Goal: Information Seeking & Learning: Compare options

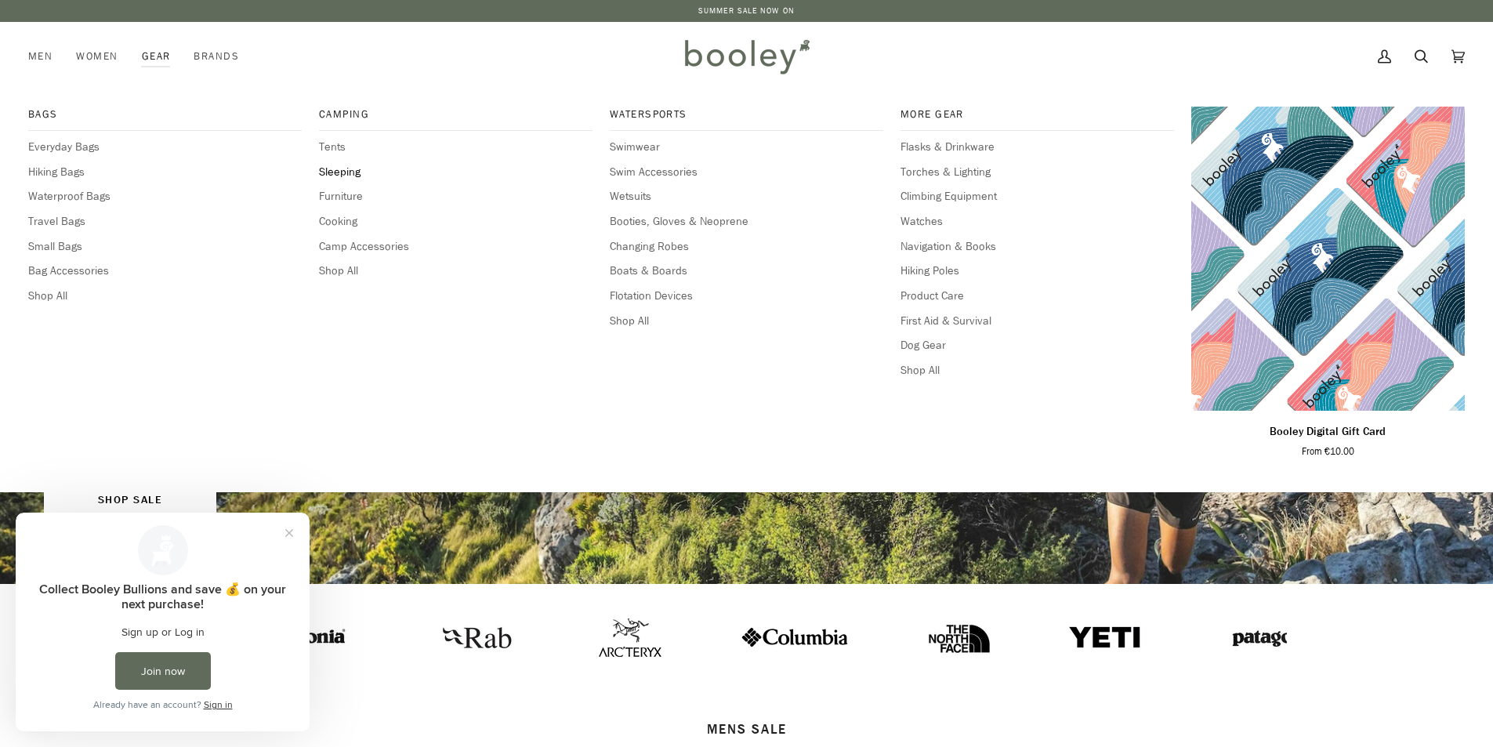
click at [350, 171] on span "Sleeping" at bounding box center [456, 172] width 274 height 17
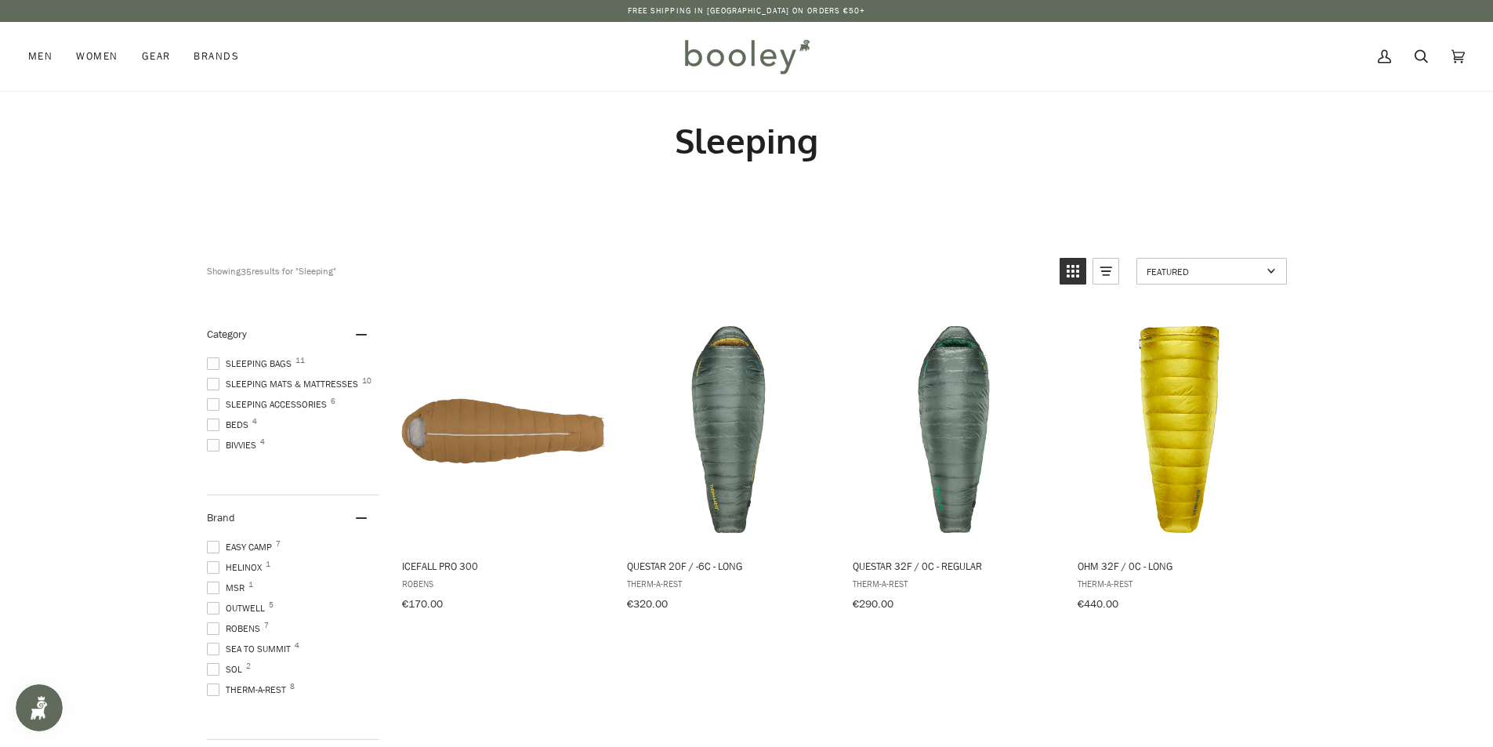
click at [216, 382] on span at bounding box center [213, 384] width 13 height 13
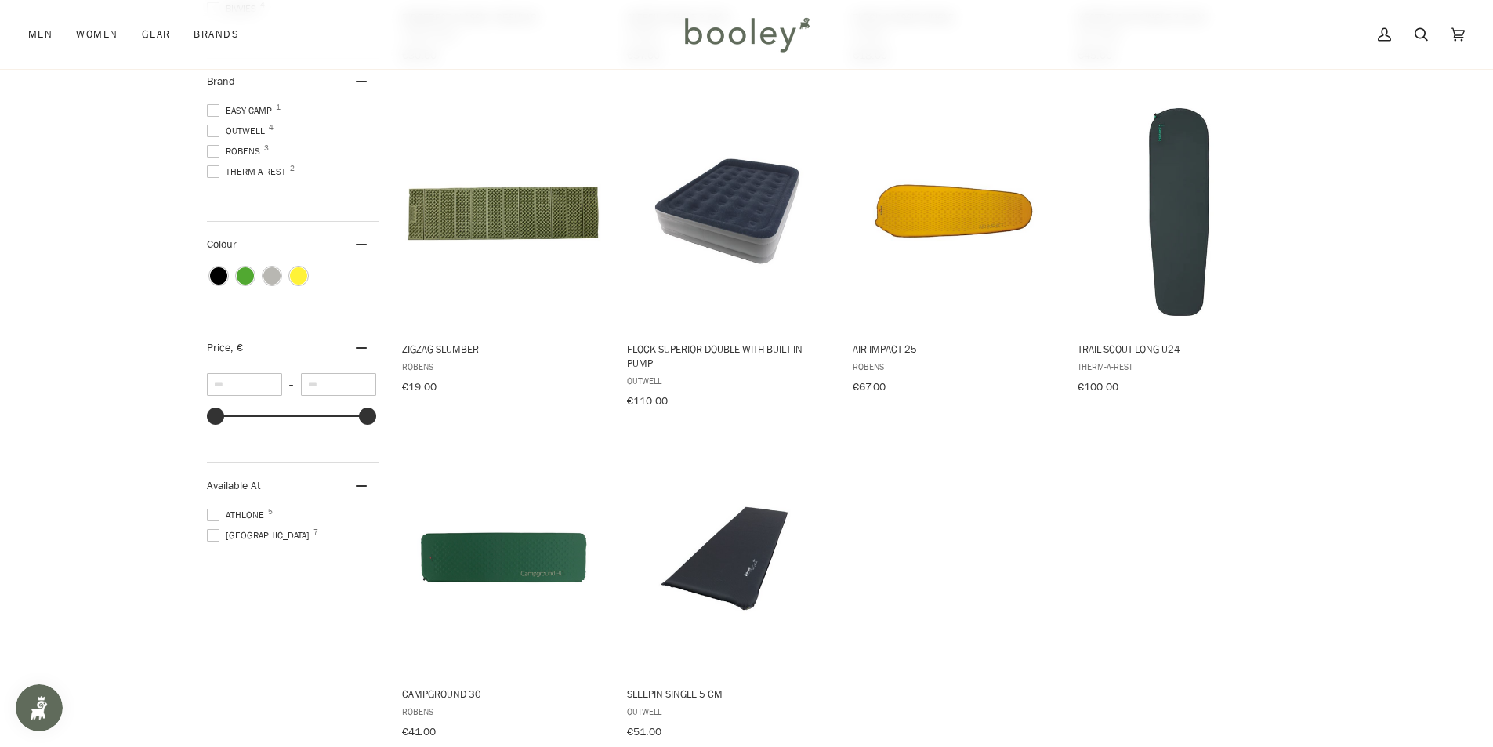
scroll to position [627, 0]
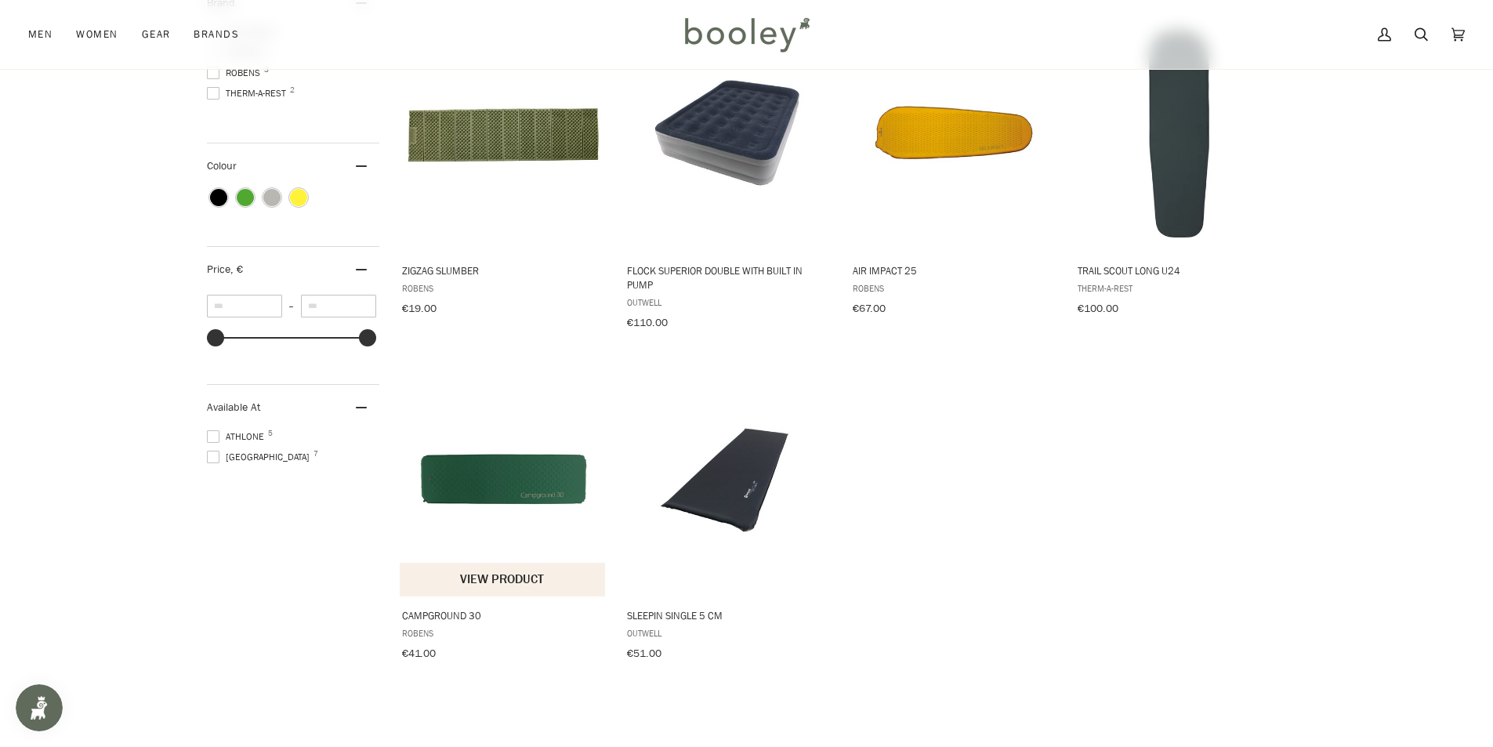
click at [511, 502] on img "Campground 30" at bounding box center [504, 479] width 208 height 208
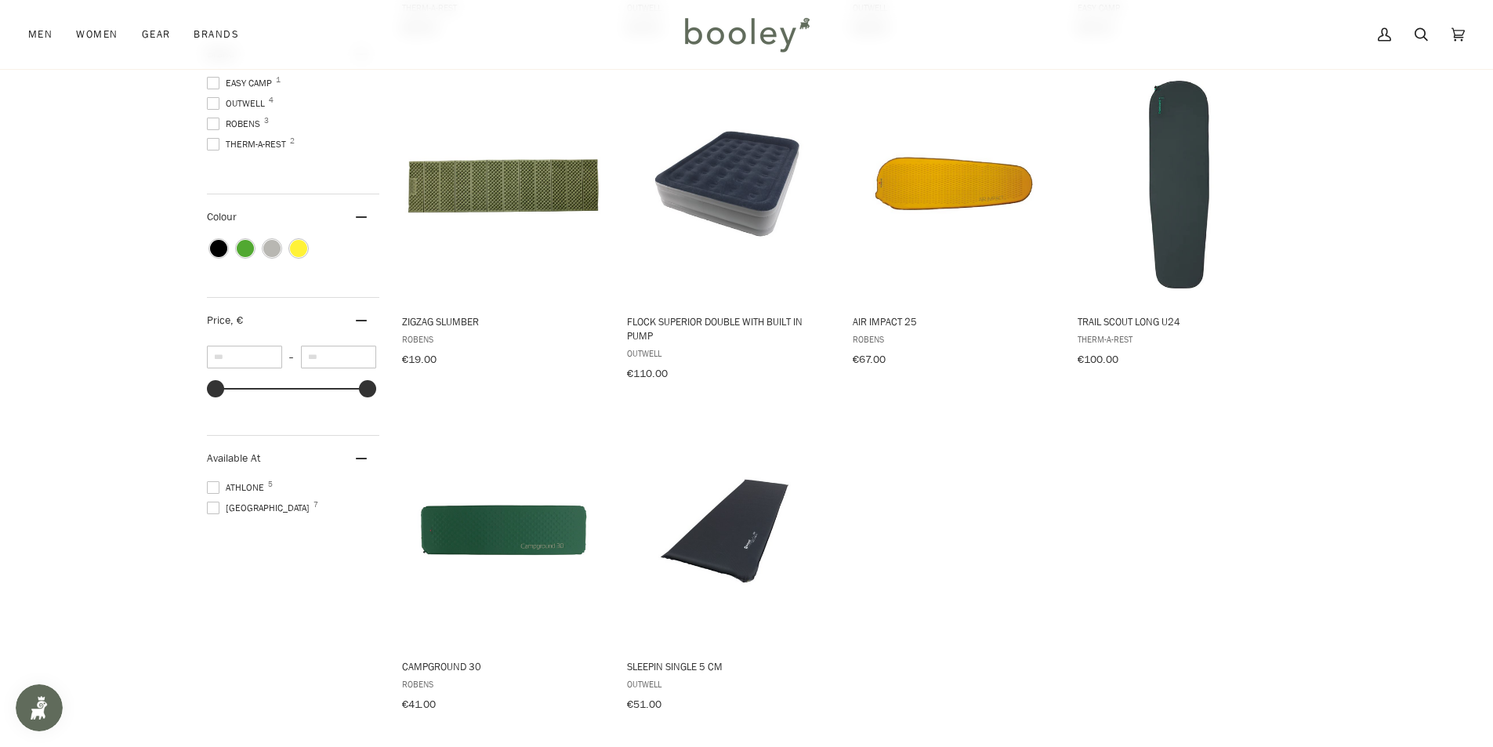
scroll to position [549, 0]
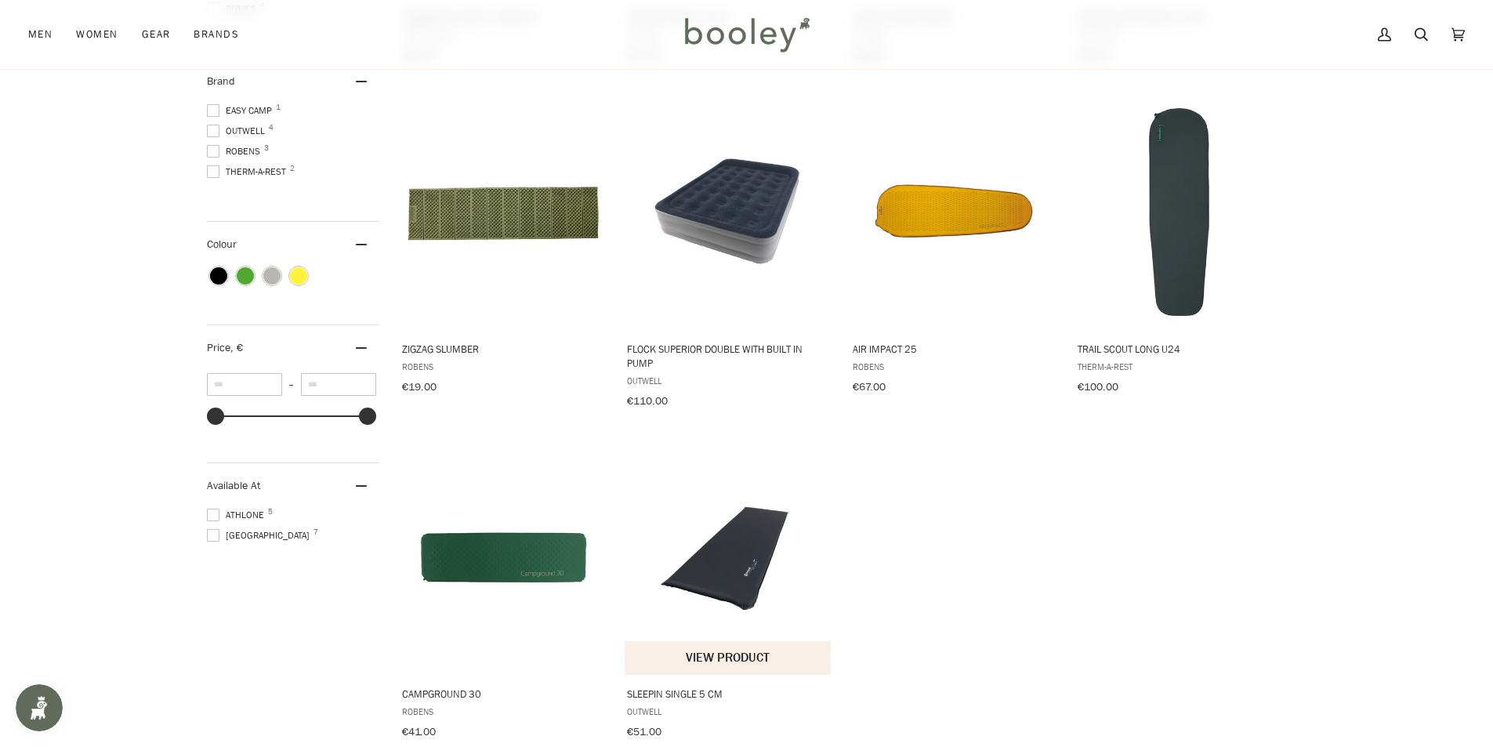
click at [752, 554] on img "Sleepin Single 5 cm" at bounding box center [729, 558] width 208 height 208
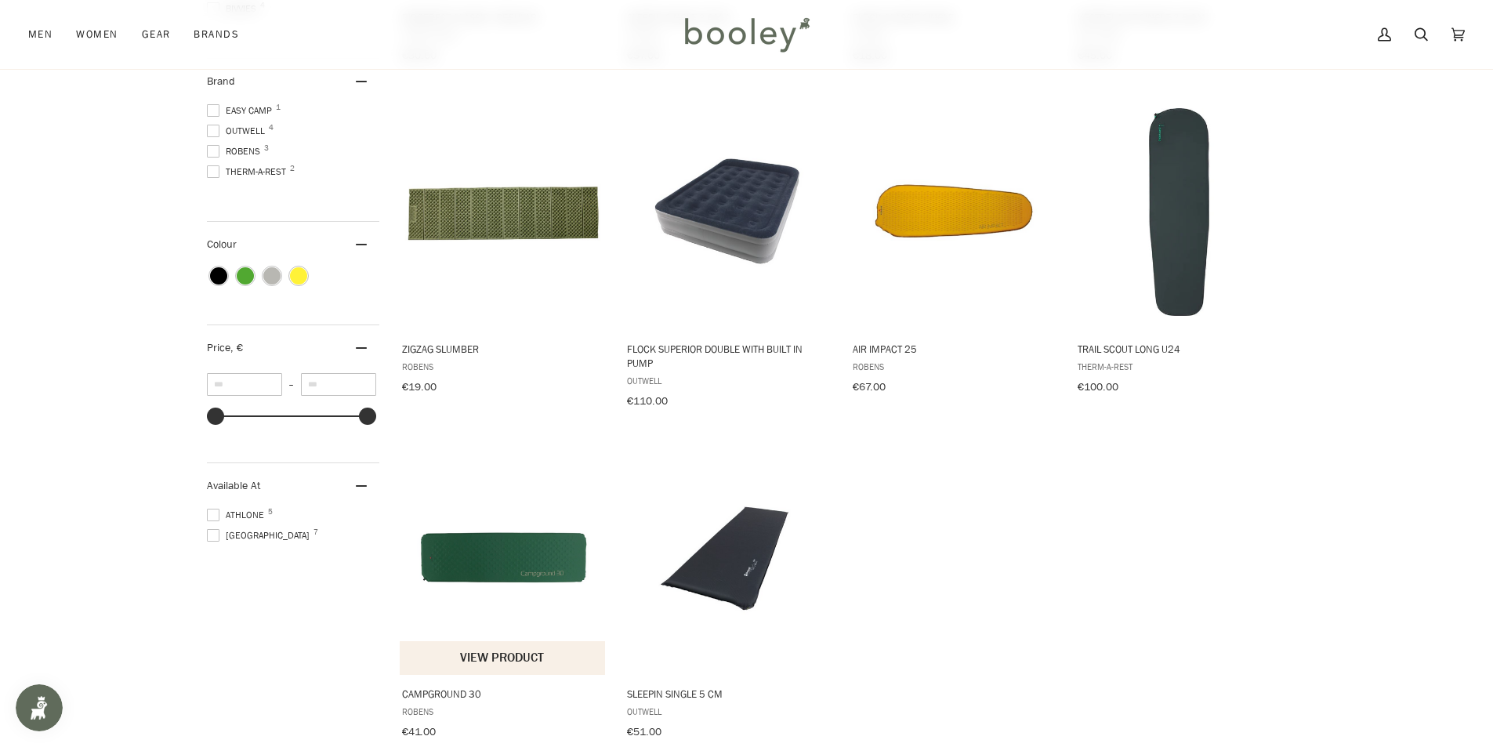
click at [477, 560] on img "Campground 30" at bounding box center [504, 558] width 208 height 208
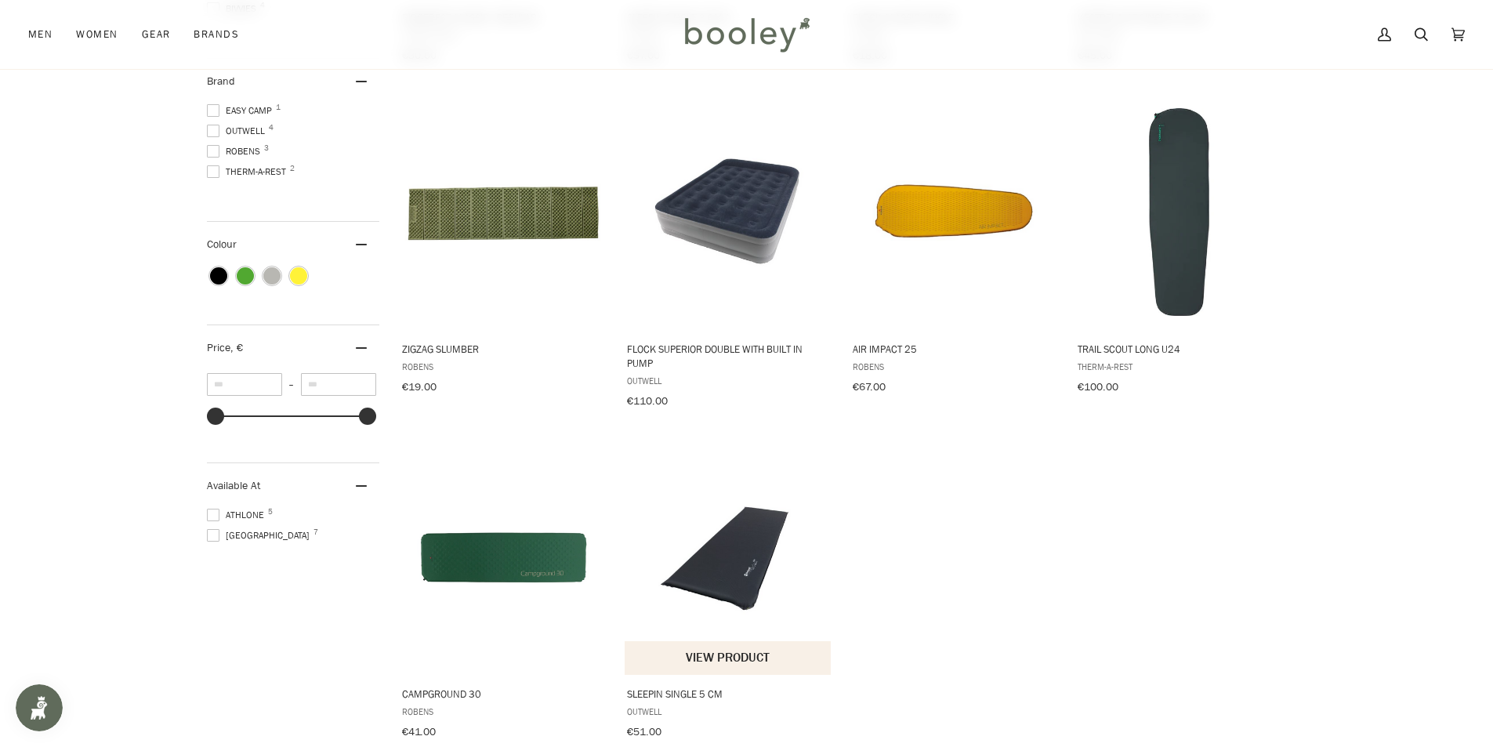
click at [751, 571] on img "Sleepin Single 5 cm" at bounding box center [729, 558] width 208 height 208
click at [955, 204] on img "Air Impact 25" at bounding box center [954, 212] width 208 height 208
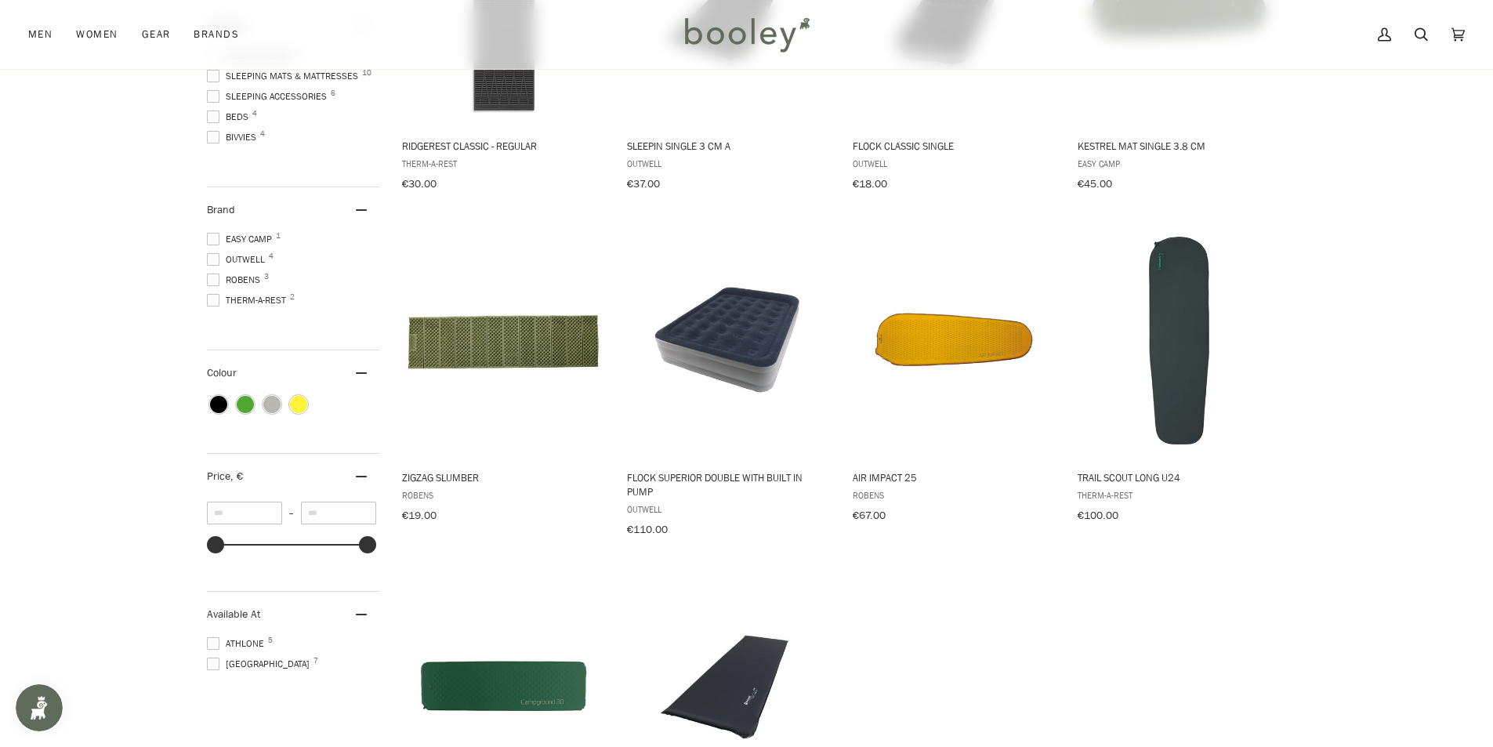
scroll to position [235, 0]
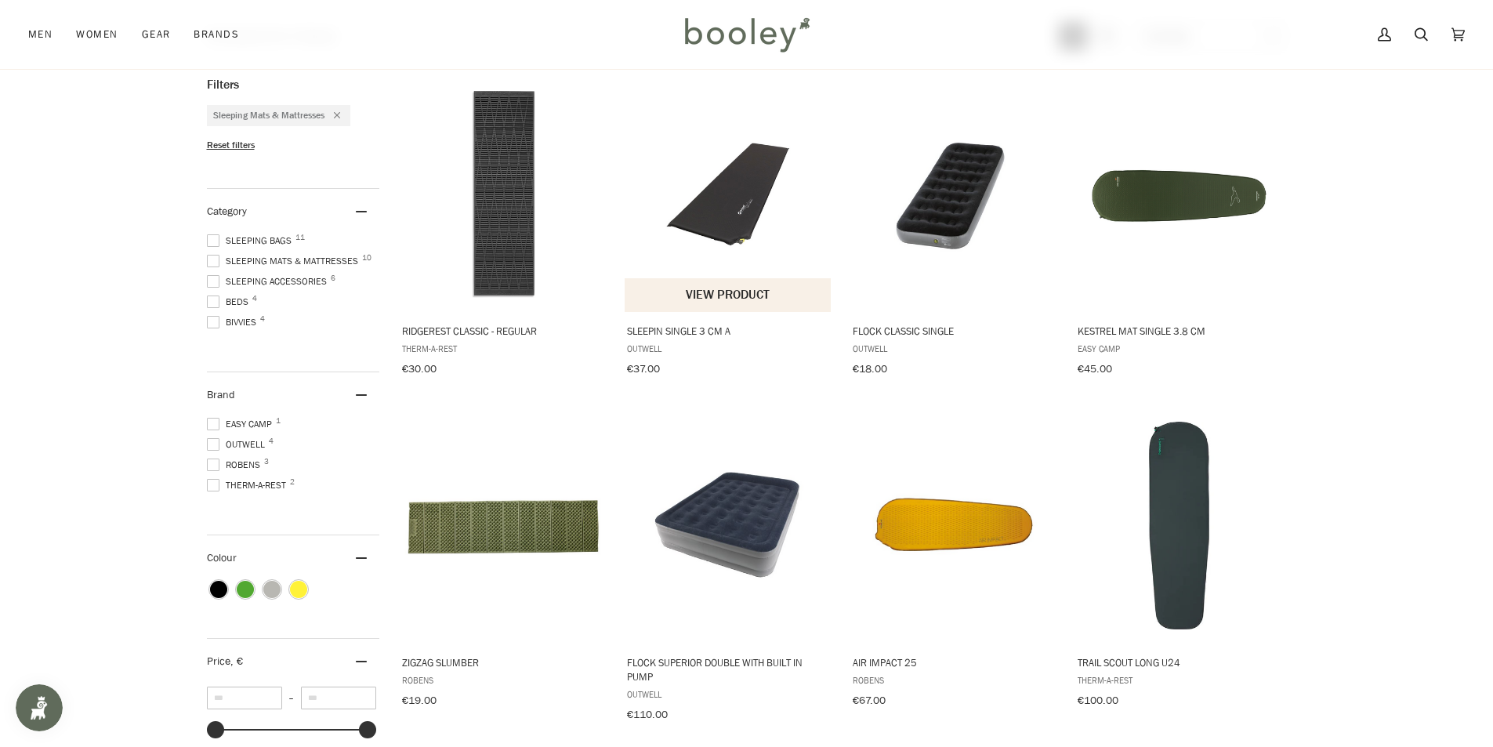
click at [742, 217] on img "Sleepin Single 3 cm A" at bounding box center [729, 195] width 208 height 208
click at [537, 531] on img "ZigZag Slumber" at bounding box center [504, 526] width 208 height 208
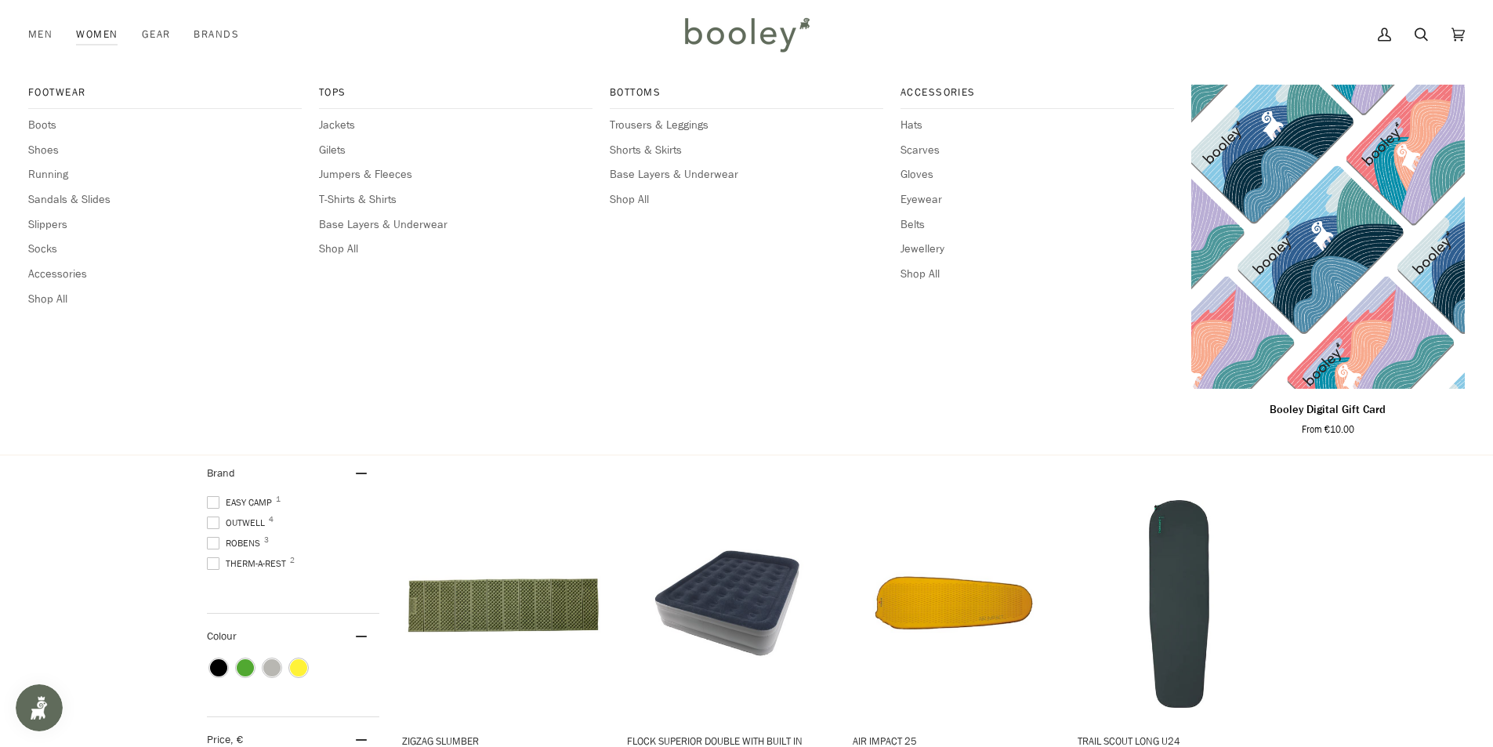
scroll to position [0, 0]
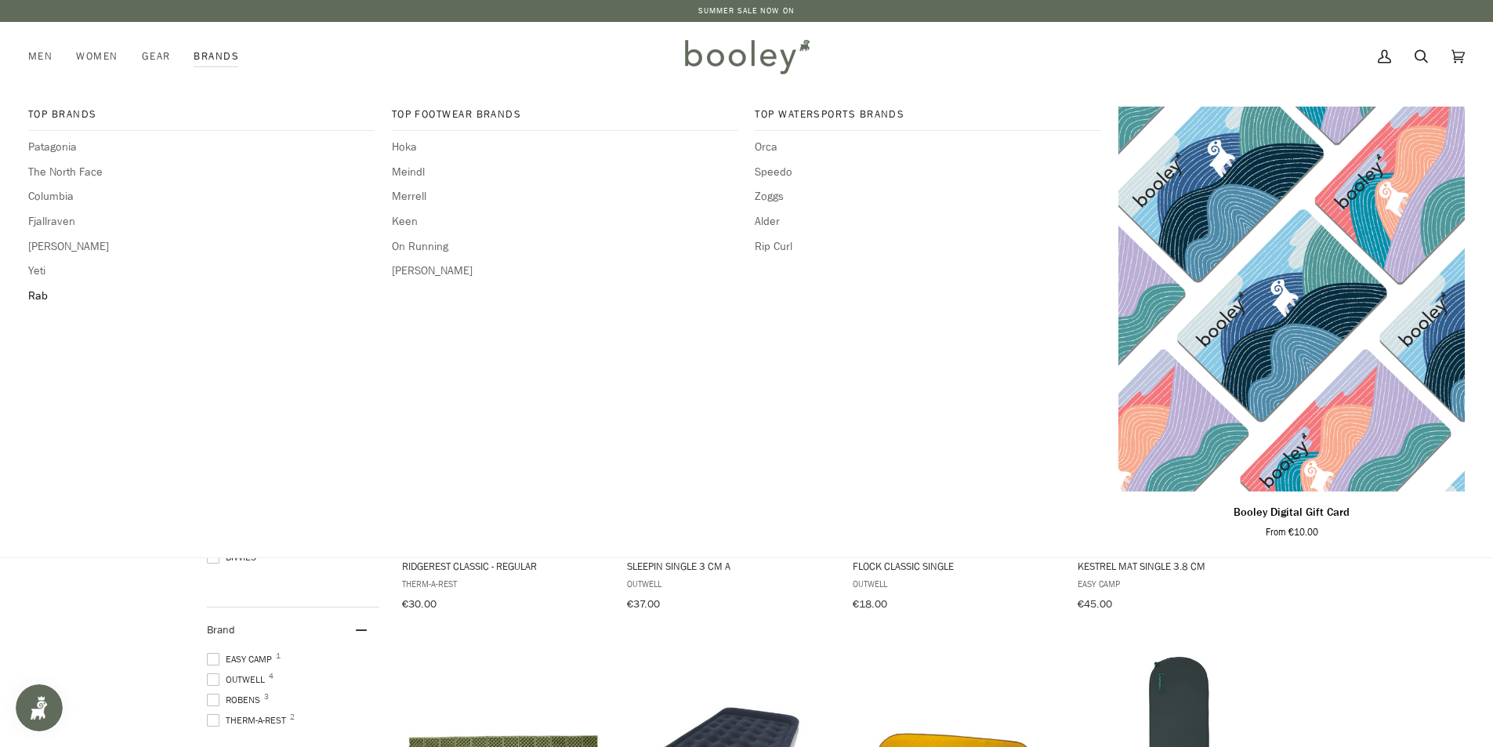
click at [42, 291] on span "Rab" at bounding box center [201, 296] width 346 height 17
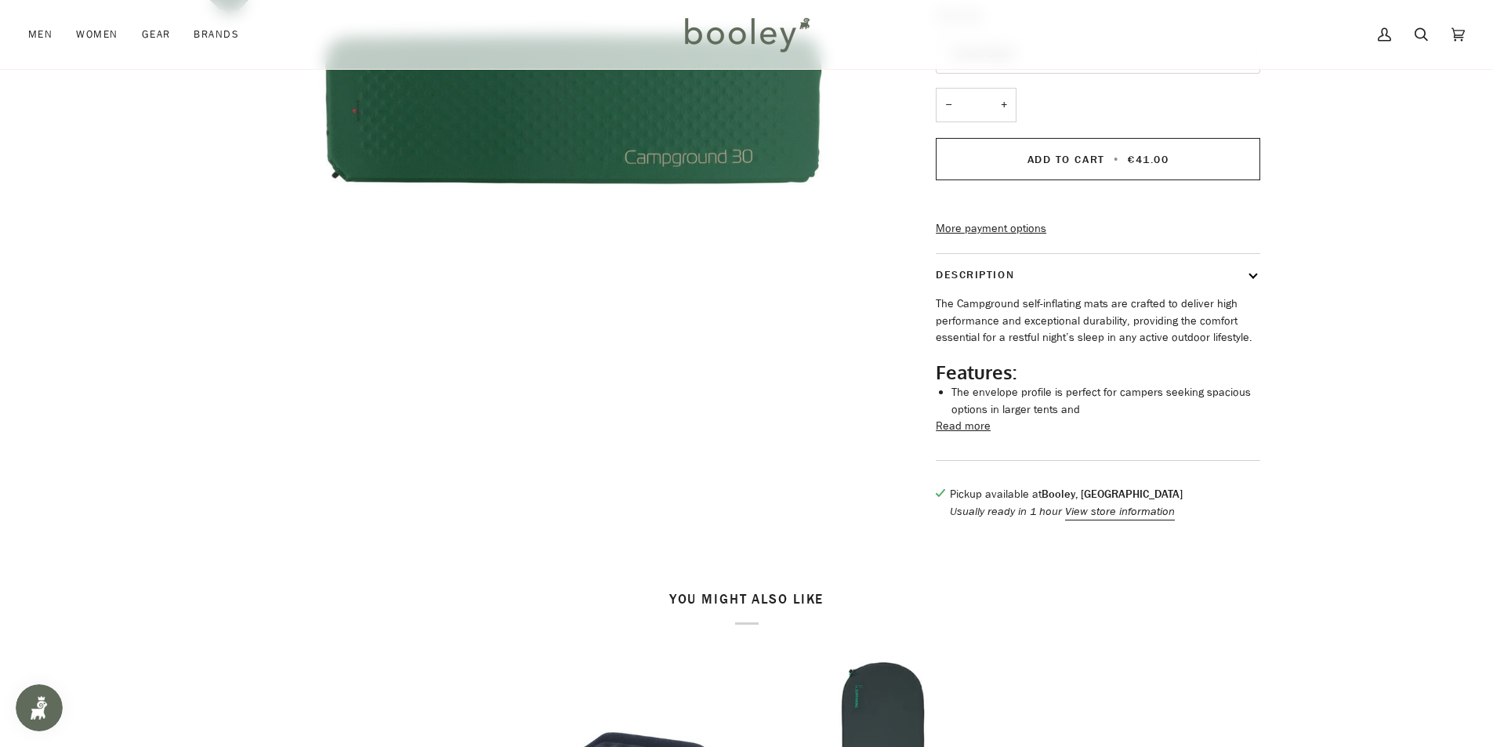
scroll to position [314, 0]
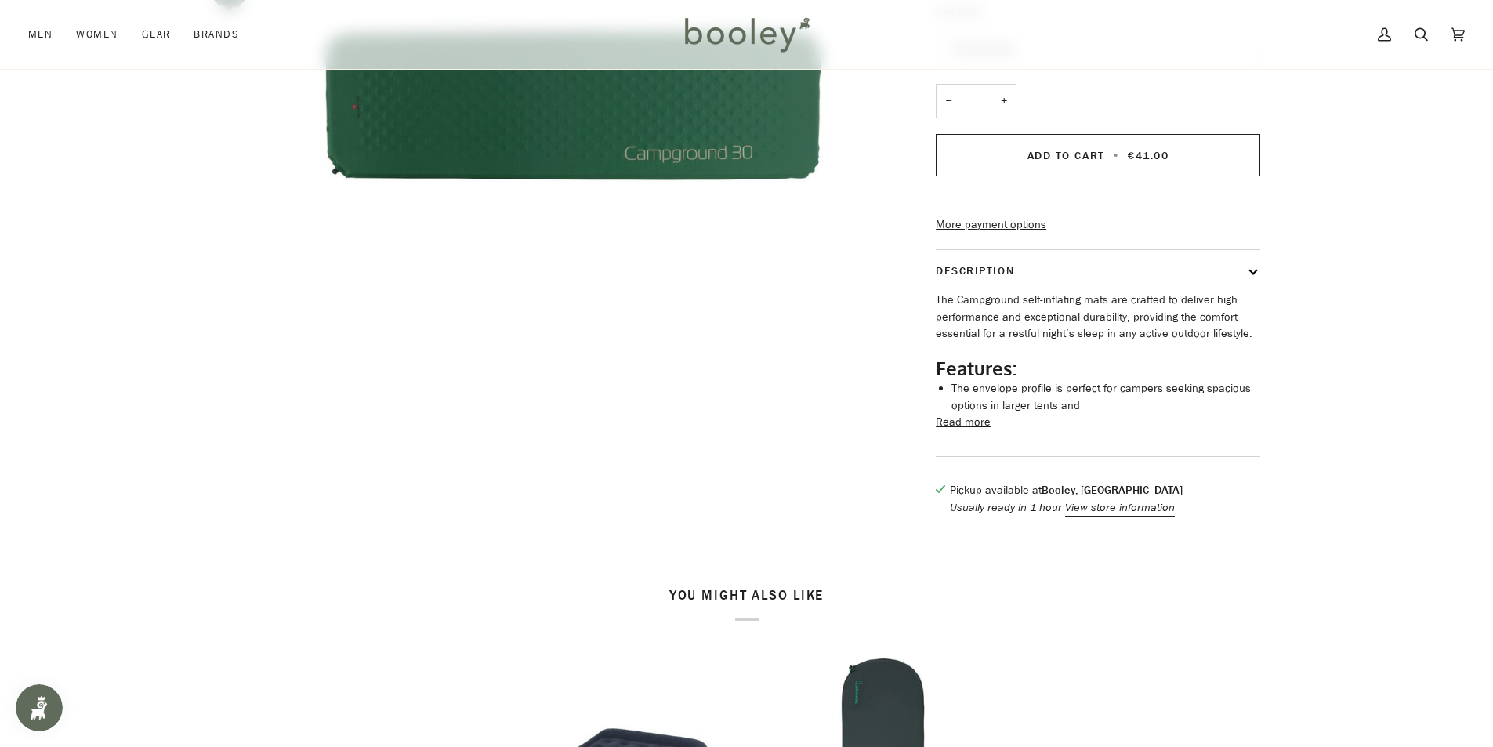
click at [957, 431] on button "Read more" at bounding box center [963, 422] width 55 height 17
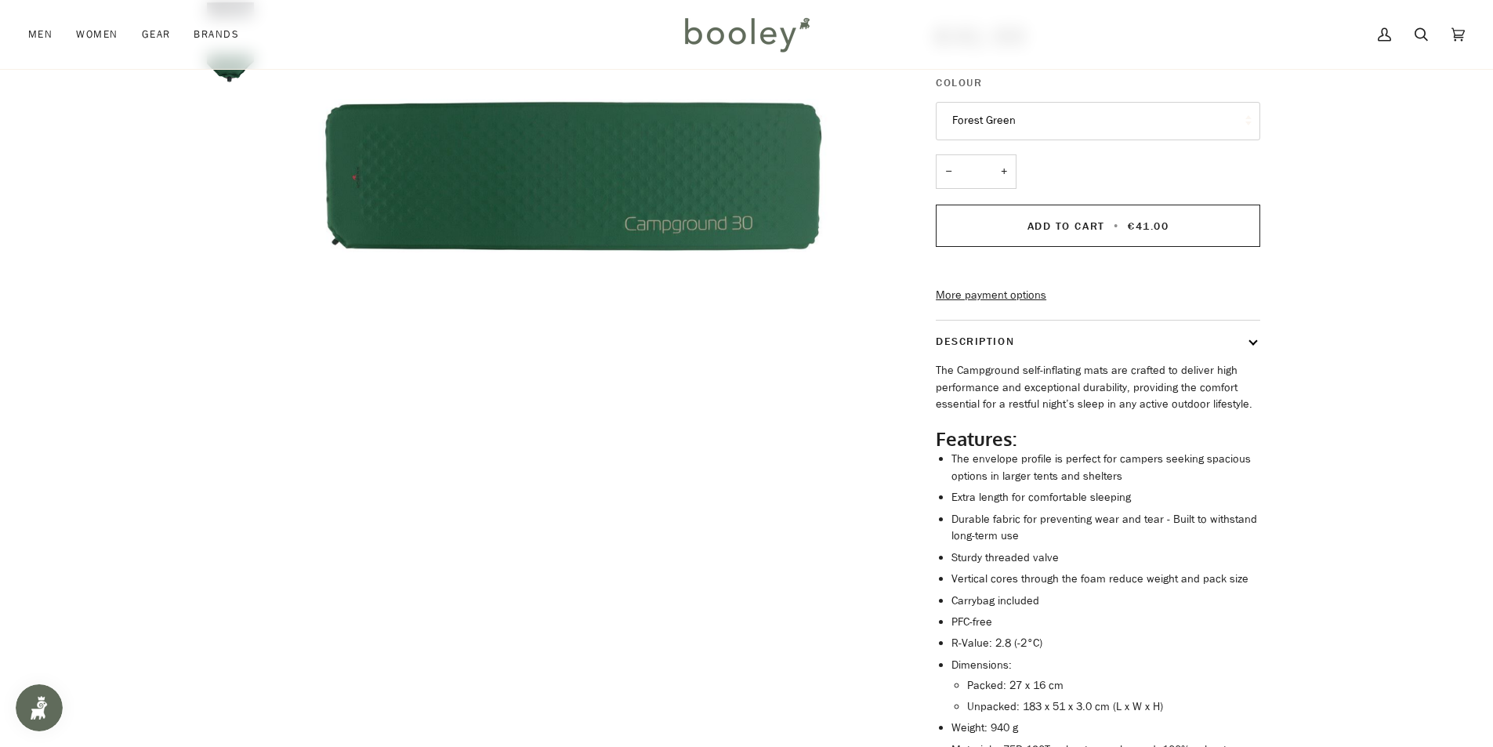
scroll to position [0, 0]
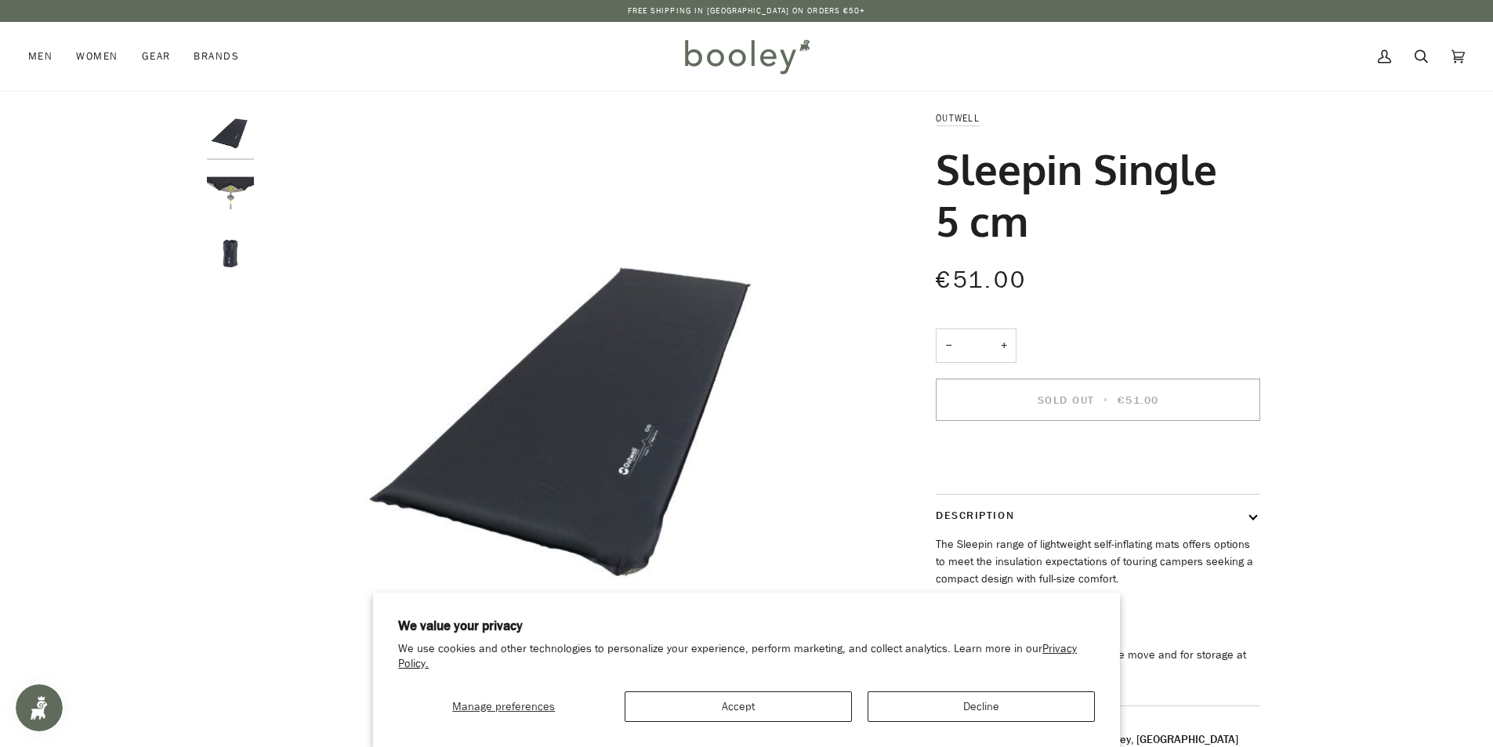
scroll to position [78, 0]
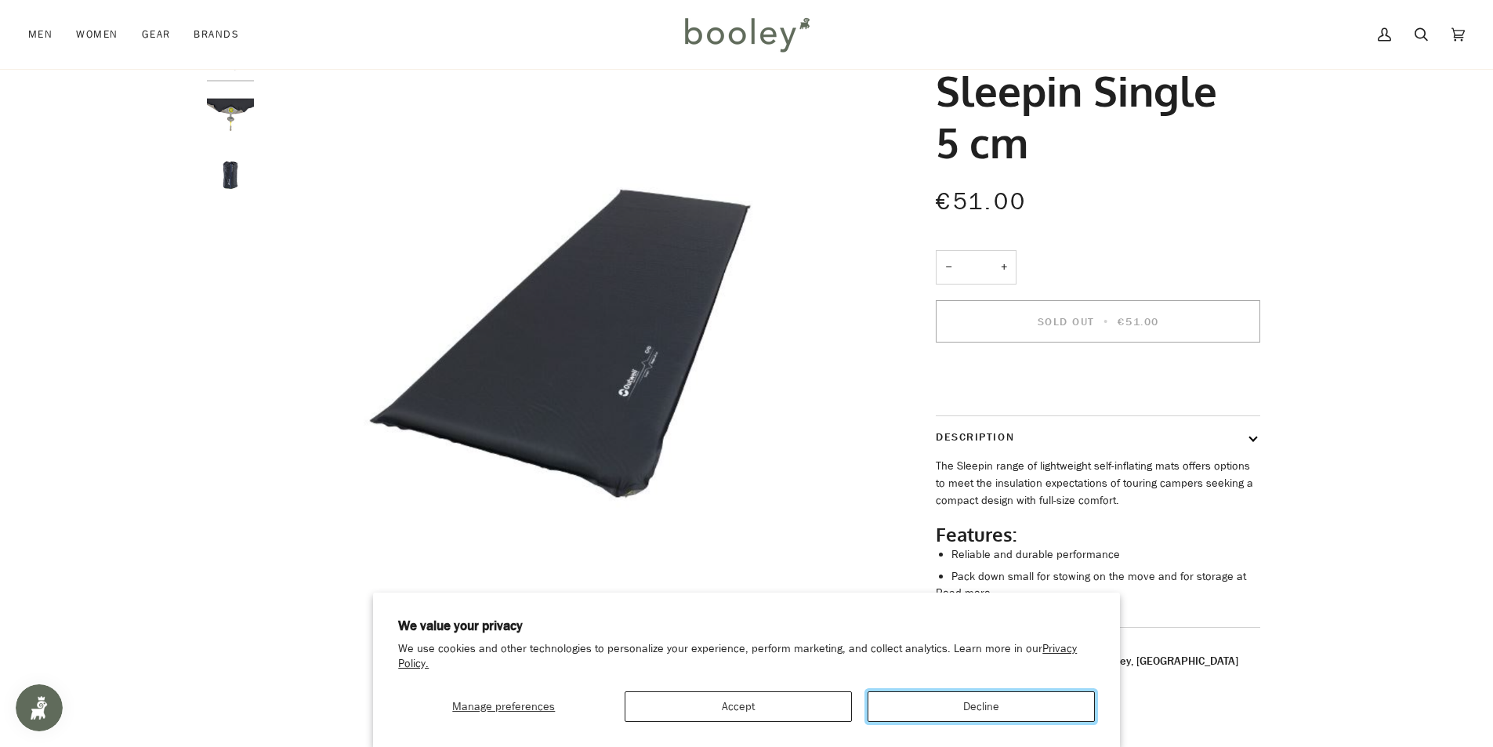
click at [1036, 691] on button "Decline" at bounding box center [981, 706] width 227 height 31
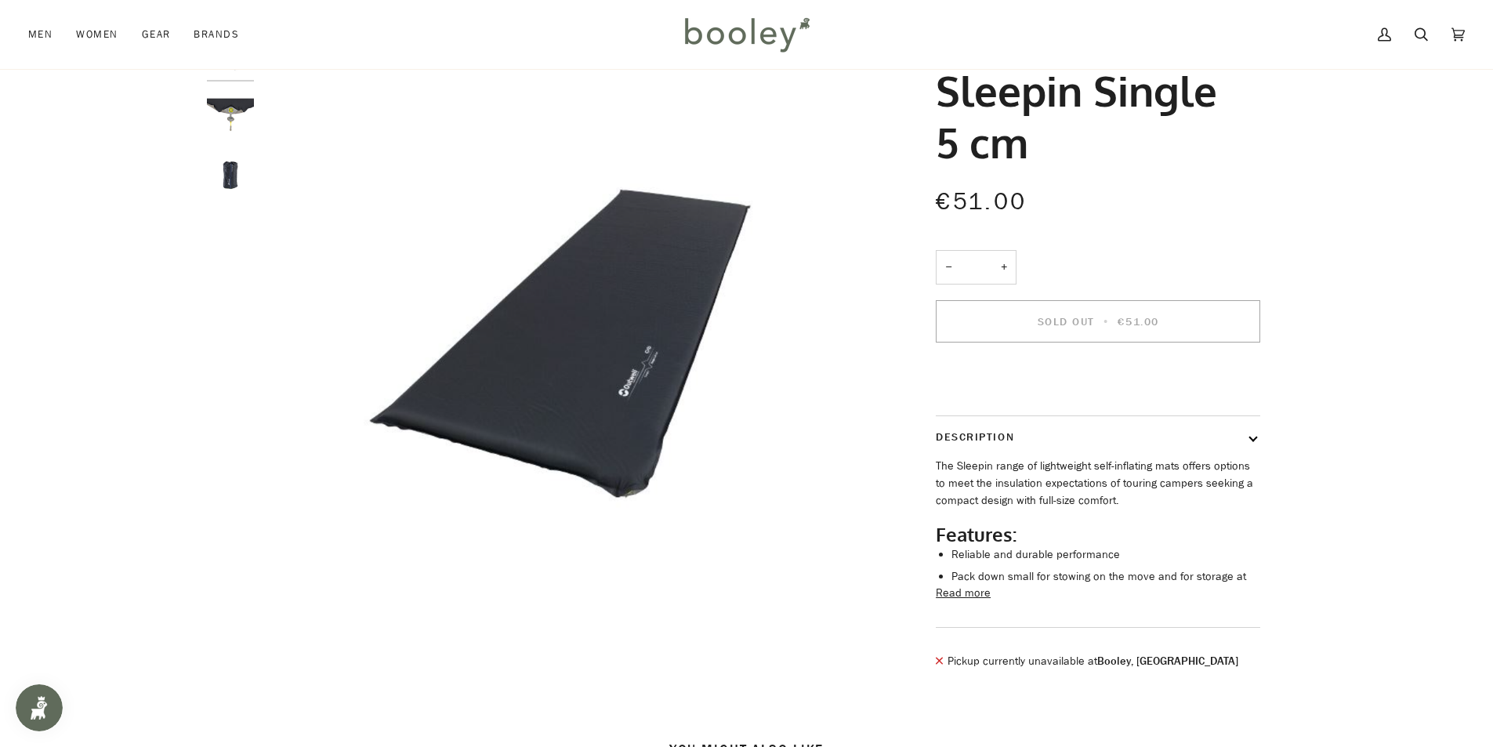
click at [985, 602] on button "Read more" at bounding box center [963, 593] width 55 height 17
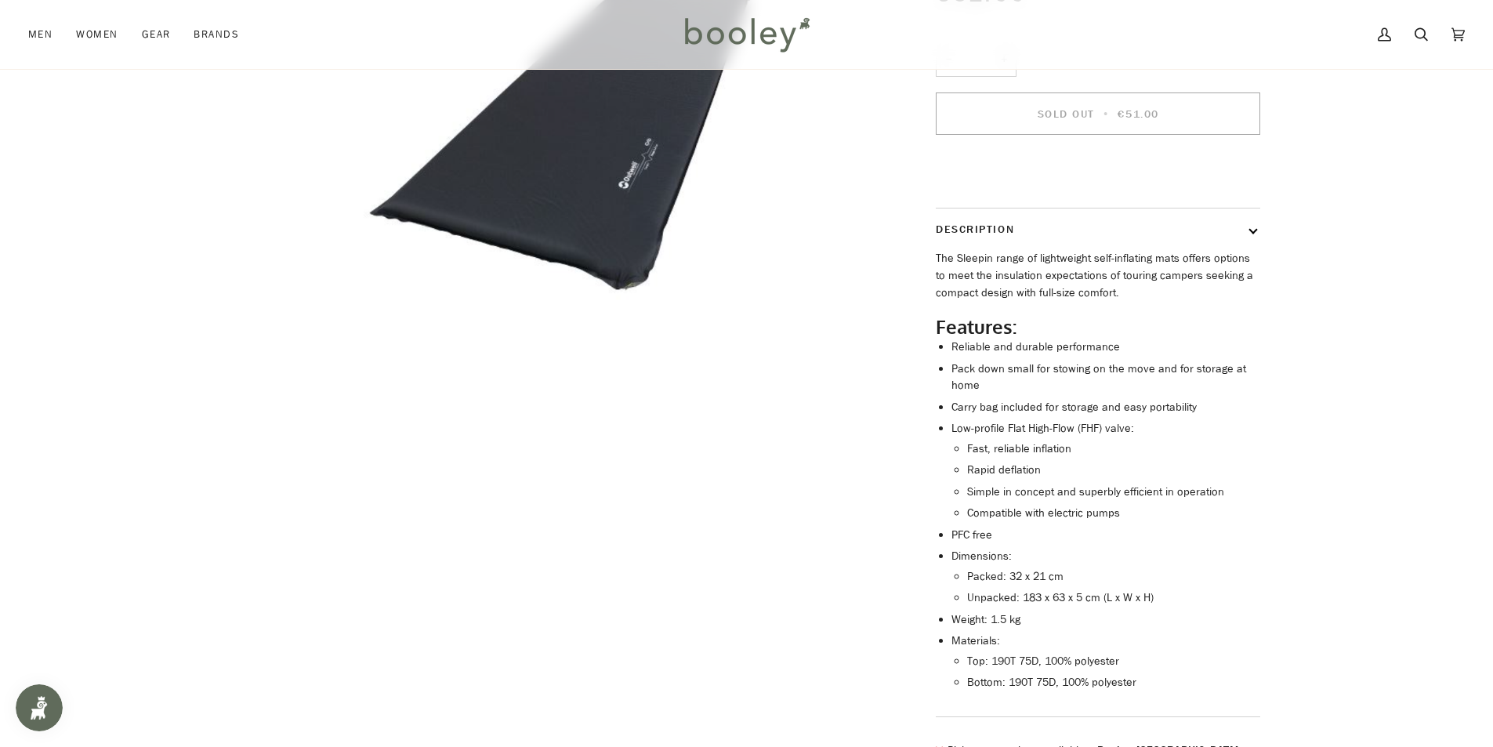
scroll to position [314, 0]
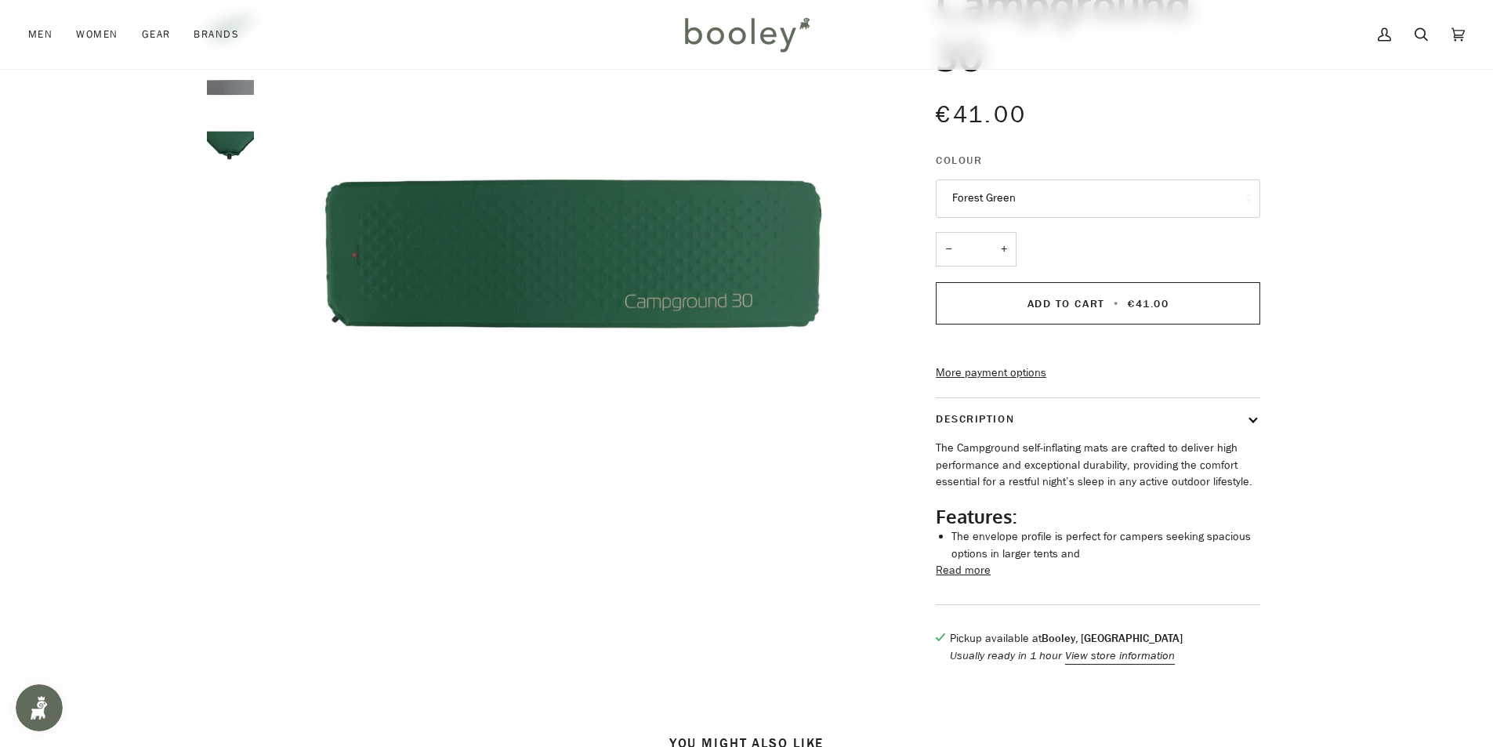
scroll to position [314, 0]
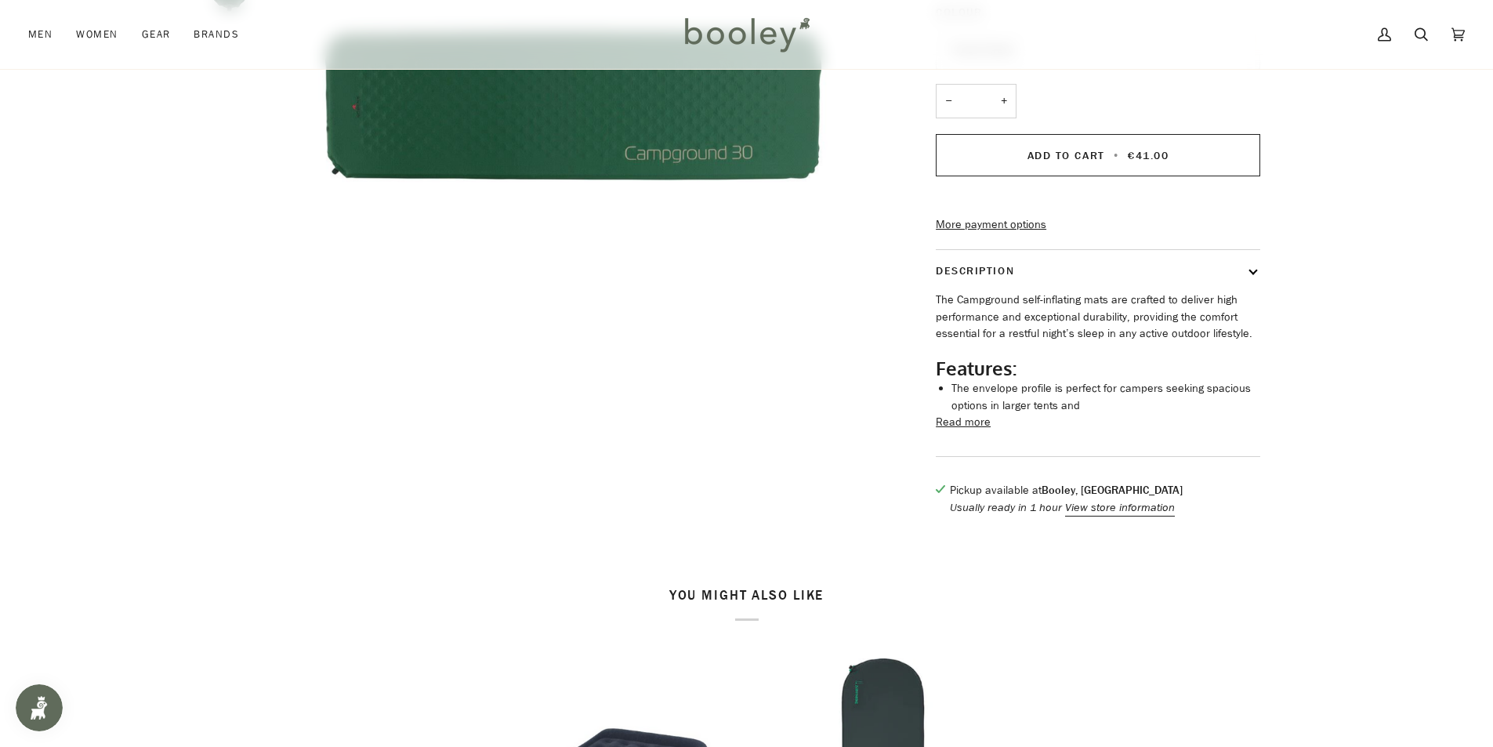
click at [967, 431] on button "Read more" at bounding box center [963, 422] width 55 height 17
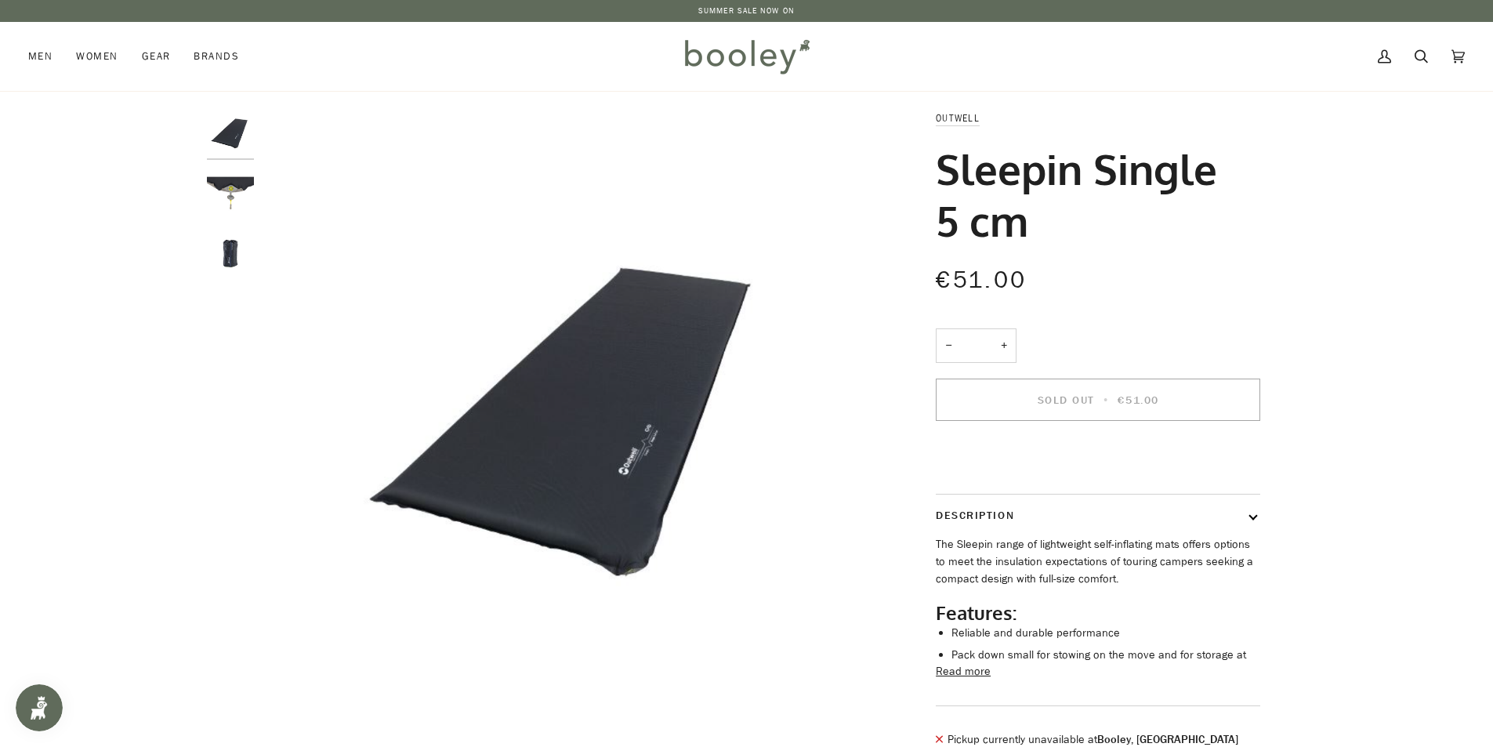
click at [959, 680] on button "Read more" at bounding box center [963, 671] width 55 height 17
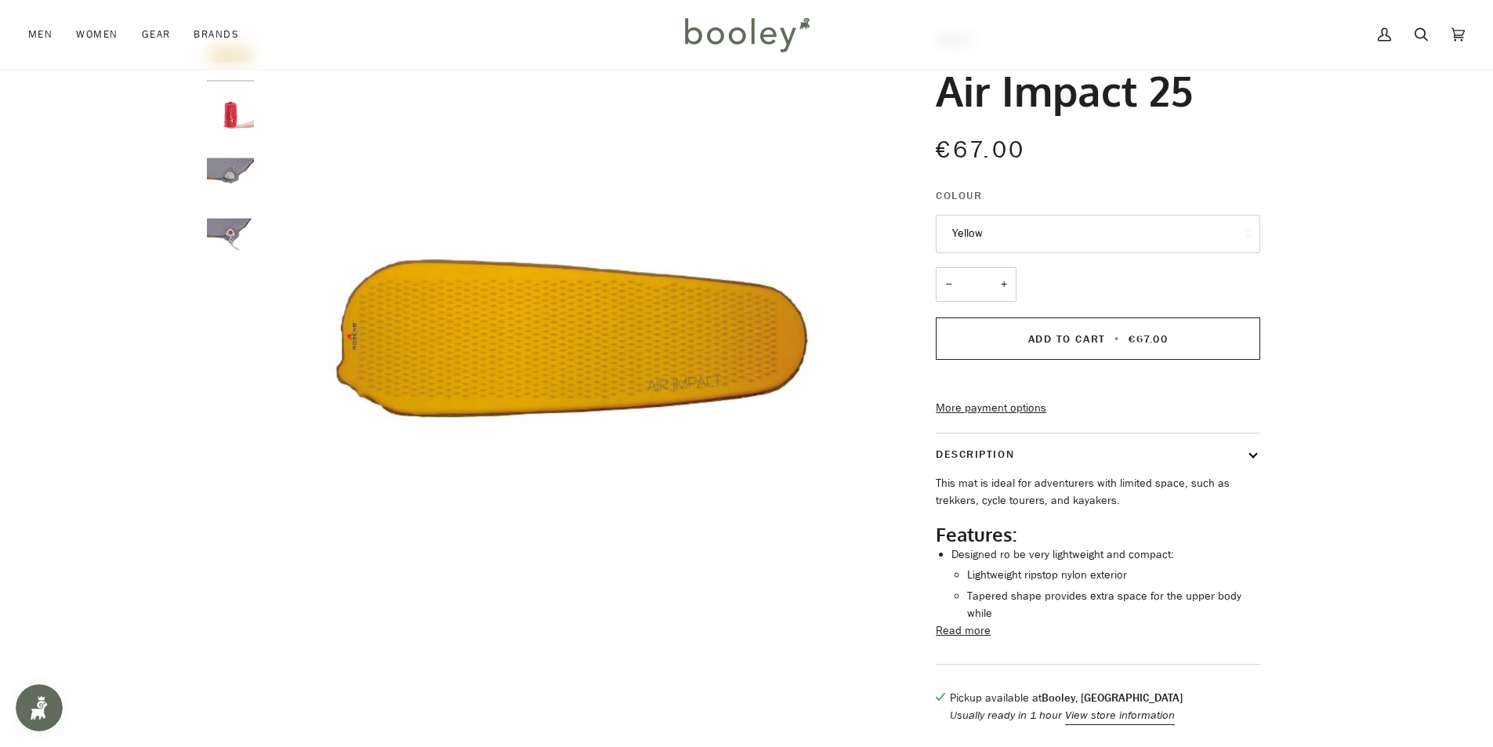
scroll to position [157, 0]
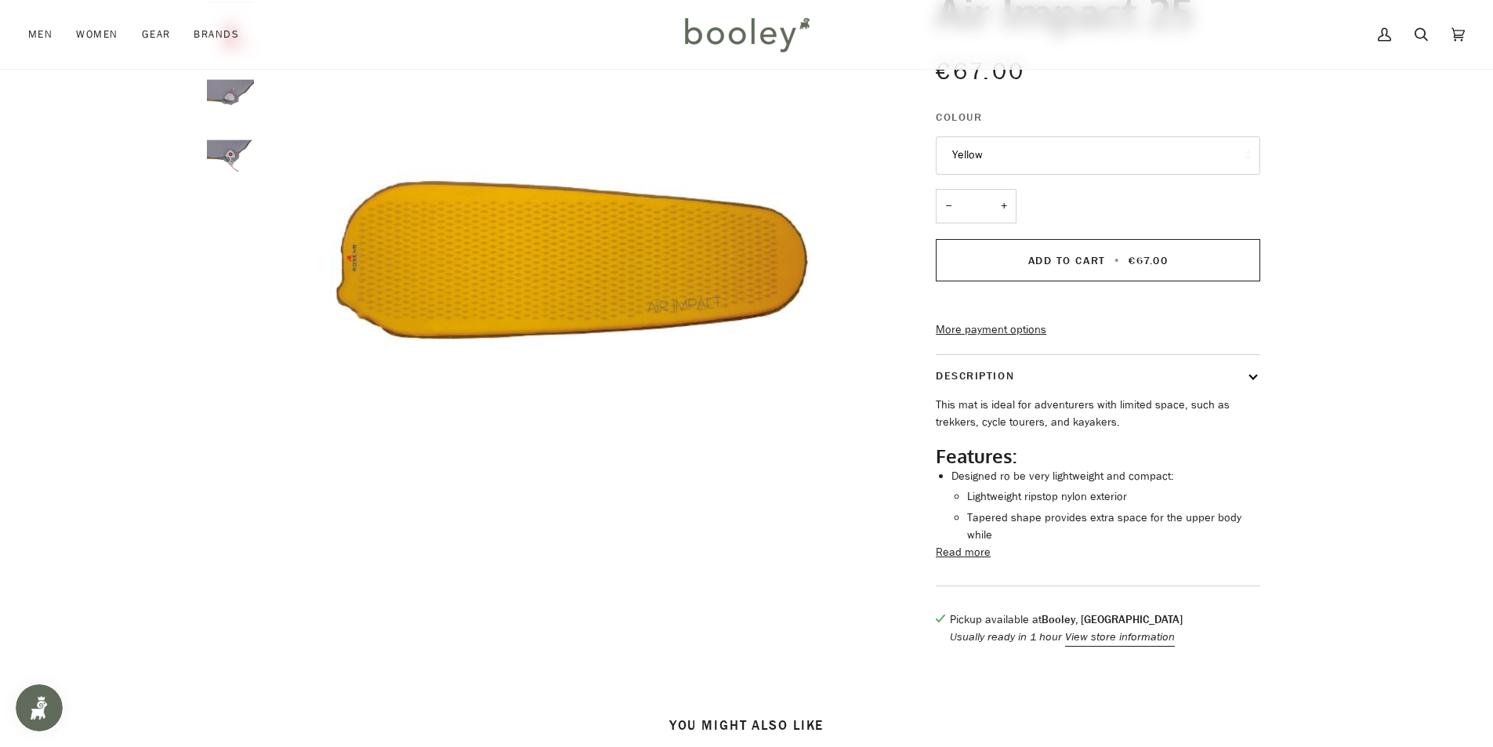
click at [968, 558] on button "Read more" at bounding box center [963, 552] width 55 height 17
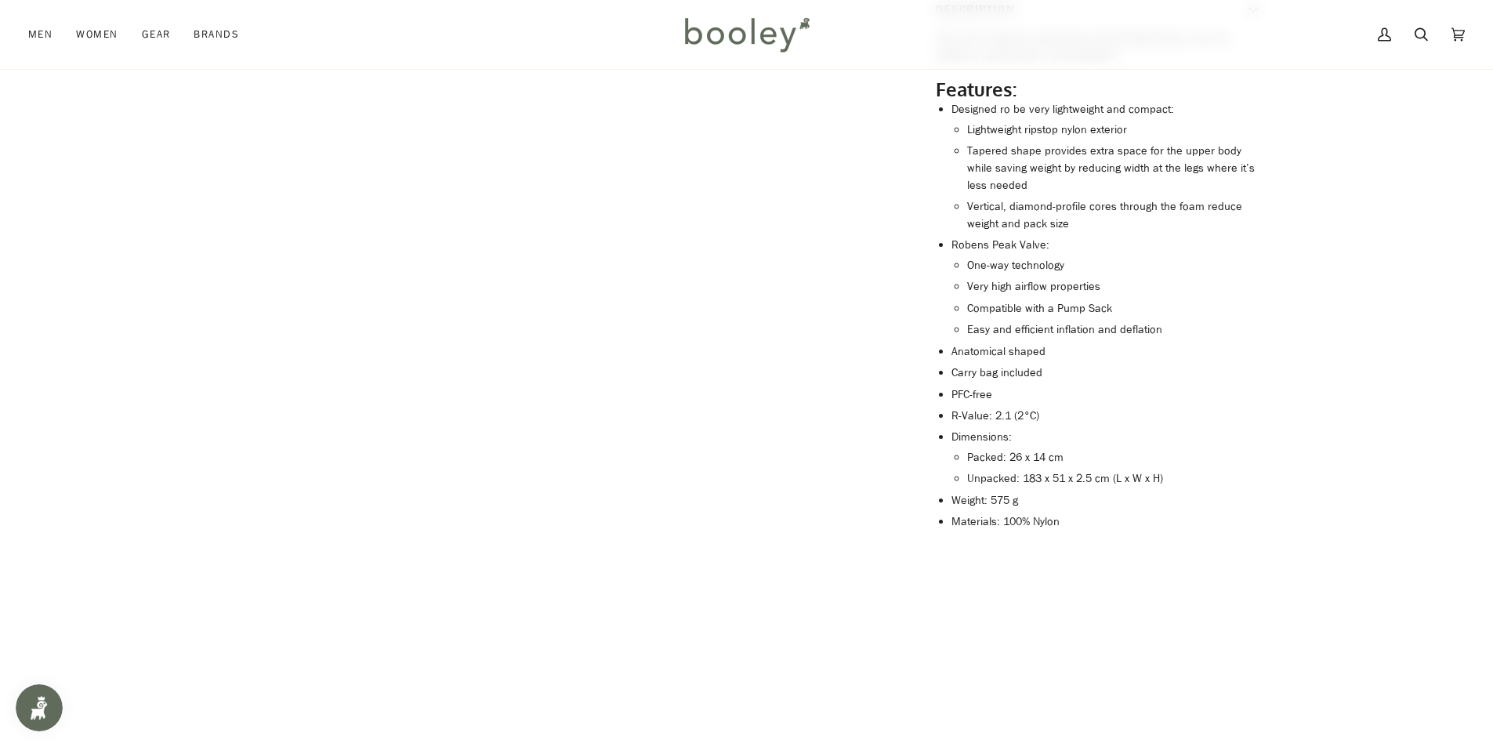
scroll to position [549, 0]
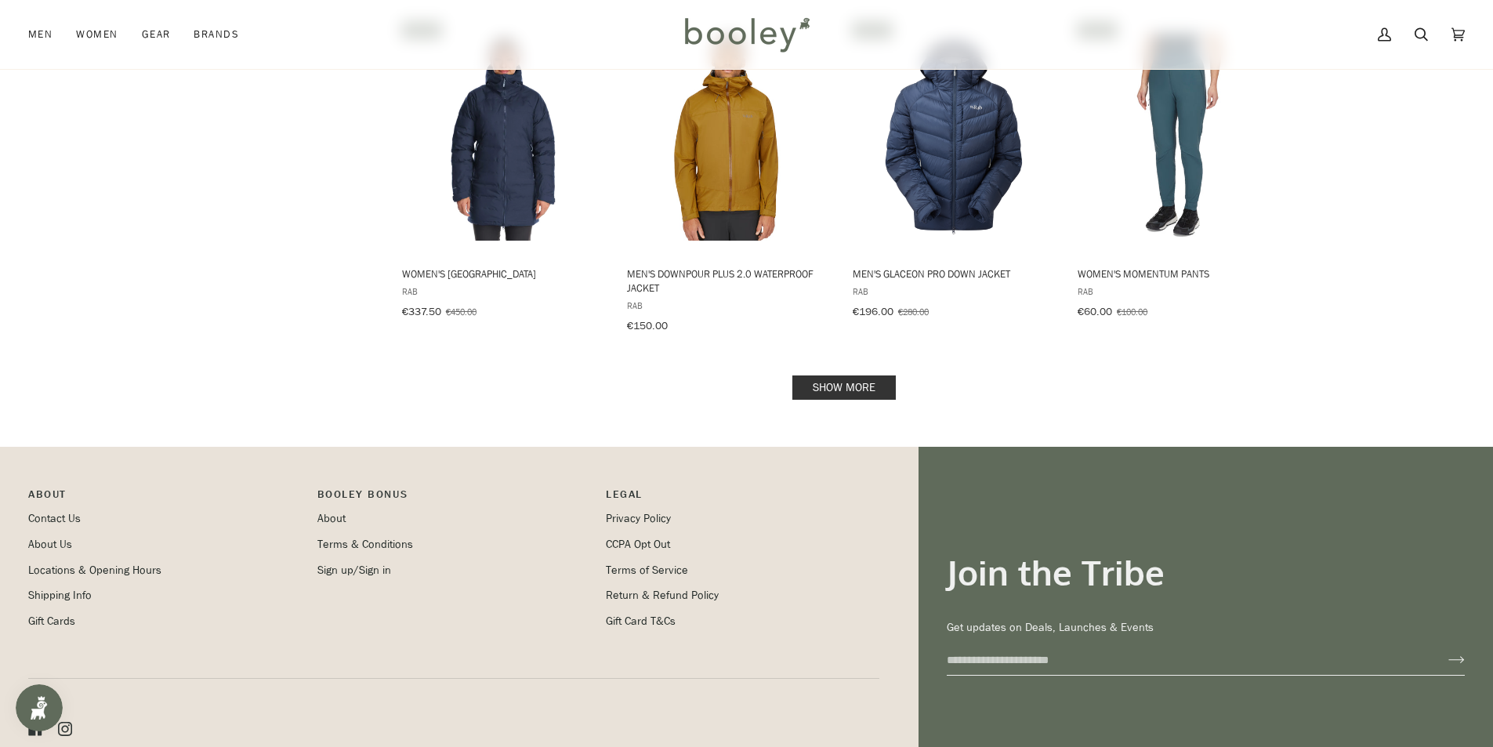
scroll to position [1702, 0]
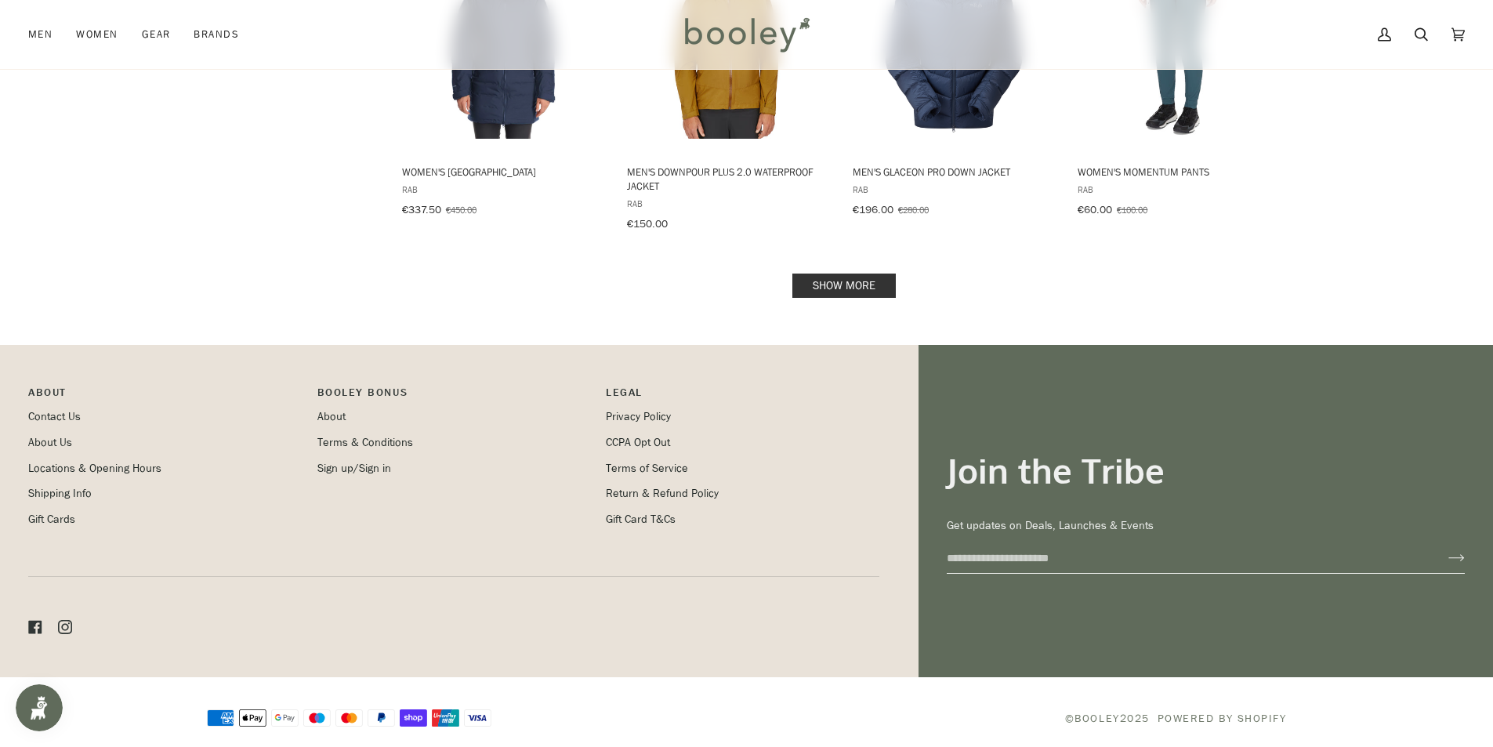
click at [843, 274] on link "Show more" at bounding box center [843, 286] width 103 height 24
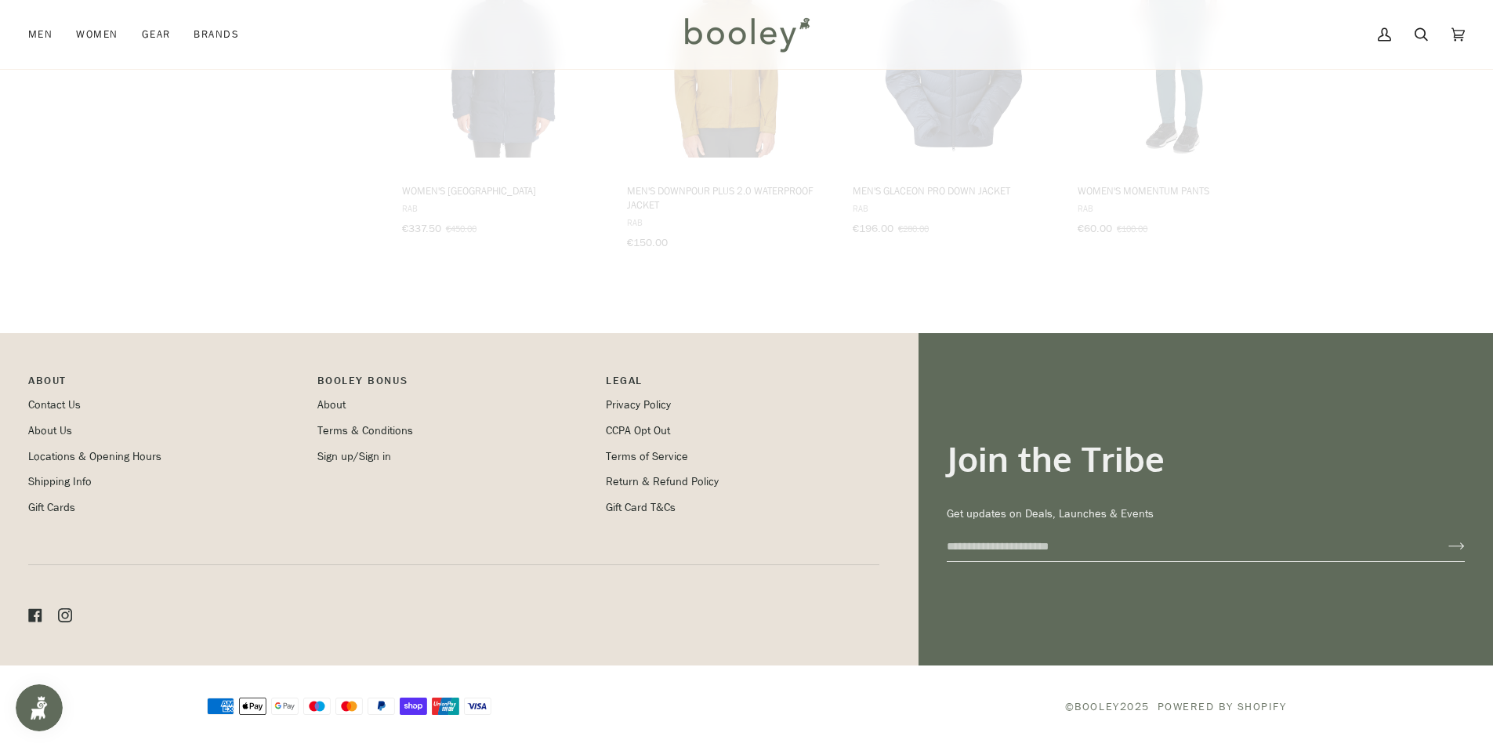
scroll to position [1671, 0]
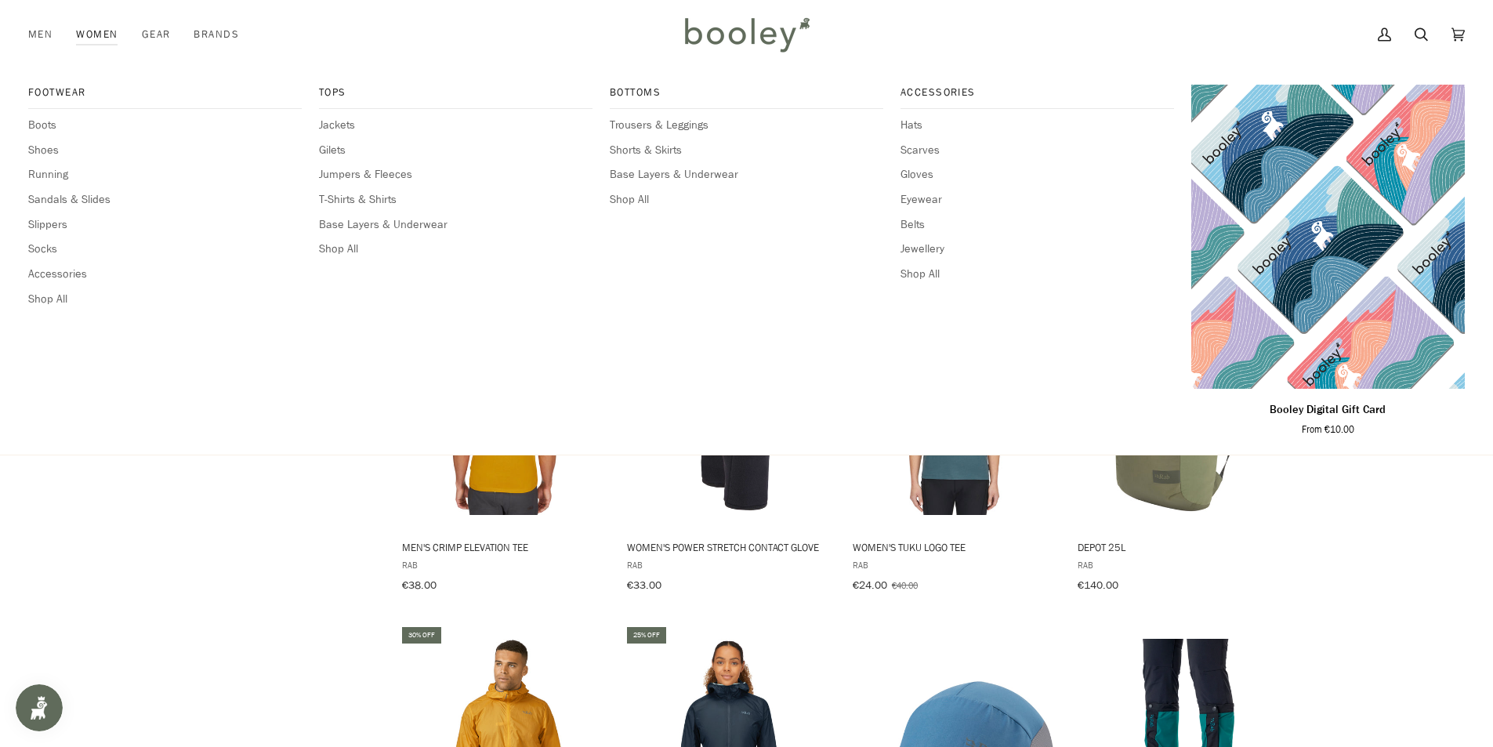
click at [99, 21] on link "Women" at bounding box center [96, 34] width 65 height 69
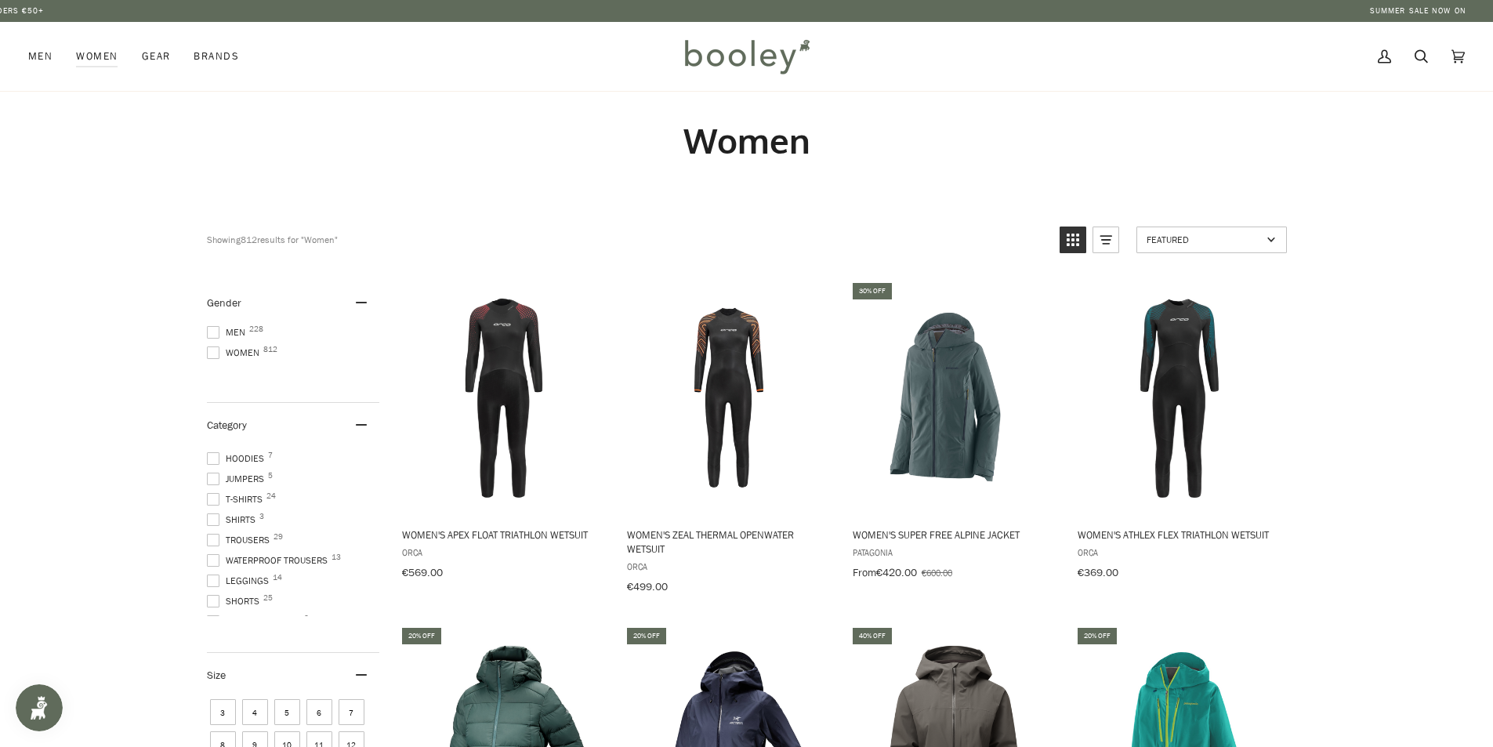
scroll to position [248, 0]
click at [268, 527] on span "Trousers 29" at bounding box center [240, 532] width 67 height 14
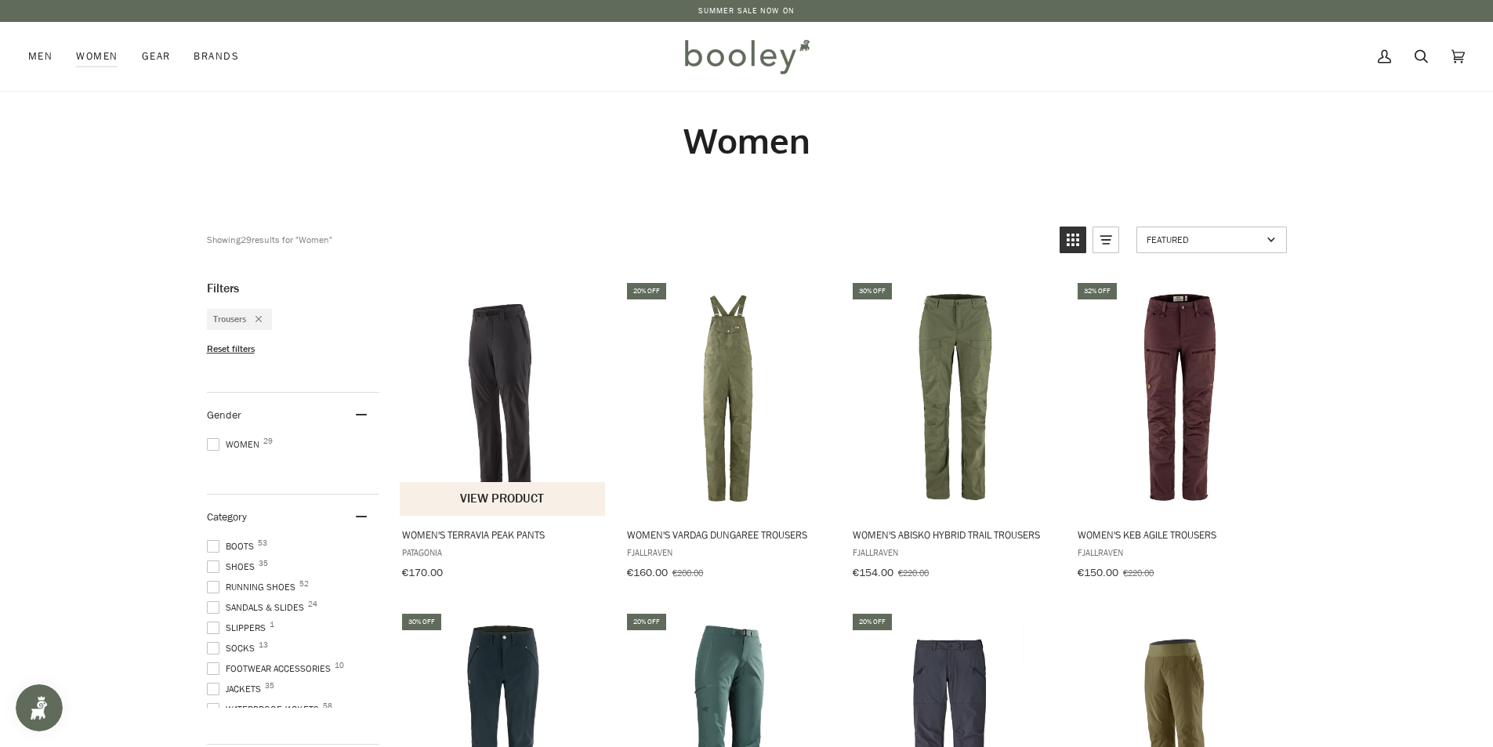
scroll to position [248, 0]
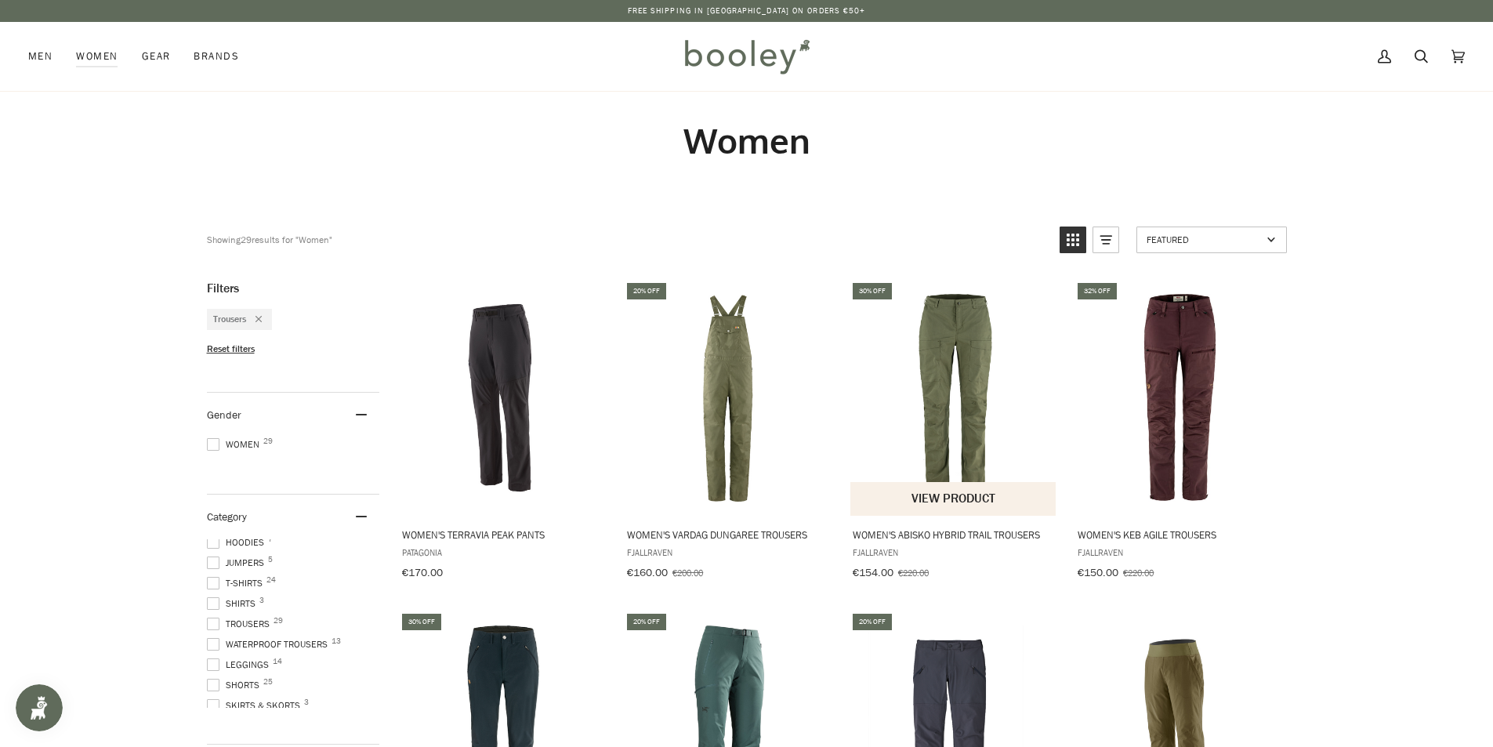
click at [966, 428] on img "Women's Abisko Hybrid Trail Trousers" at bounding box center [954, 398] width 208 height 208
click at [1191, 430] on img "Women's Keb Agile Trousers" at bounding box center [1179, 398] width 208 height 208
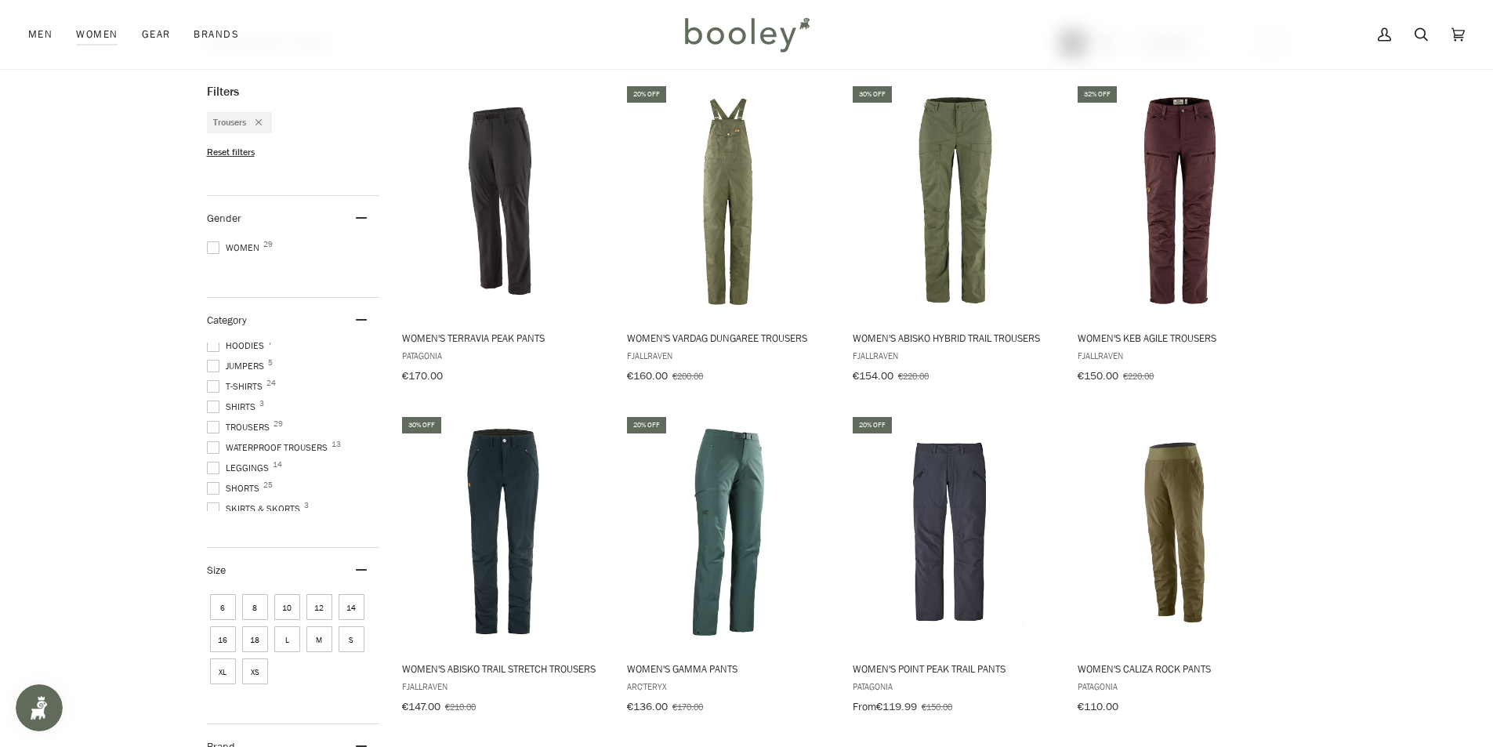
scroll to position [199, 0]
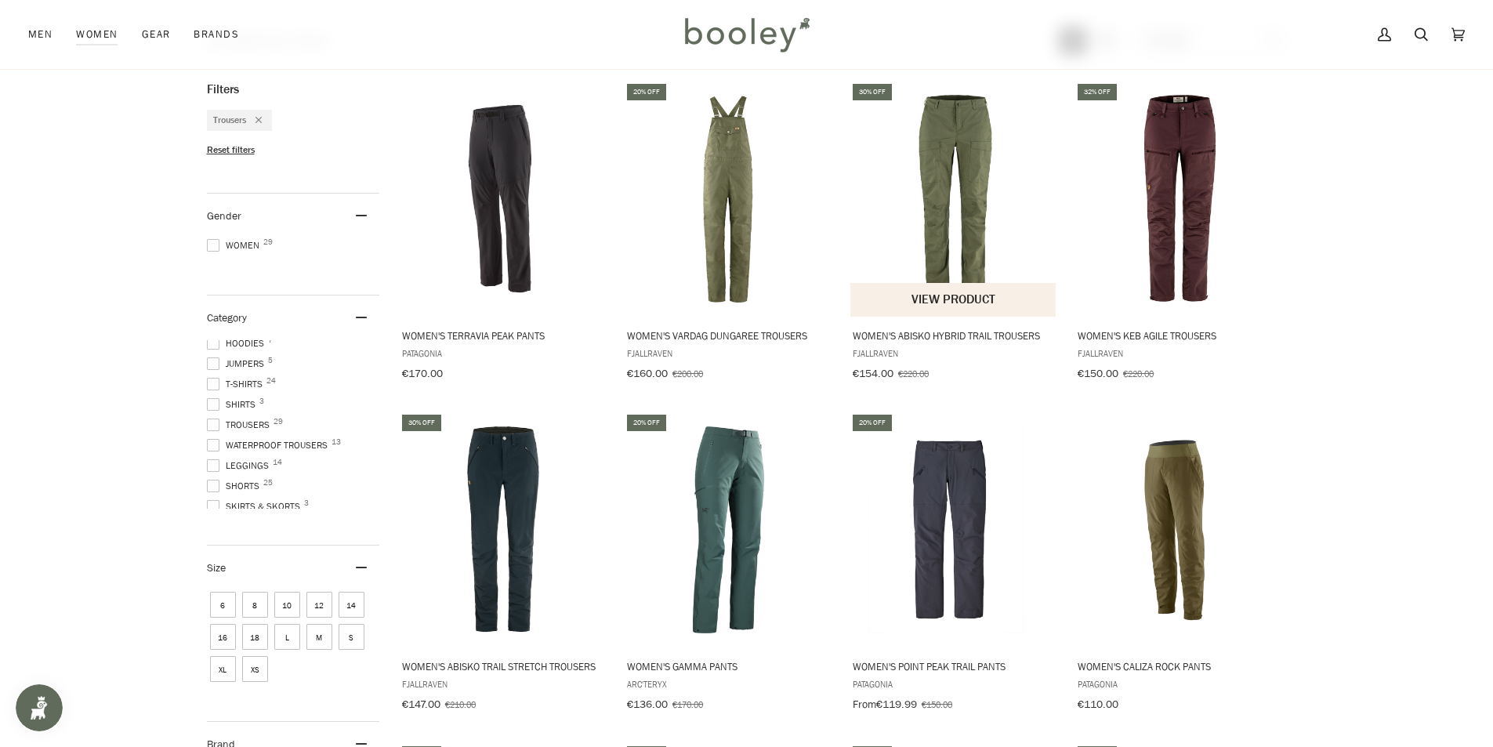
click at [953, 229] on img "Women's Abisko Hybrid Trail Trousers" at bounding box center [954, 199] width 208 height 208
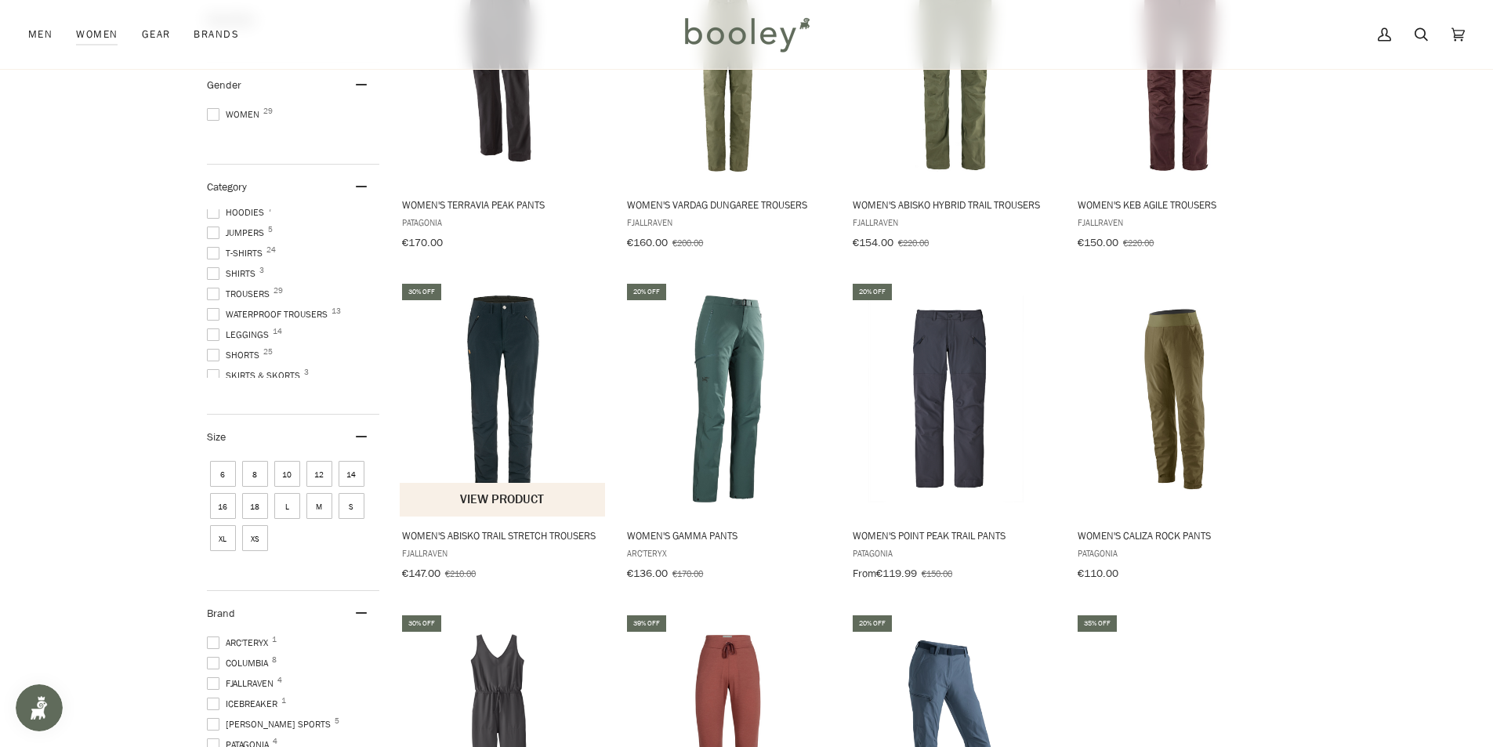
scroll to position [356, 0]
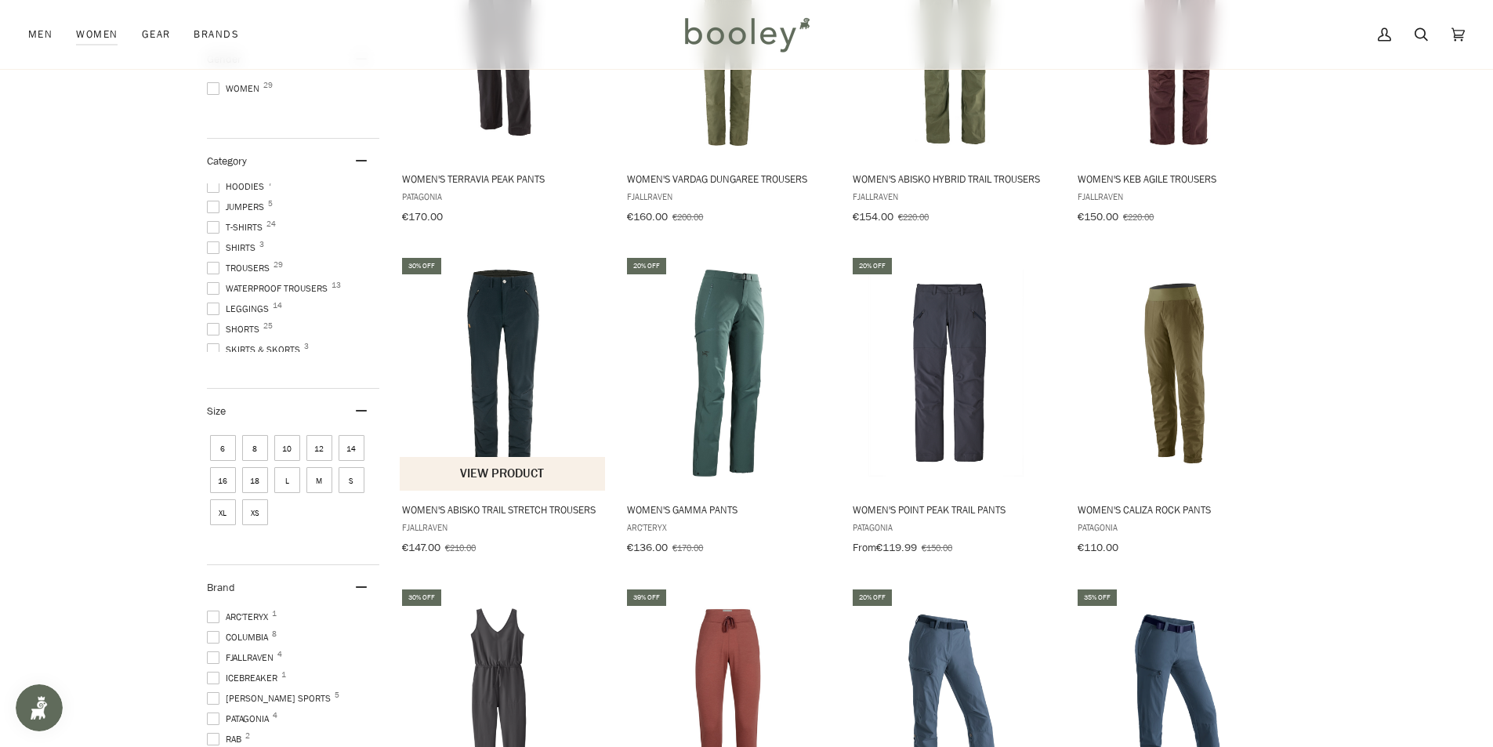
click at [513, 376] on img "Women's Abisko Trail Stretch Trousers" at bounding box center [504, 374] width 208 height 208
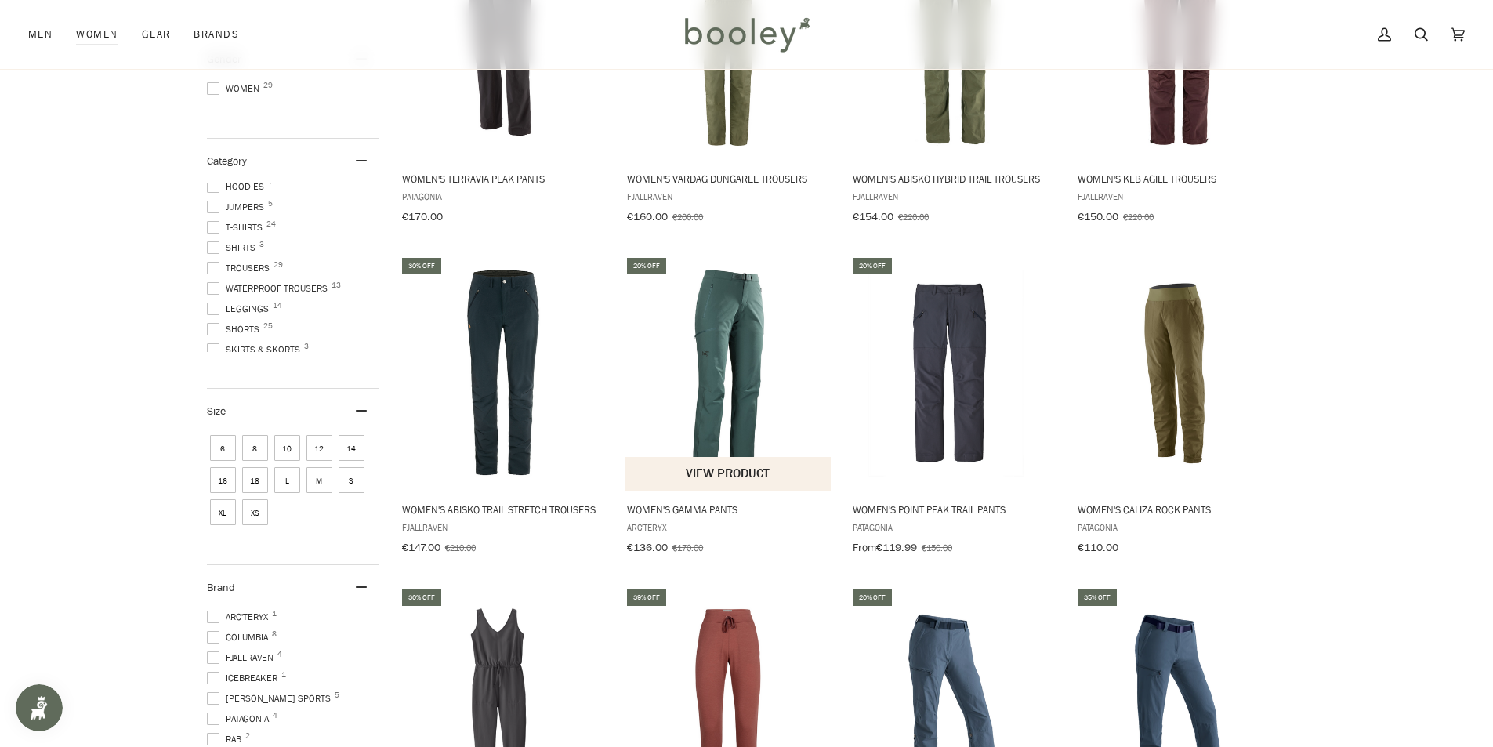
click at [731, 376] on img "Women's Gamma Pants" at bounding box center [729, 374] width 208 height 208
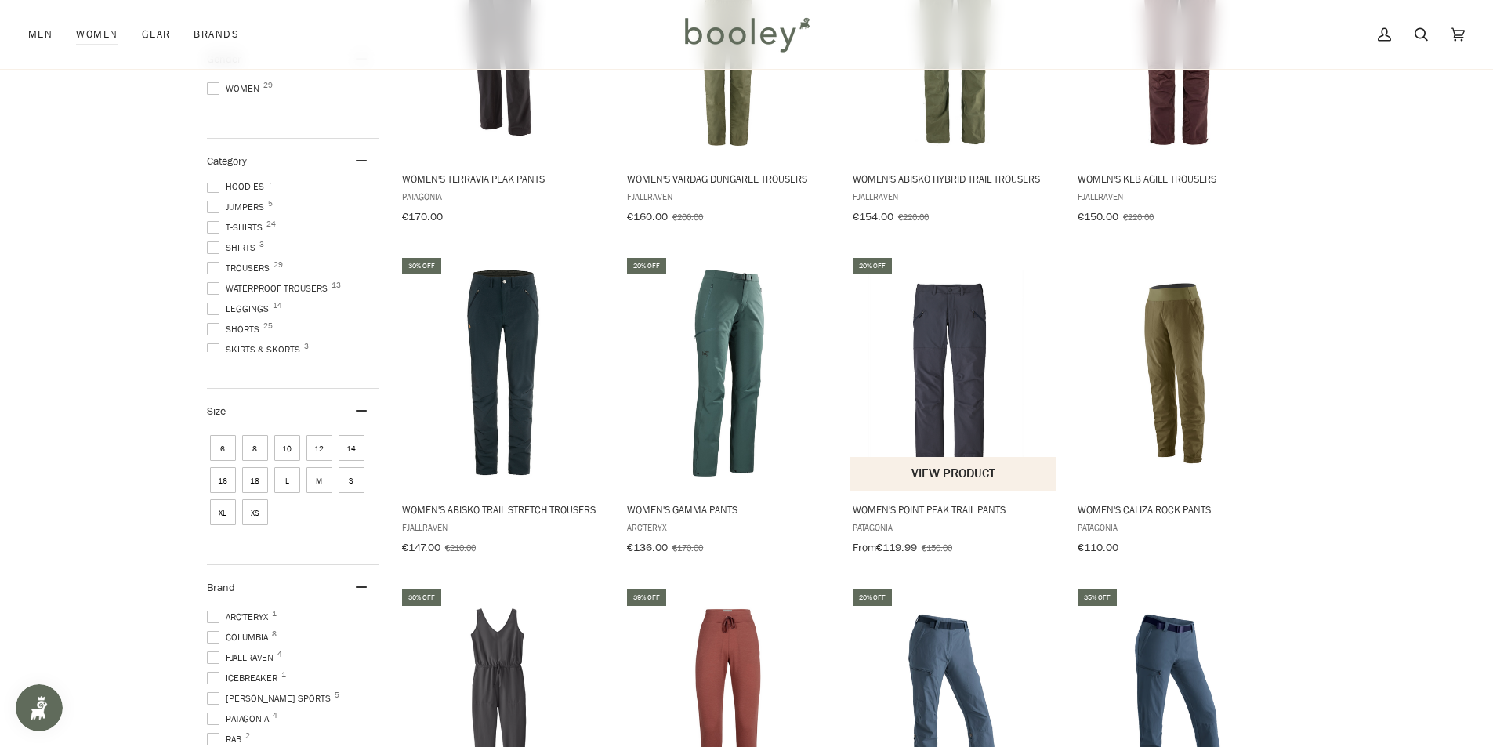
click at [945, 408] on img "Women's Point Peak Trail Pants" at bounding box center [954, 374] width 208 height 208
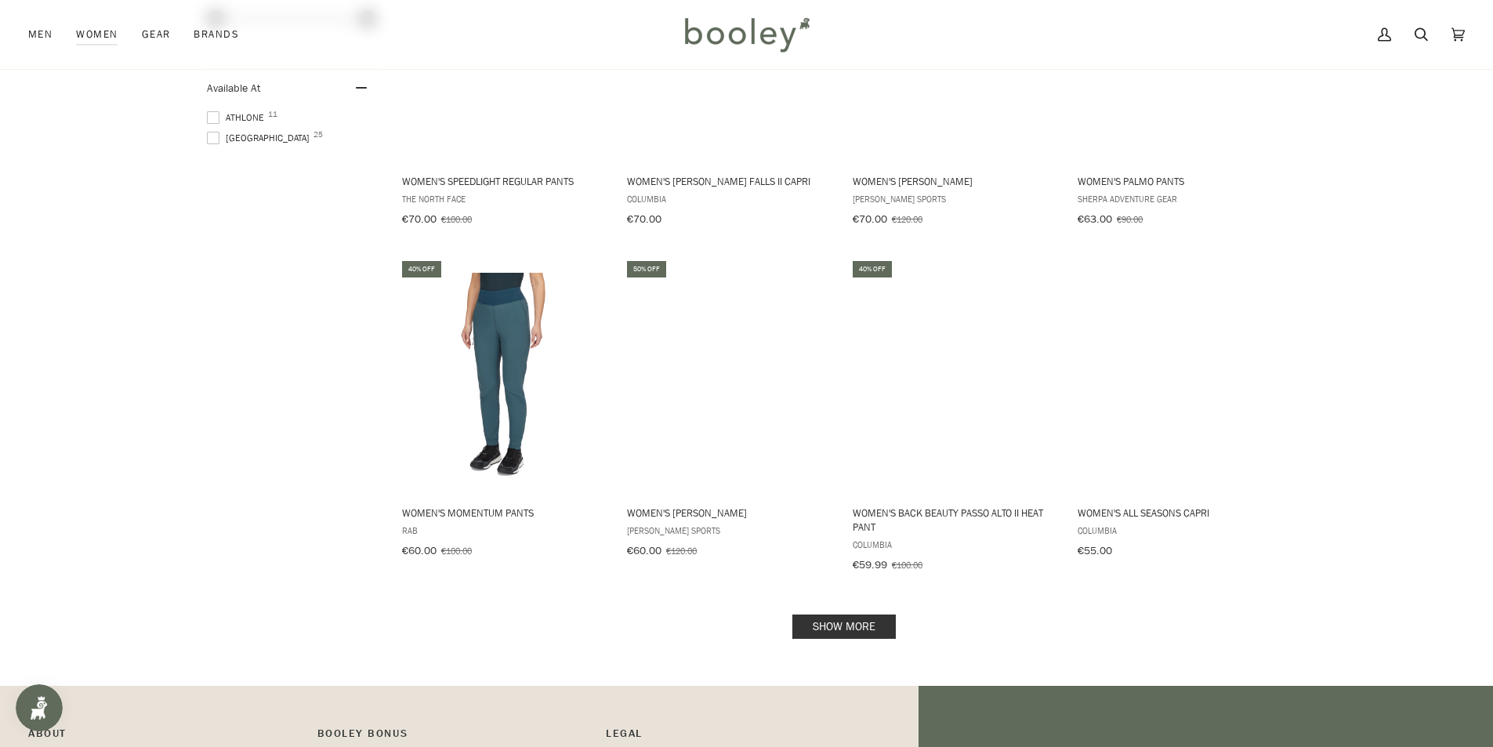
scroll to position [1375, 0]
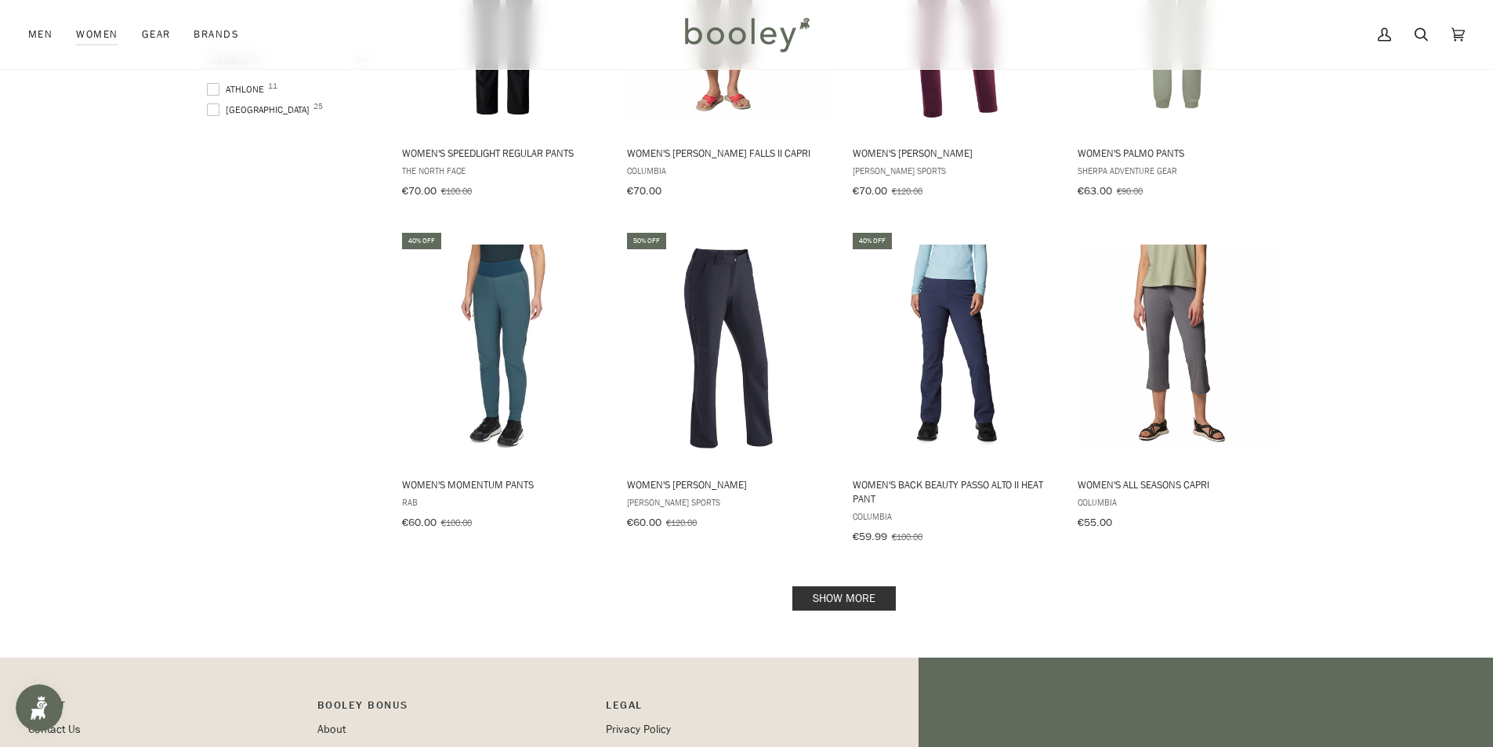
click at [850, 586] on link "Show more" at bounding box center [843, 598] width 103 height 24
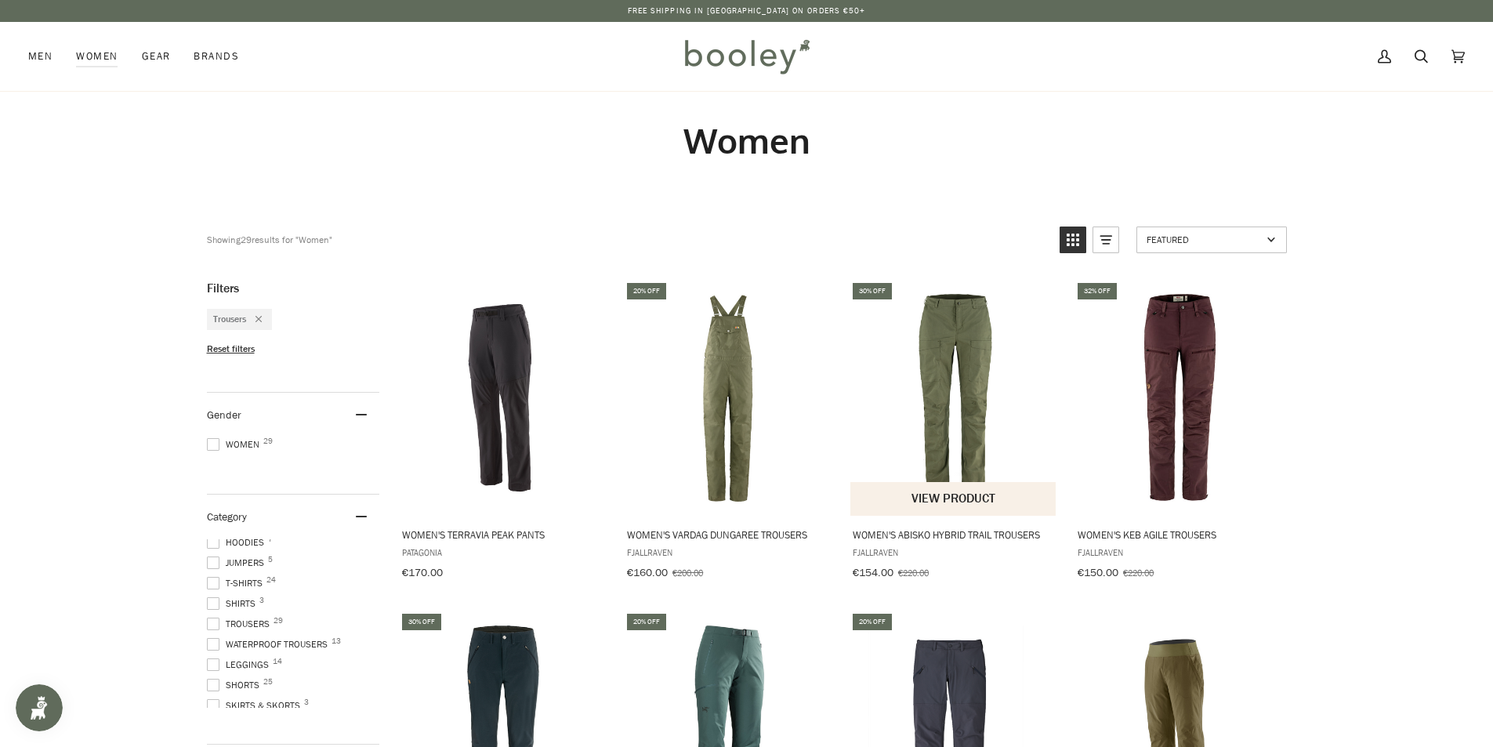
click at [979, 437] on img "Women's Abisko Hybrid Trail Trousers" at bounding box center [954, 398] width 208 height 208
click at [958, 407] on img "Women's Abisko Hybrid Trail Trousers" at bounding box center [954, 398] width 208 height 208
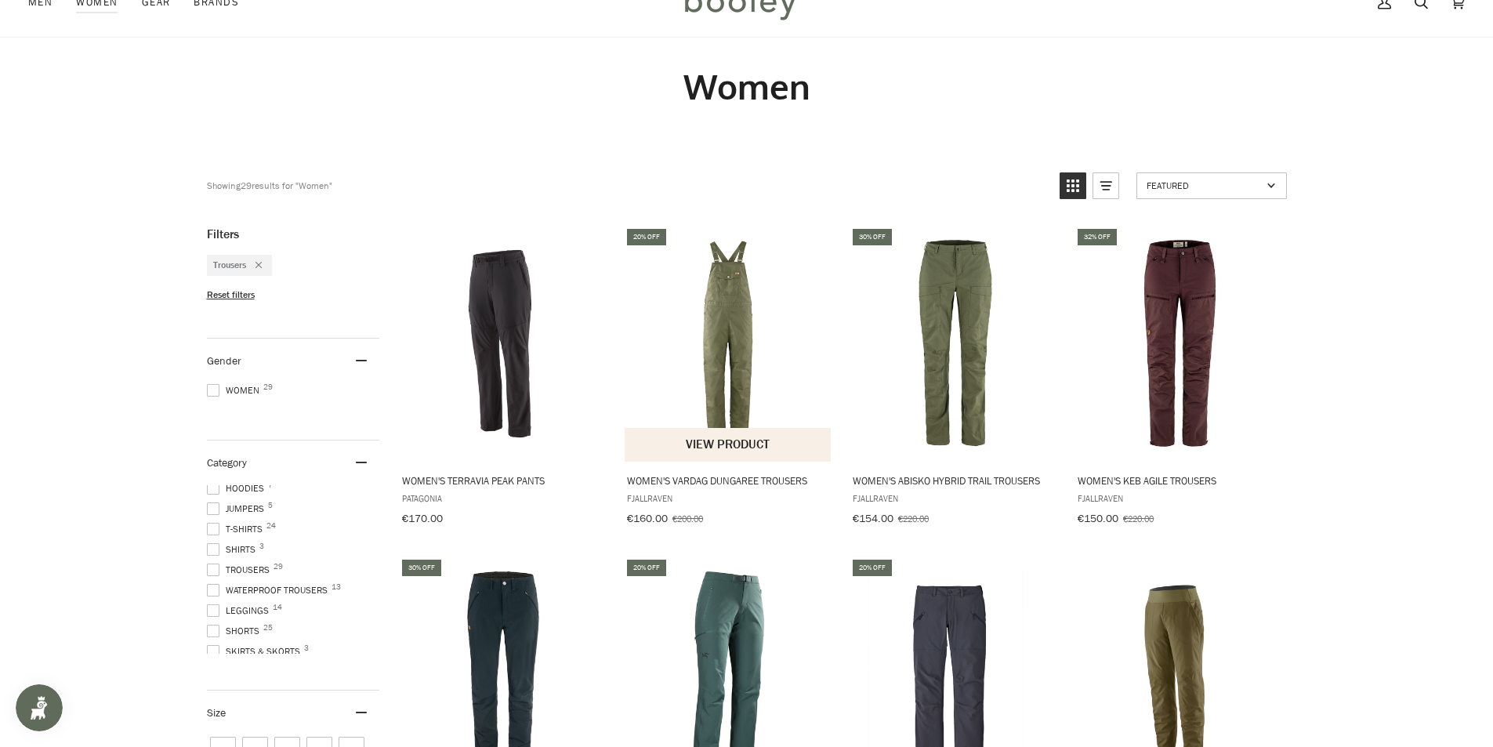
scroll to position [78, 0]
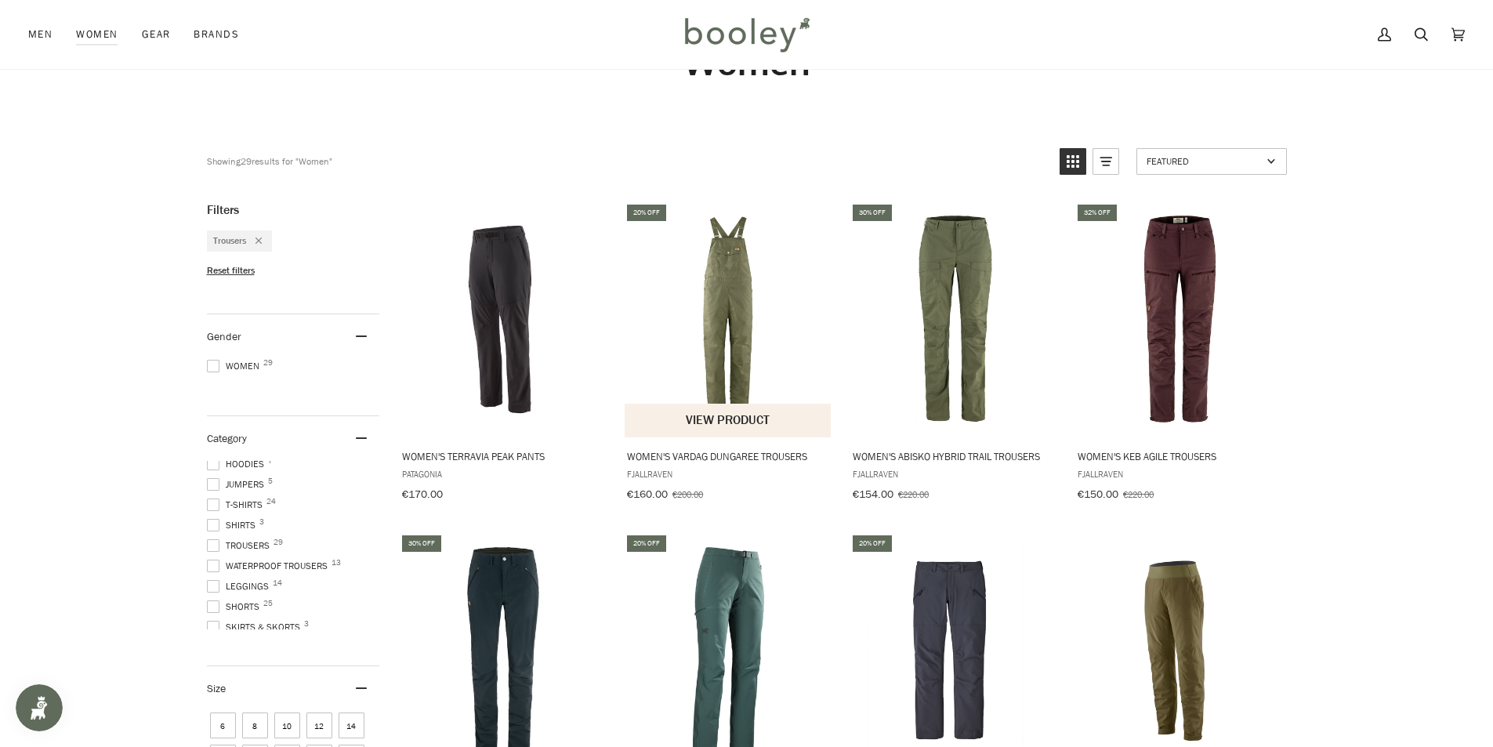
click at [727, 337] on img "Women's Vardag Dungaree Trousers" at bounding box center [729, 320] width 208 height 208
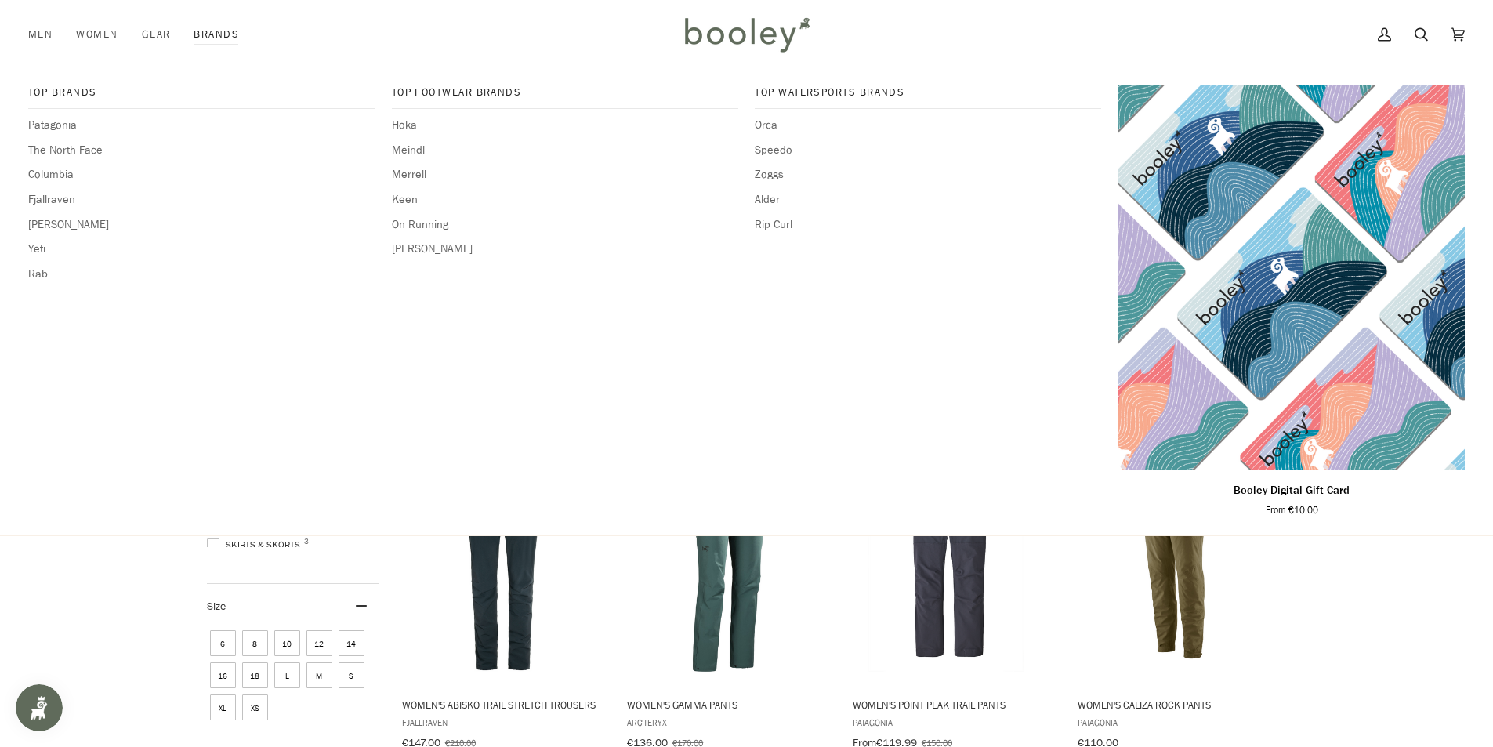
scroll to position [157, 0]
click at [219, 49] on link "Brands" at bounding box center [216, 34] width 69 height 69
click at [228, 34] on link "Brands" at bounding box center [216, 34] width 69 height 69
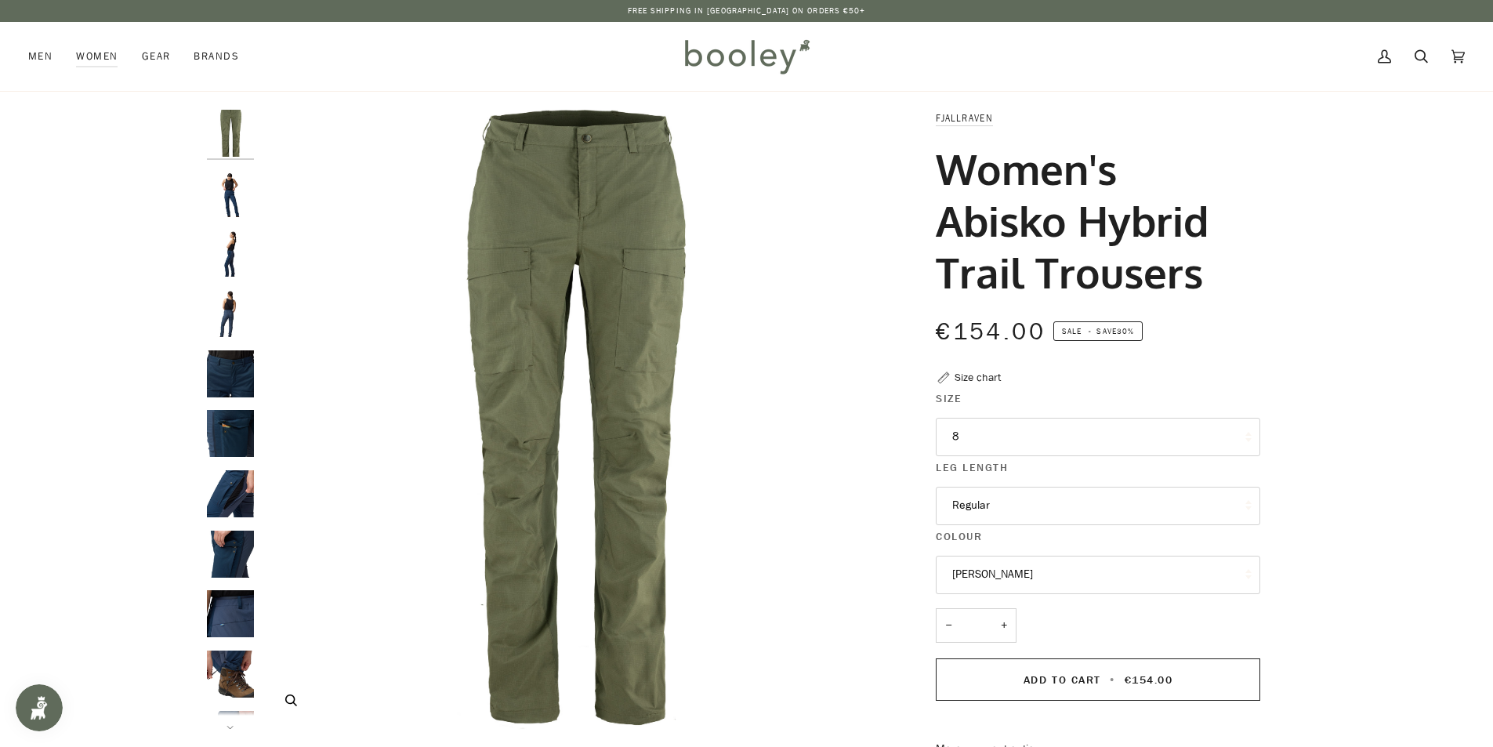
click at [633, 373] on img "Fjallraven Women's Abisko Hybrid Trail Trousers Laurel Green - Booley Galway" at bounding box center [572, 420] width 620 height 620
click at [249, 205] on img "Fjallraven Women's Abisko Hybrid Trail Trousers - Booley Galway" at bounding box center [230, 193] width 47 height 47
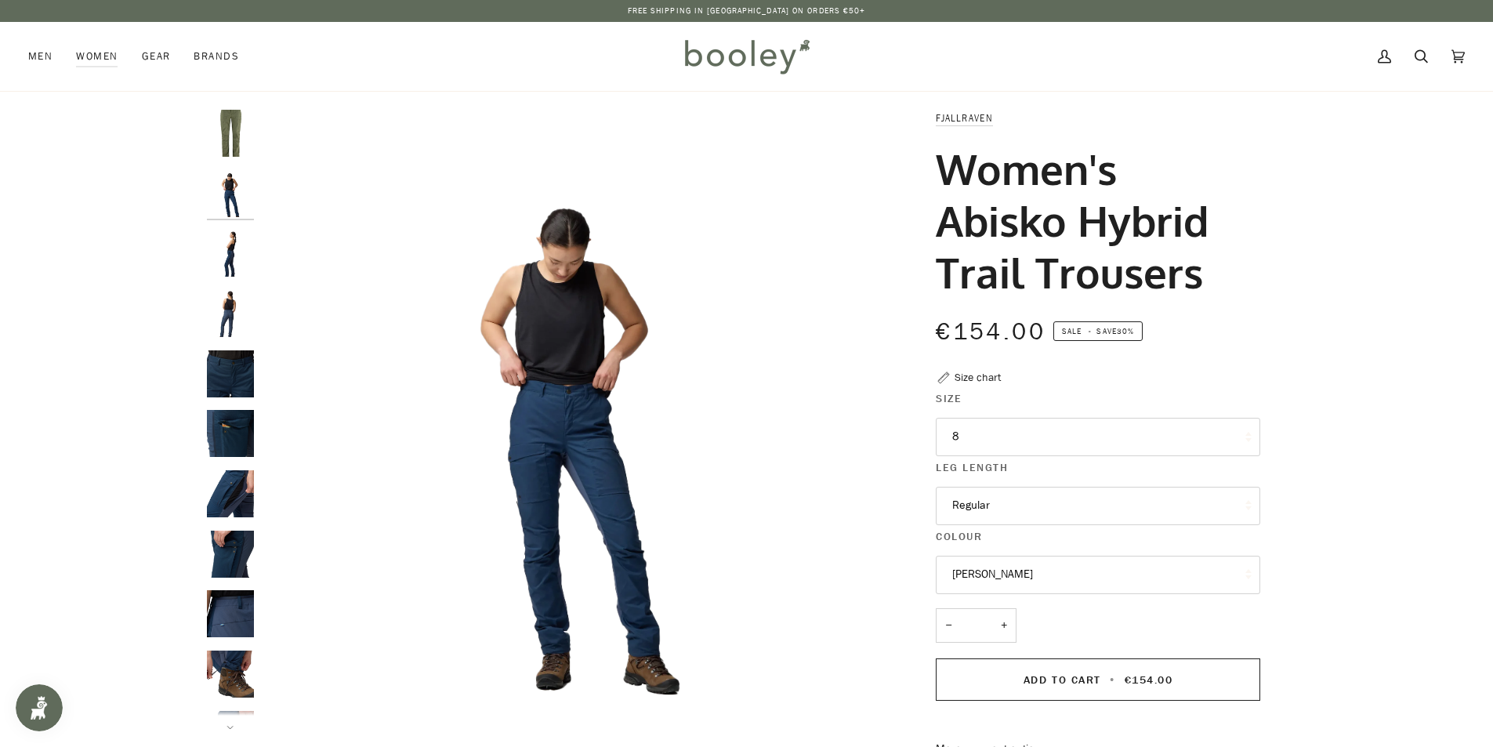
click at [217, 267] on img "Fjallraven Women's Abisko Hybrid Trail Trousers - Booley Galway" at bounding box center [230, 253] width 47 height 47
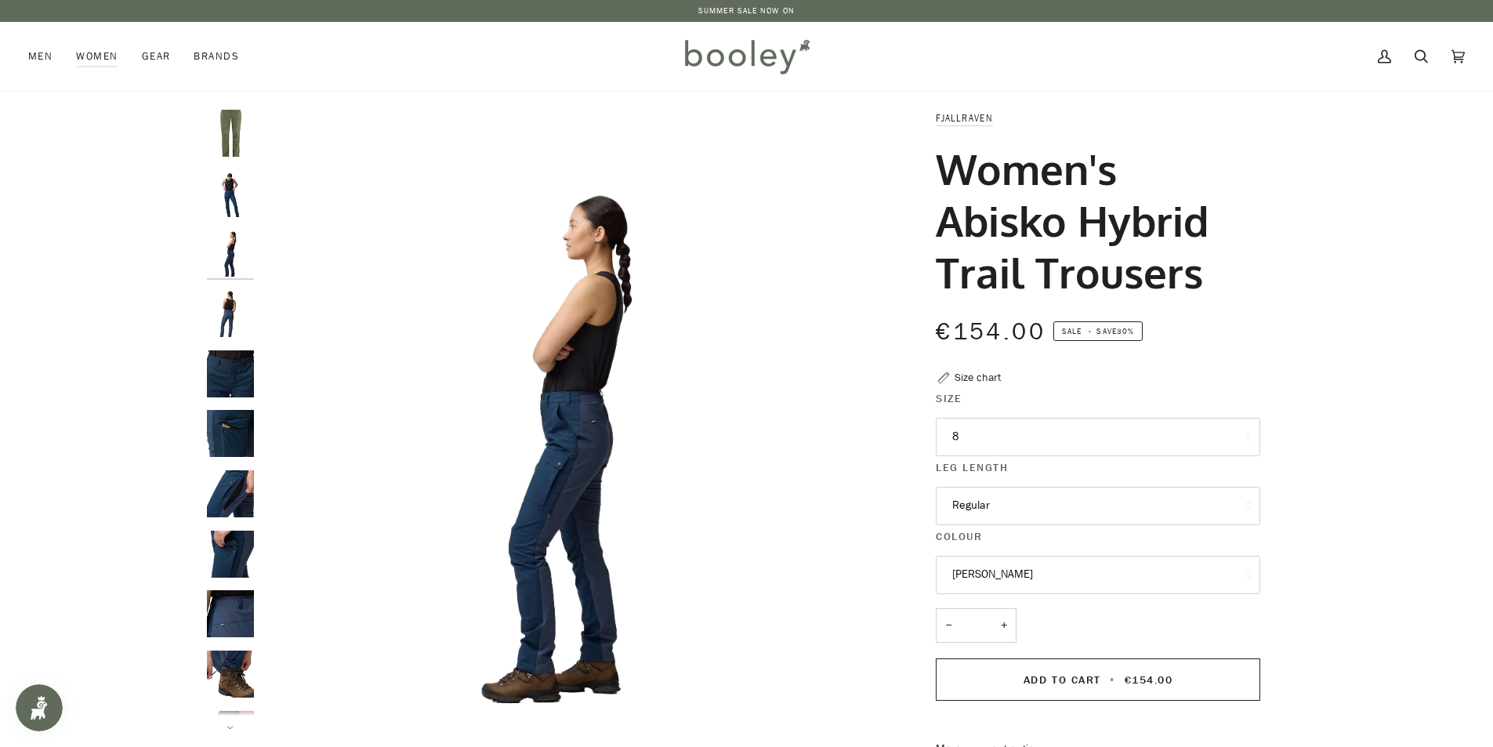
click at [216, 320] on img "Fjallraven Women's Abisko Hybrid Trail Trousers - Booley Galway" at bounding box center [230, 313] width 47 height 47
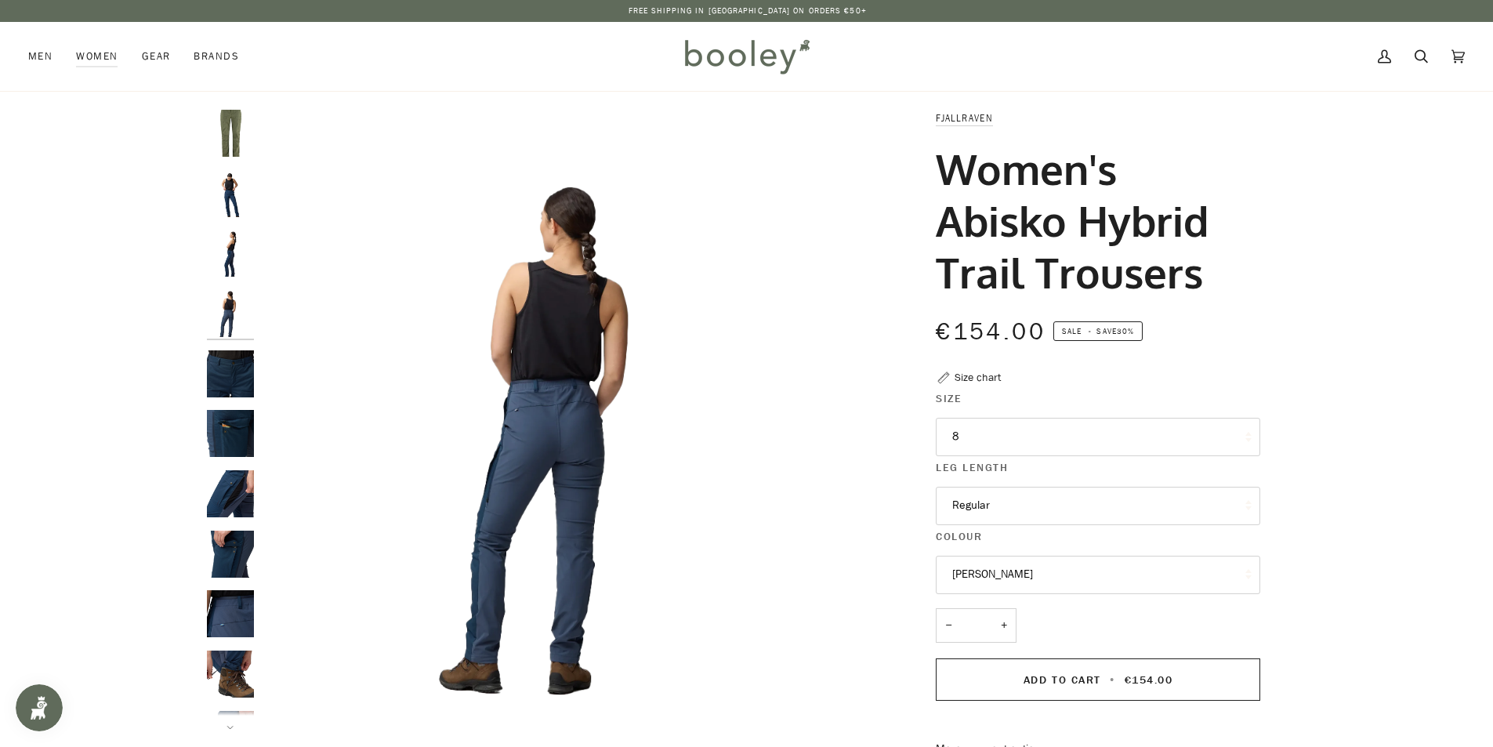
click at [230, 385] on img "Fjallraven Women's Abisko Hybrid Trail Trousers - Booley Galway" at bounding box center [230, 373] width 47 height 47
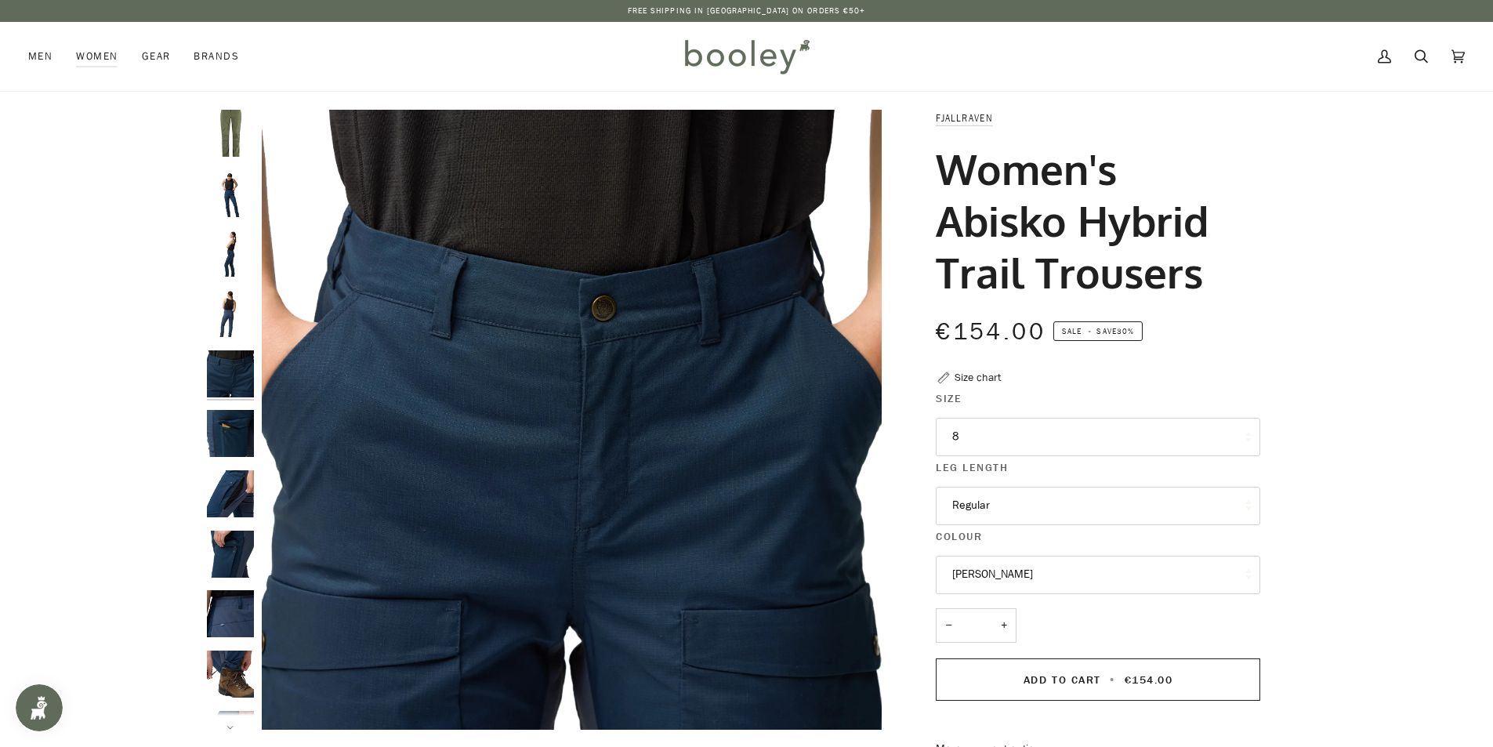
click at [234, 428] on img "Fjallraven Women's Abisko Hybrid Trail Trousers - Booley Galway" at bounding box center [230, 433] width 47 height 47
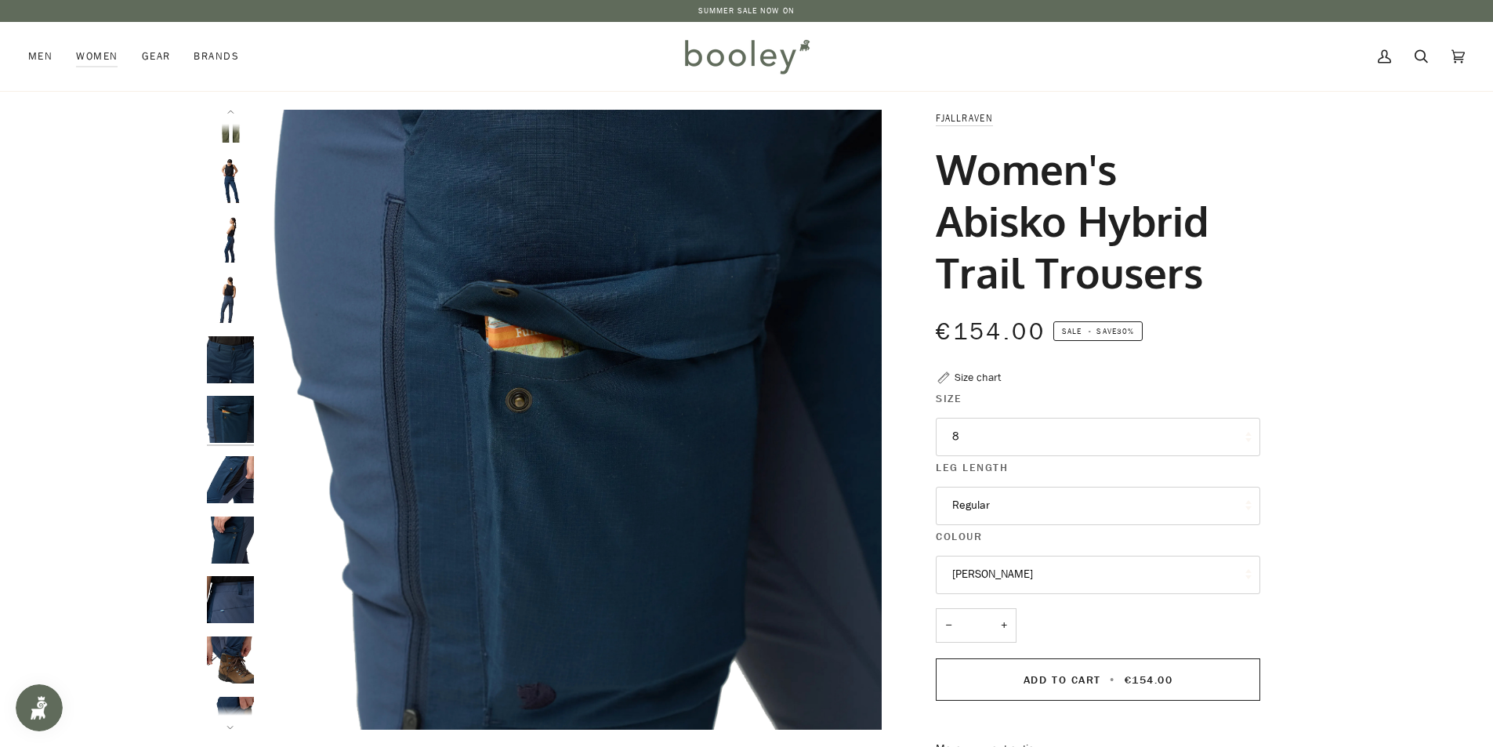
click at [236, 468] on img "Fjallraven Women's Abisko Hybrid Trail Trousers - Booley Galway" at bounding box center [230, 479] width 47 height 47
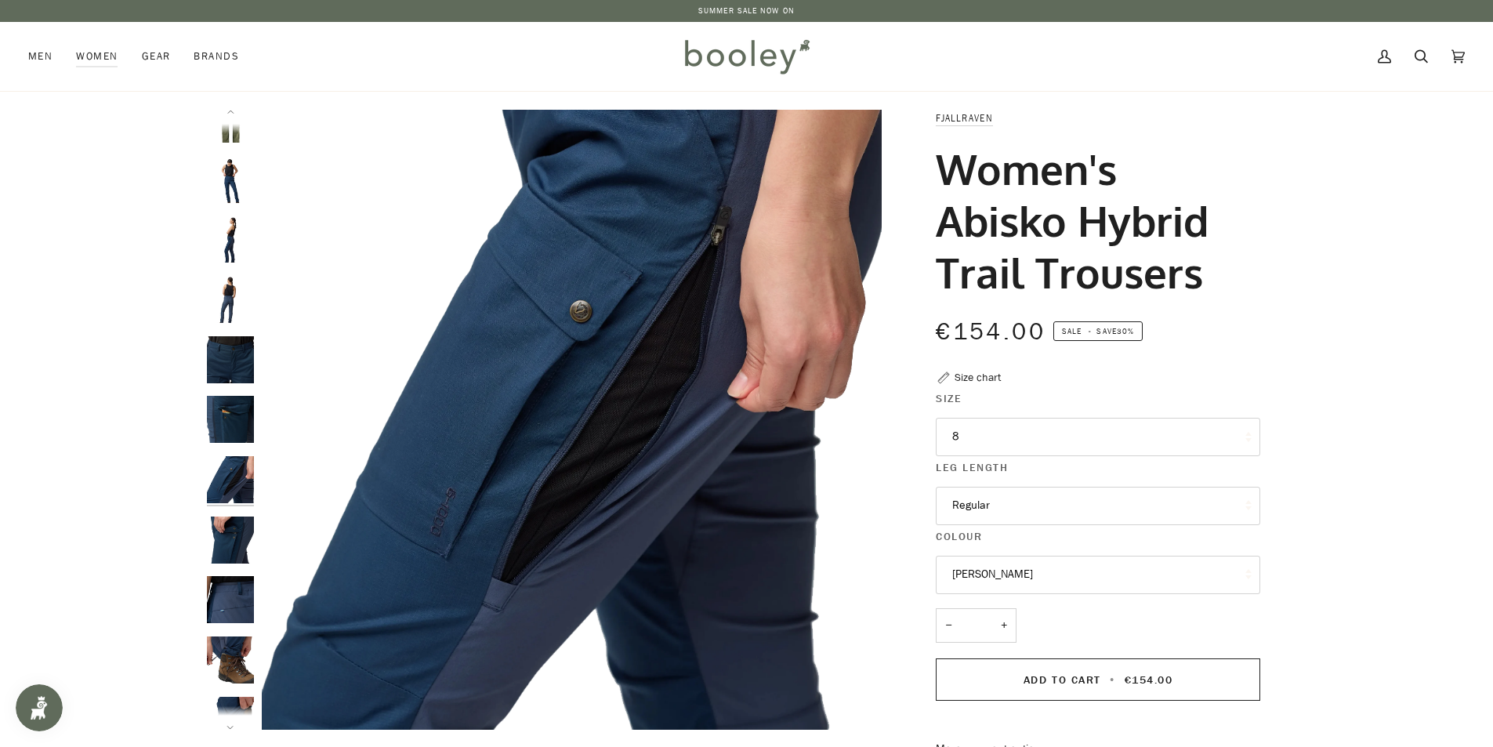
scroll to position [41, 0]
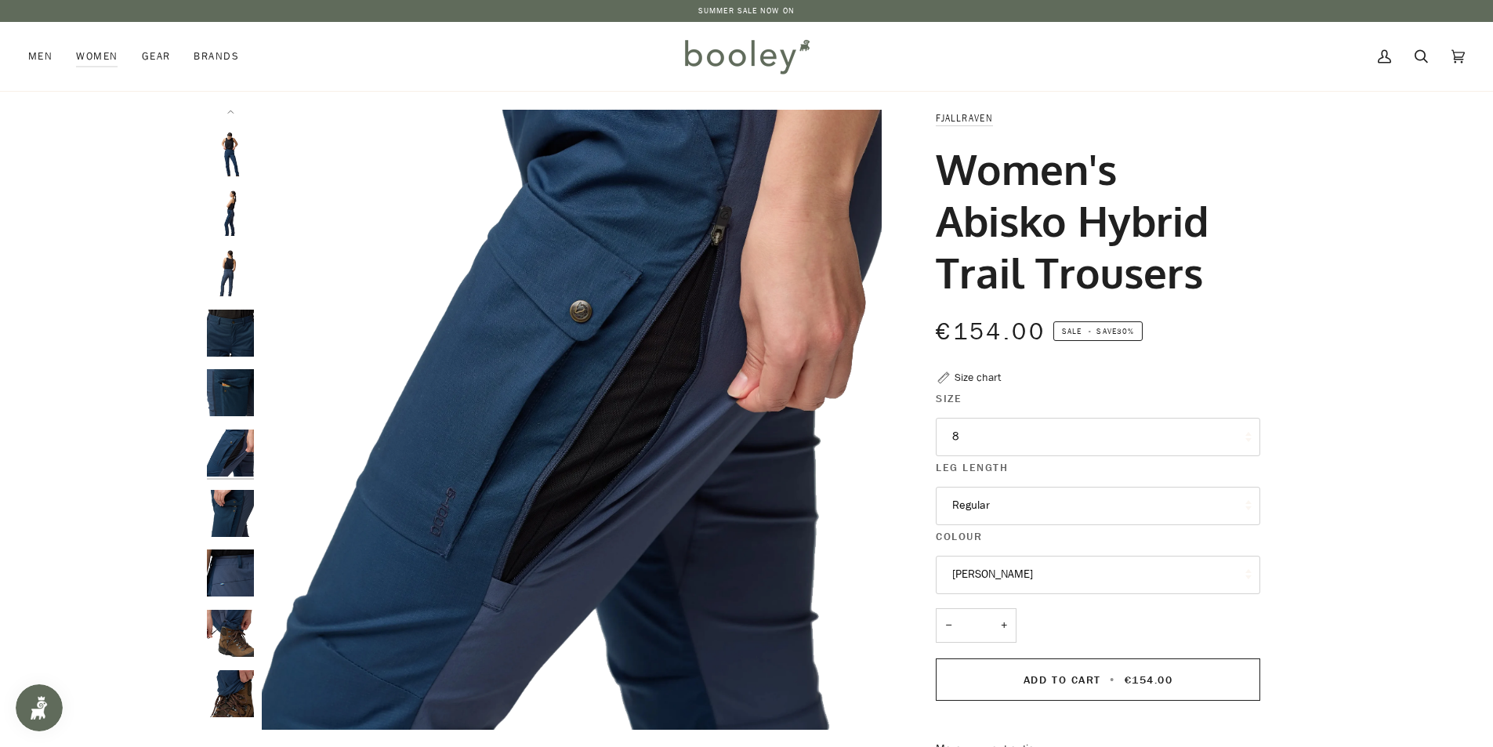
click at [234, 520] on img "Fjallraven Women's Abisko Hybrid Trail Trousers - Booley Galway" at bounding box center [230, 513] width 47 height 47
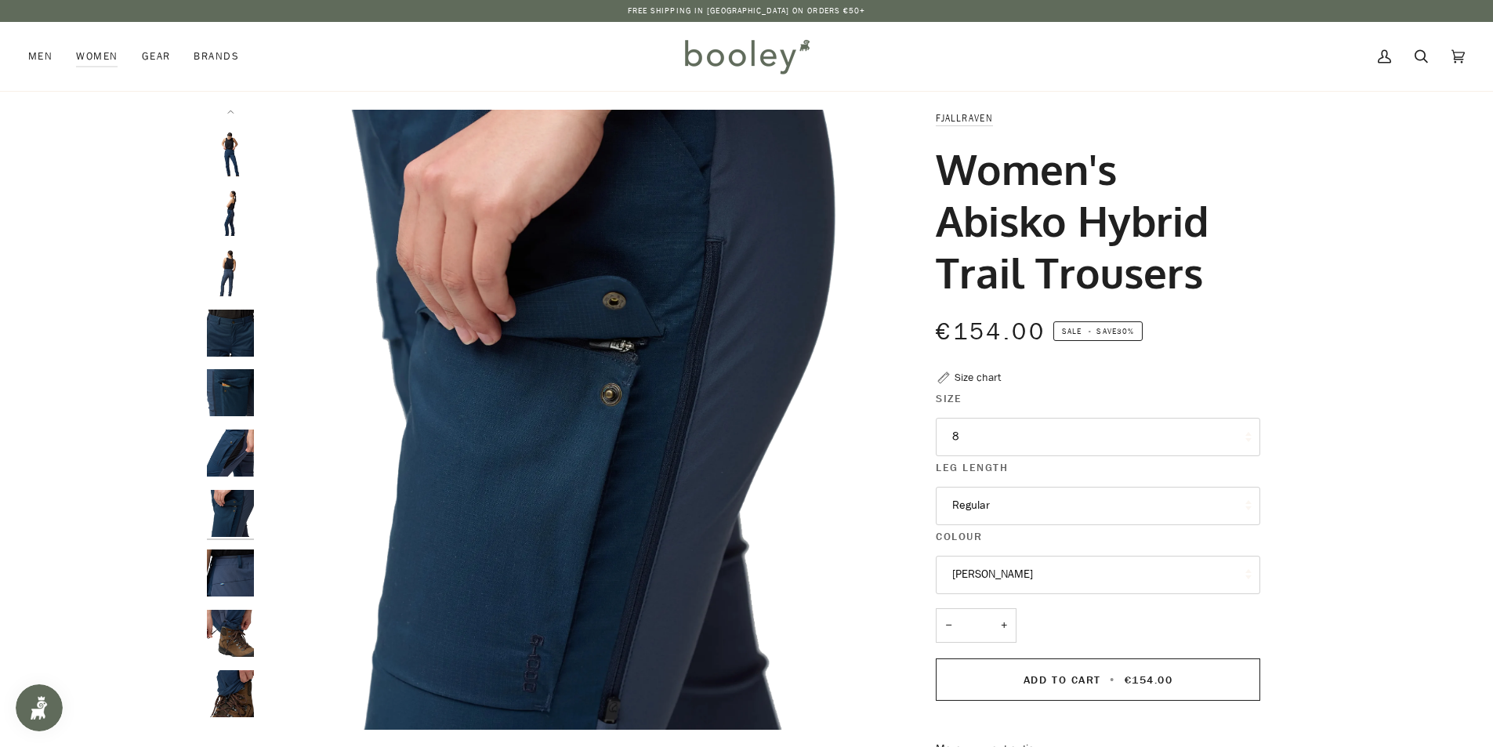
scroll to position [78, 0]
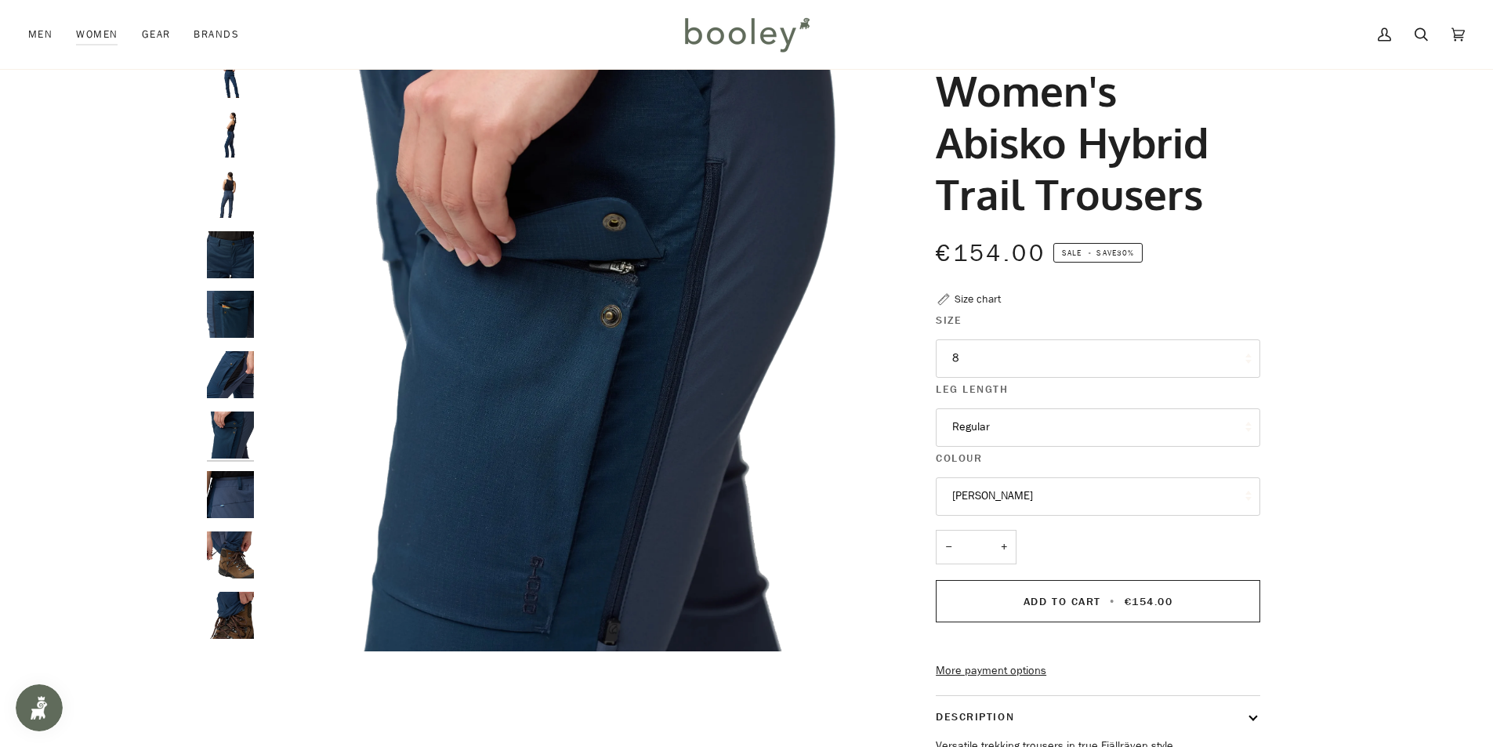
click at [229, 503] on img "Fjallraven Women's Abisko Hybrid Trail Trousers - Booley Galway" at bounding box center [230, 494] width 47 height 47
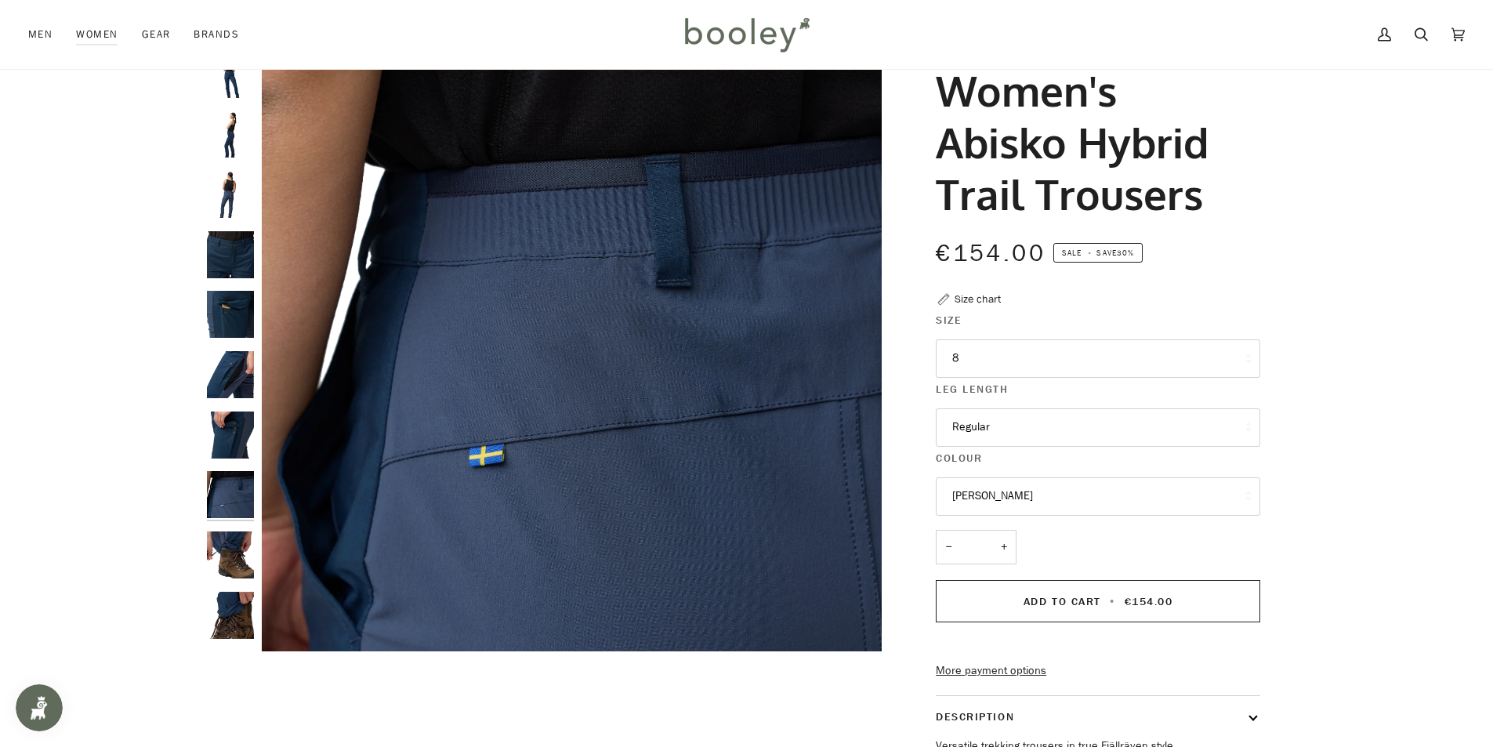
click at [226, 550] on img "Fjallraven Women's Abisko Hybrid Trail Trousers - Booley Galway" at bounding box center [230, 554] width 47 height 47
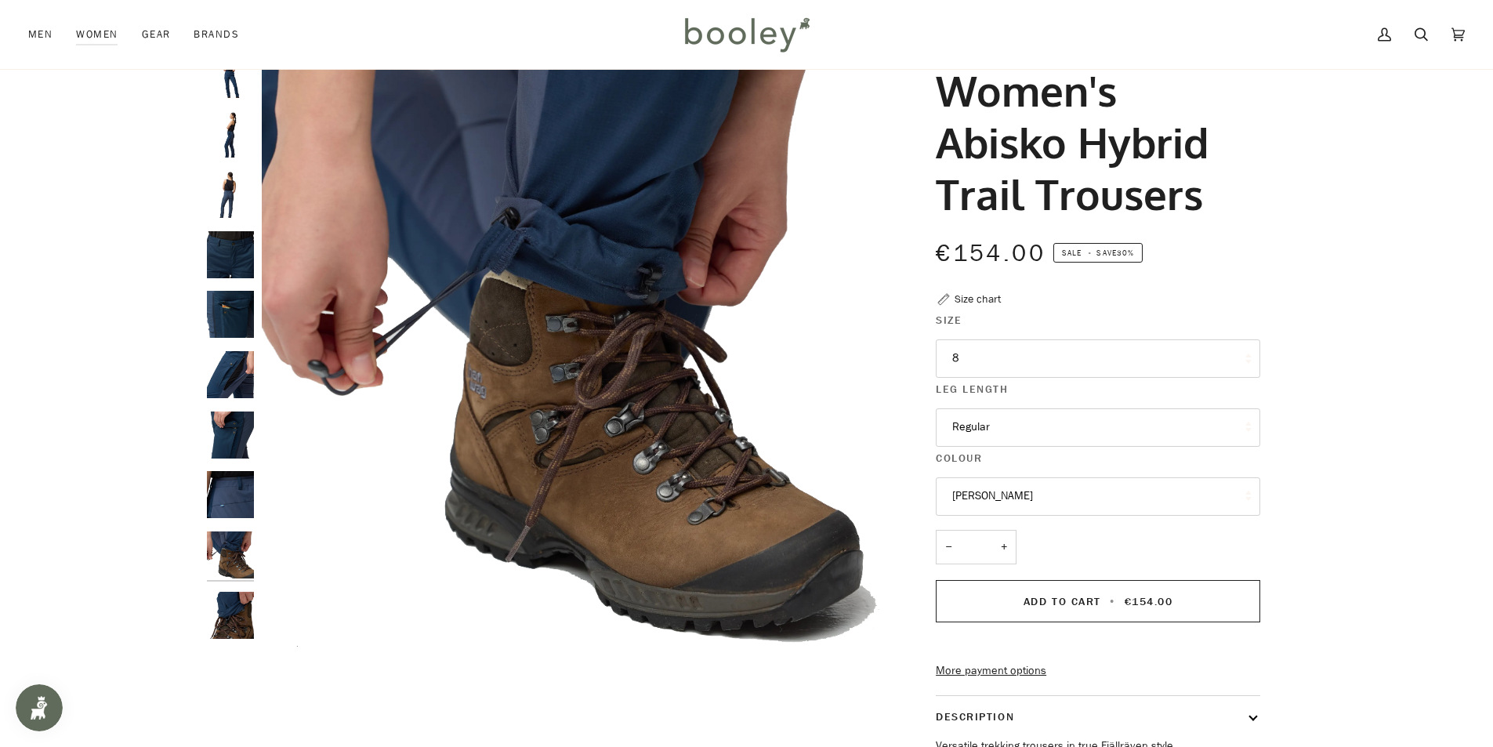
click at [231, 615] on img "Fjallraven Women's Abisko Hybrid Trail Trousers - Booley Galway" at bounding box center [230, 615] width 47 height 47
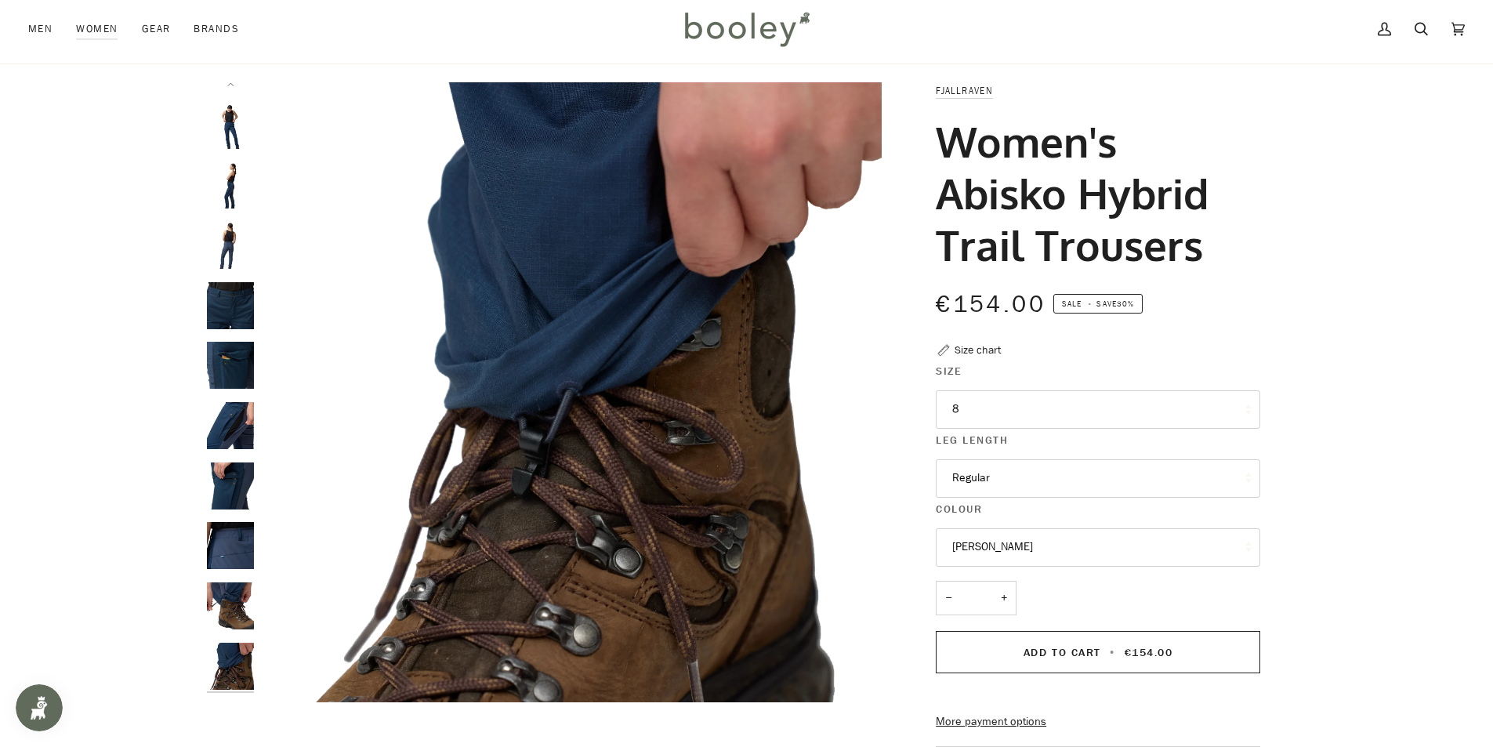
scroll to position [0, 0]
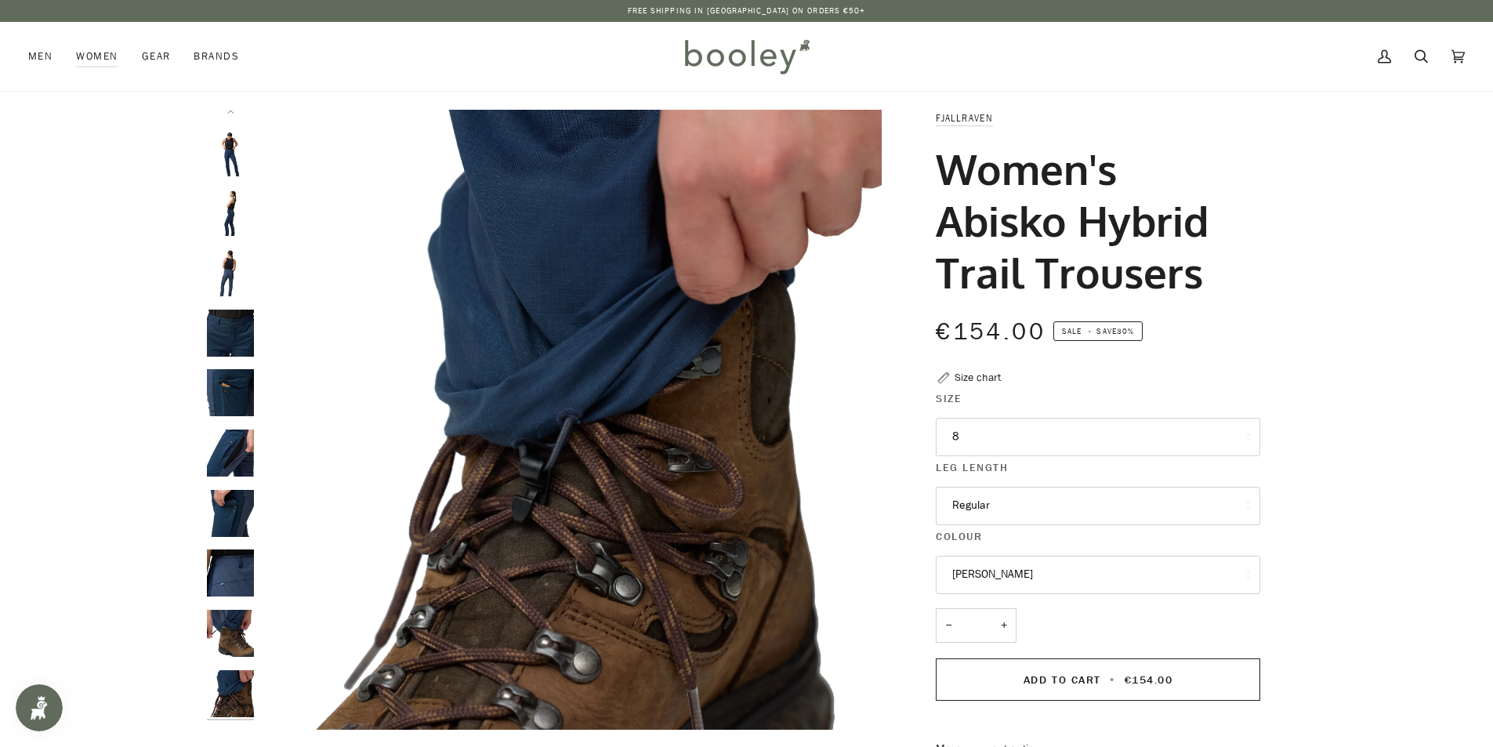
click at [217, 279] on img "Fjallraven Women's Abisko Hybrid Trail Trousers - Booley Galway" at bounding box center [230, 272] width 47 height 47
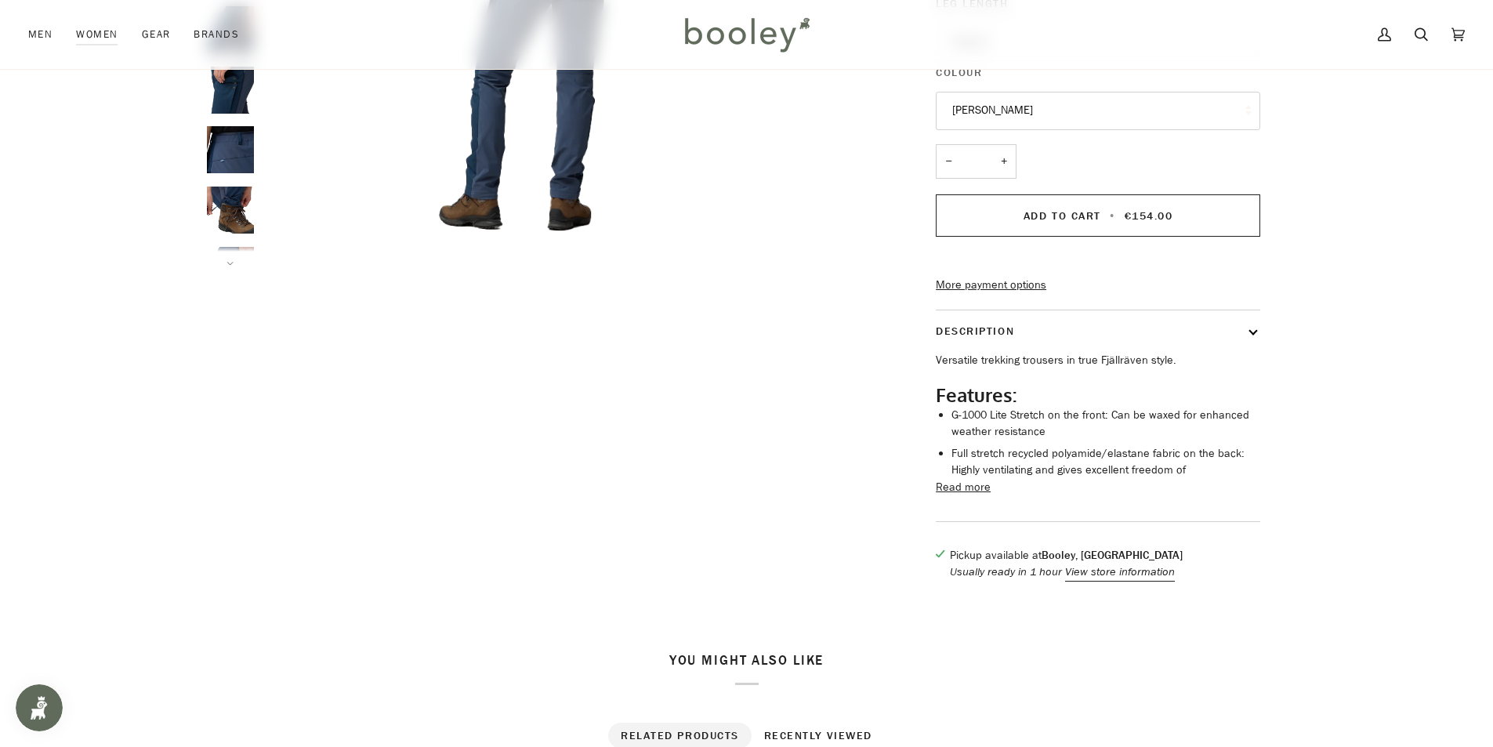
scroll to position [470, 0]
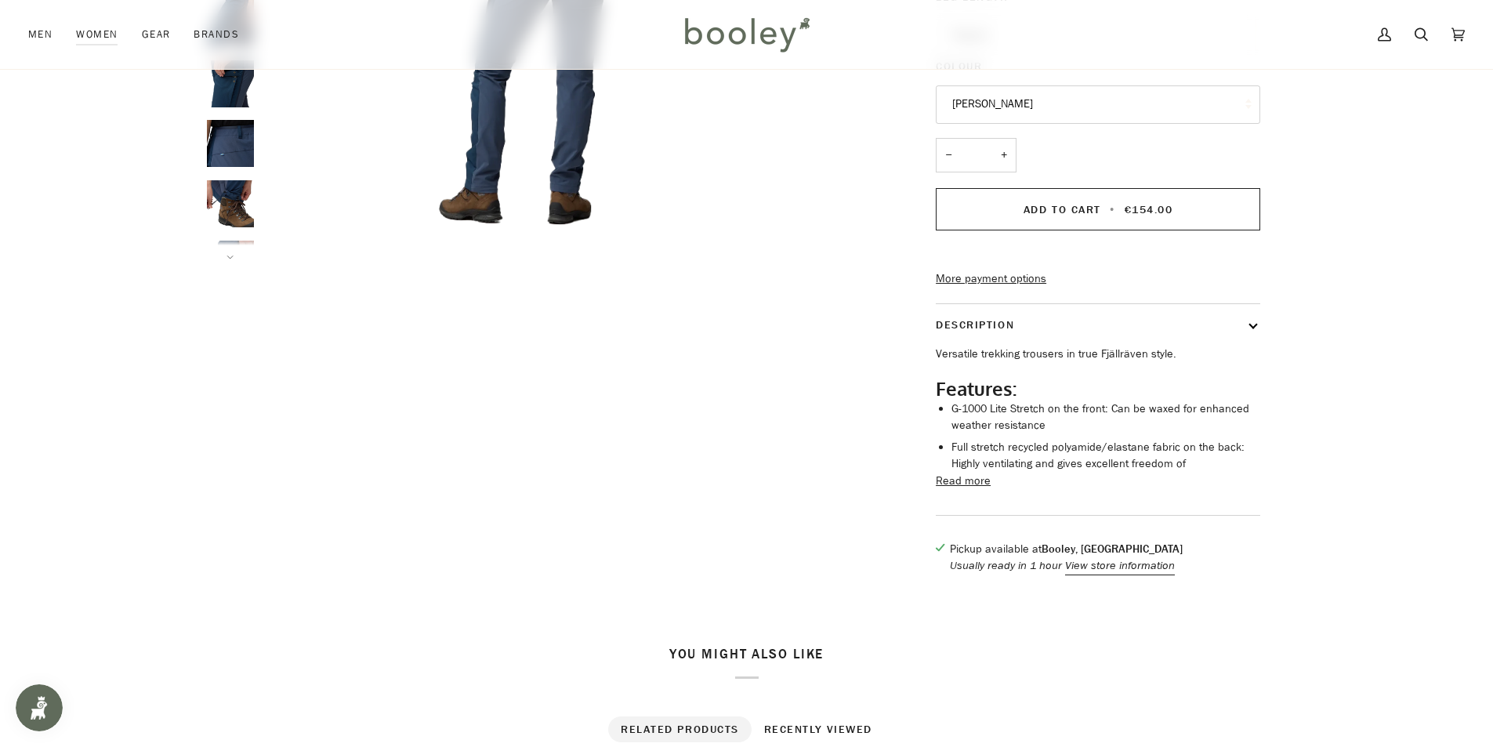
click at [961, 490] on button "Read more" at bounding box center [963, 481] width 55 height 17
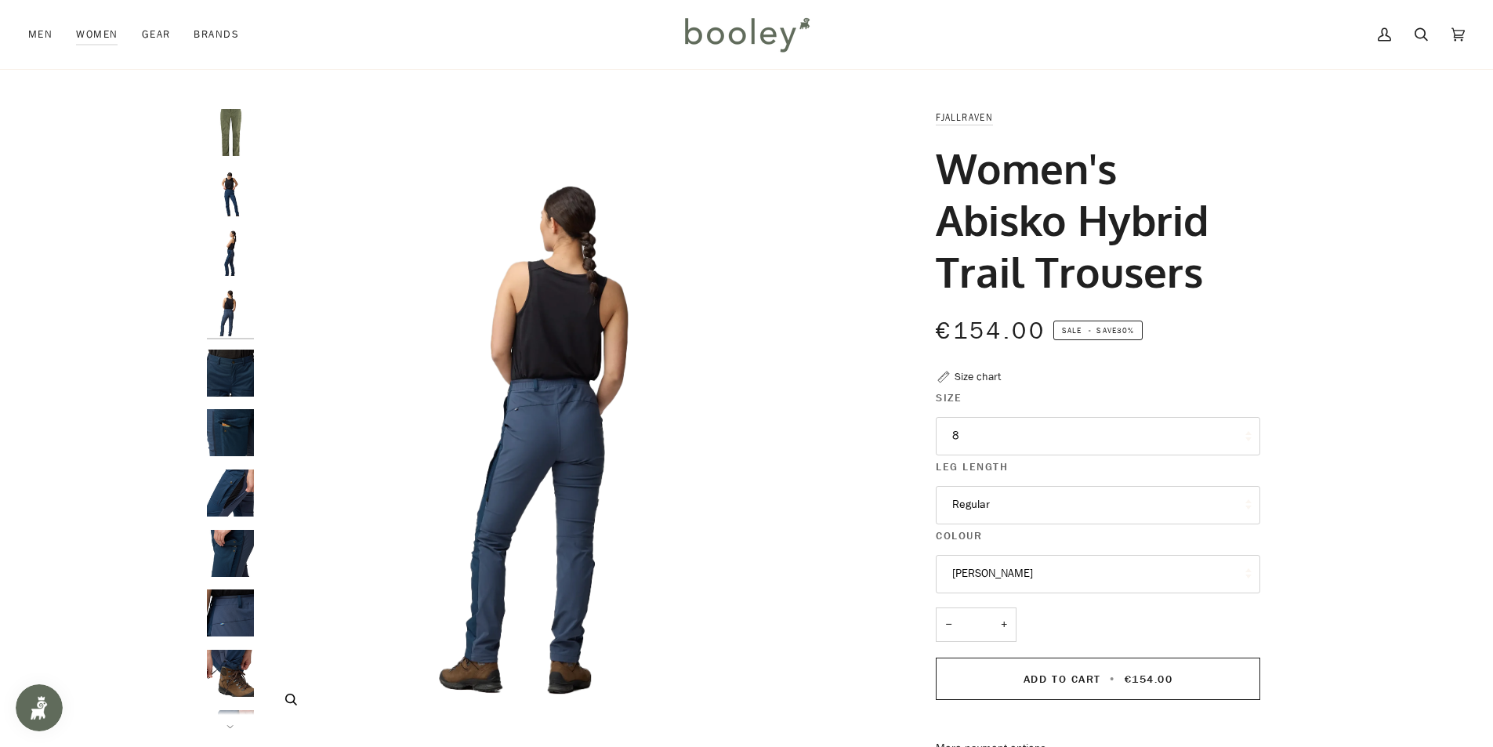
scroll to position [0, 0]
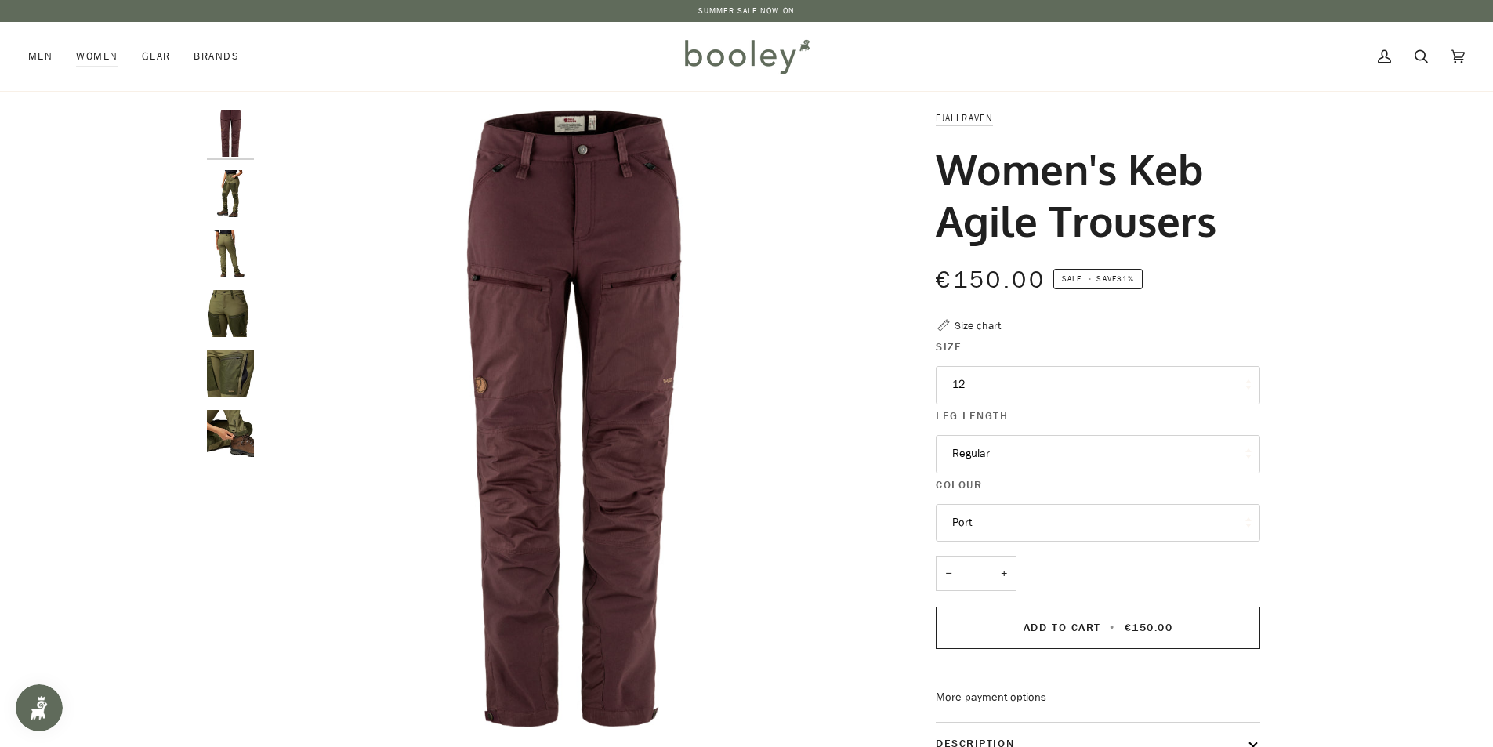
click at [221, 204] on img "Fjallraven Women's Keb Agile Trousers - Booley Galway" at bounding box center [230, 193] width 47 height 47
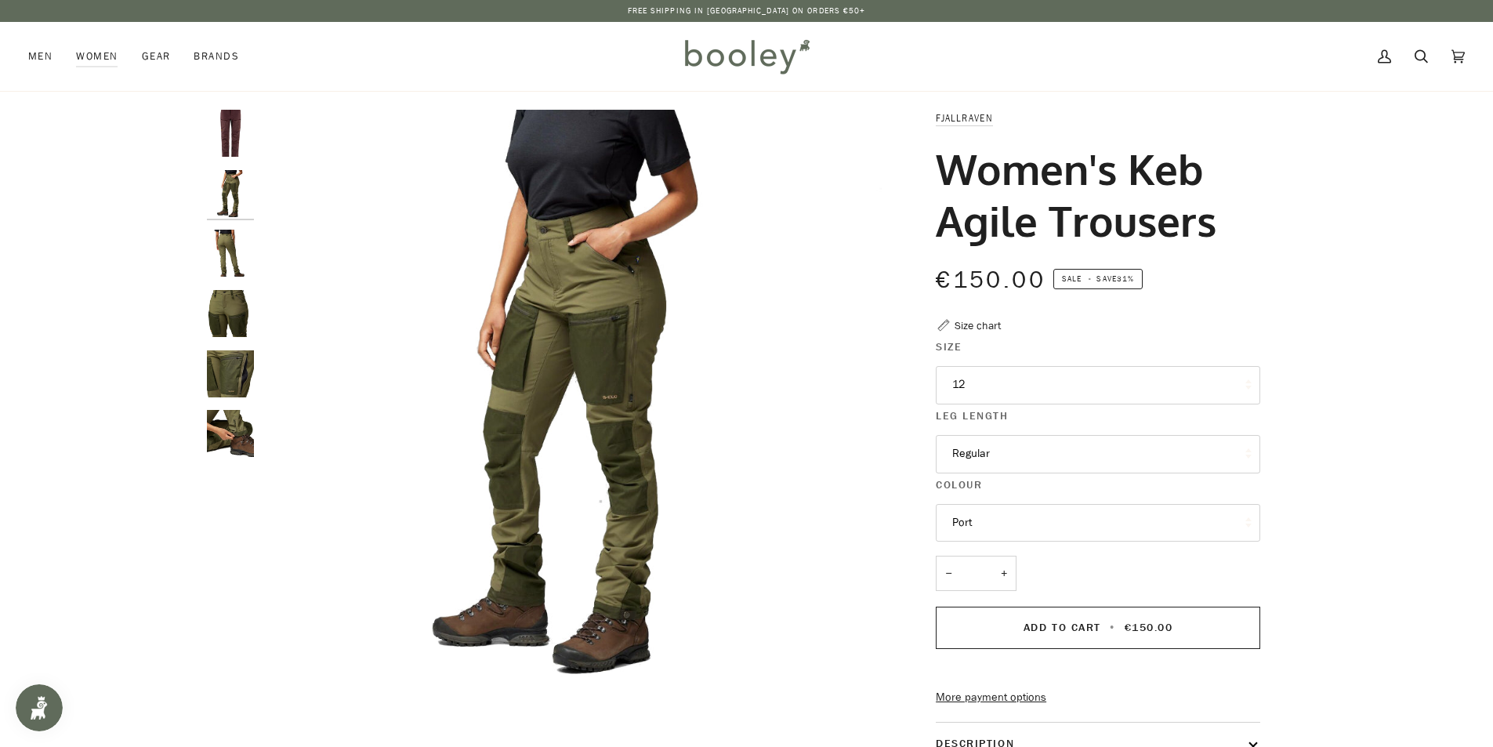
click at [213, 266] on img "Fjallraven Women's Keb Agile Trousers - Booley Galway" at bounding box center [230, 253] width 47 height 47
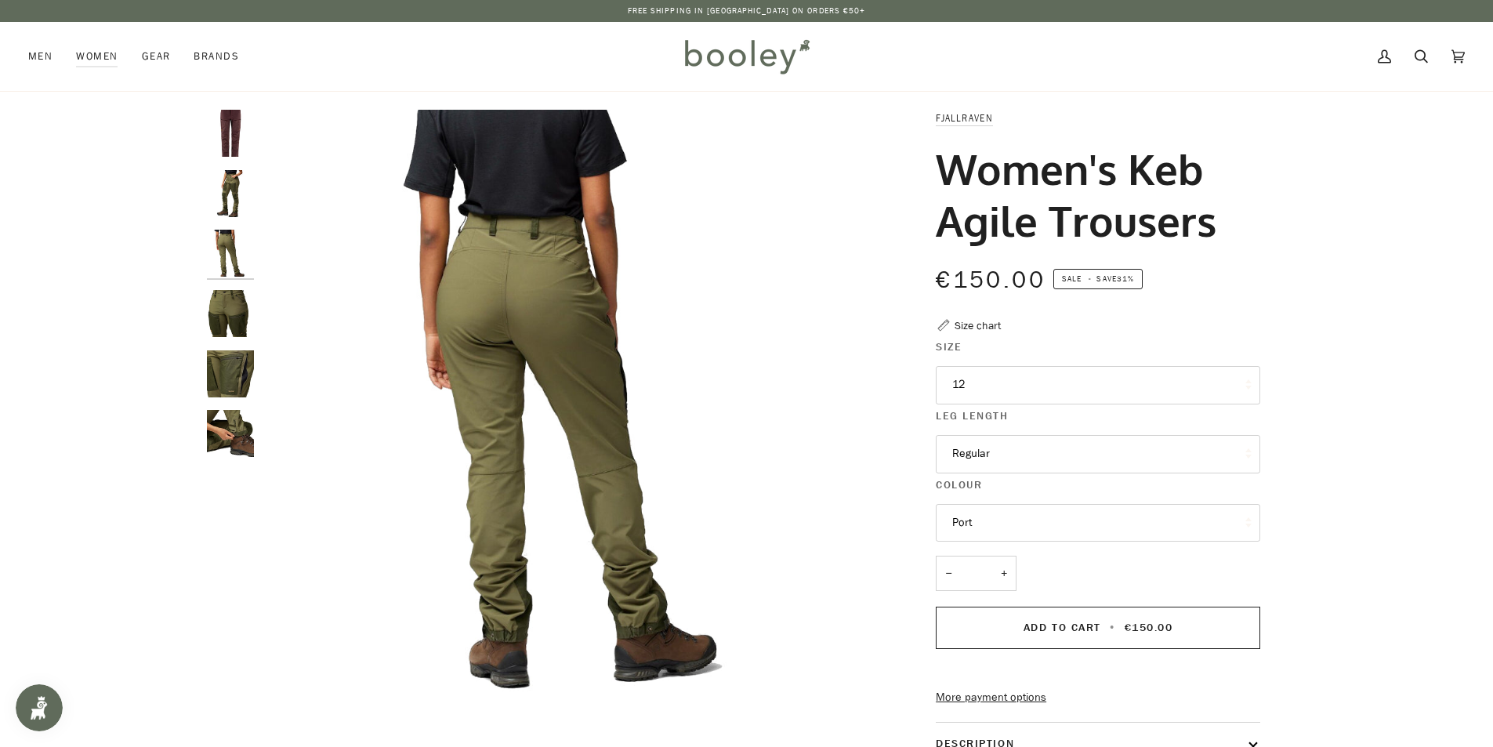
click at [219, 356] on img "Fjallraven Women's Keb Agile Trousers - Booley Galway" at bounding box center [230, 373] width 47 height 47
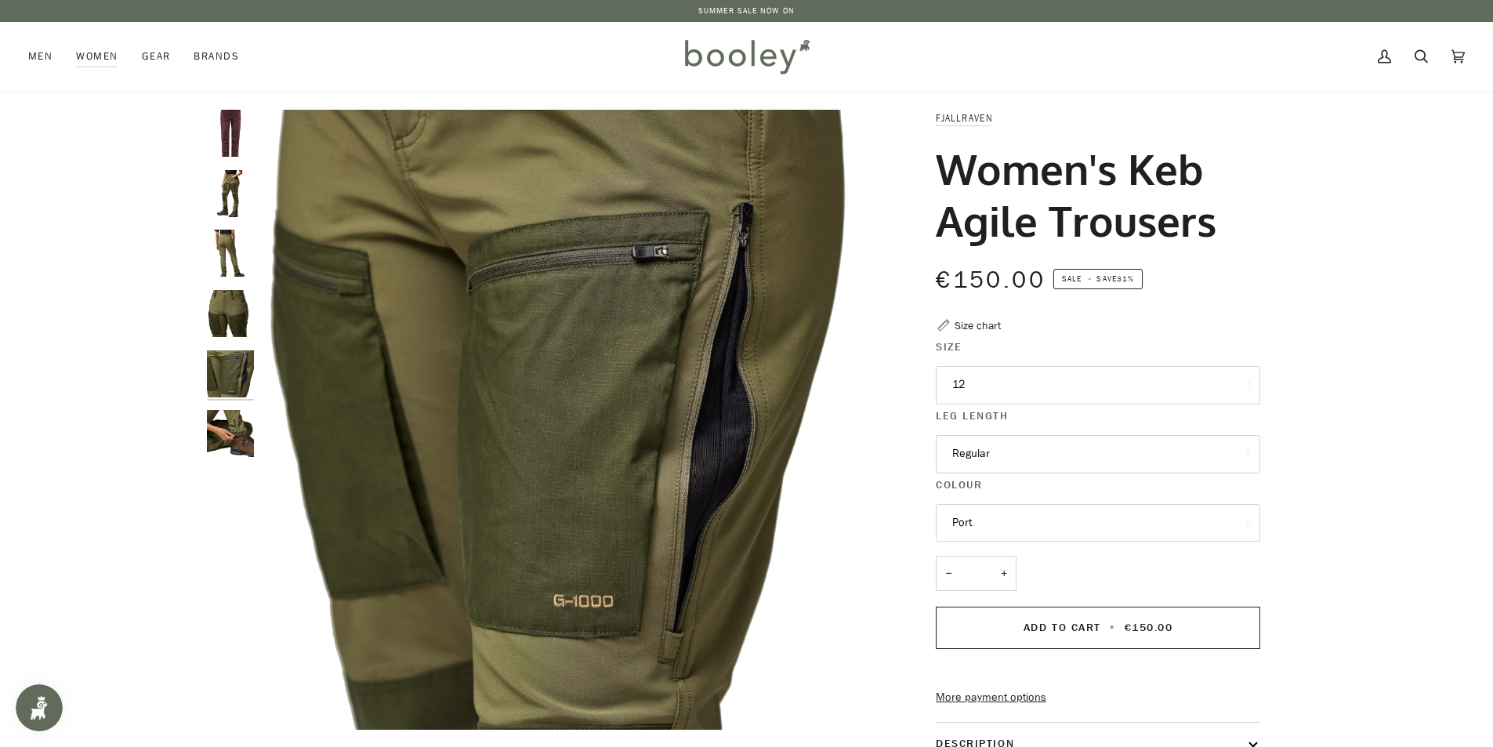
click at [218, 401] on div at bounding box center [234, 290] width 55 height 361
click at [1080, 386] on button "12" at bounding box center [1098, 385] width 325 height 38
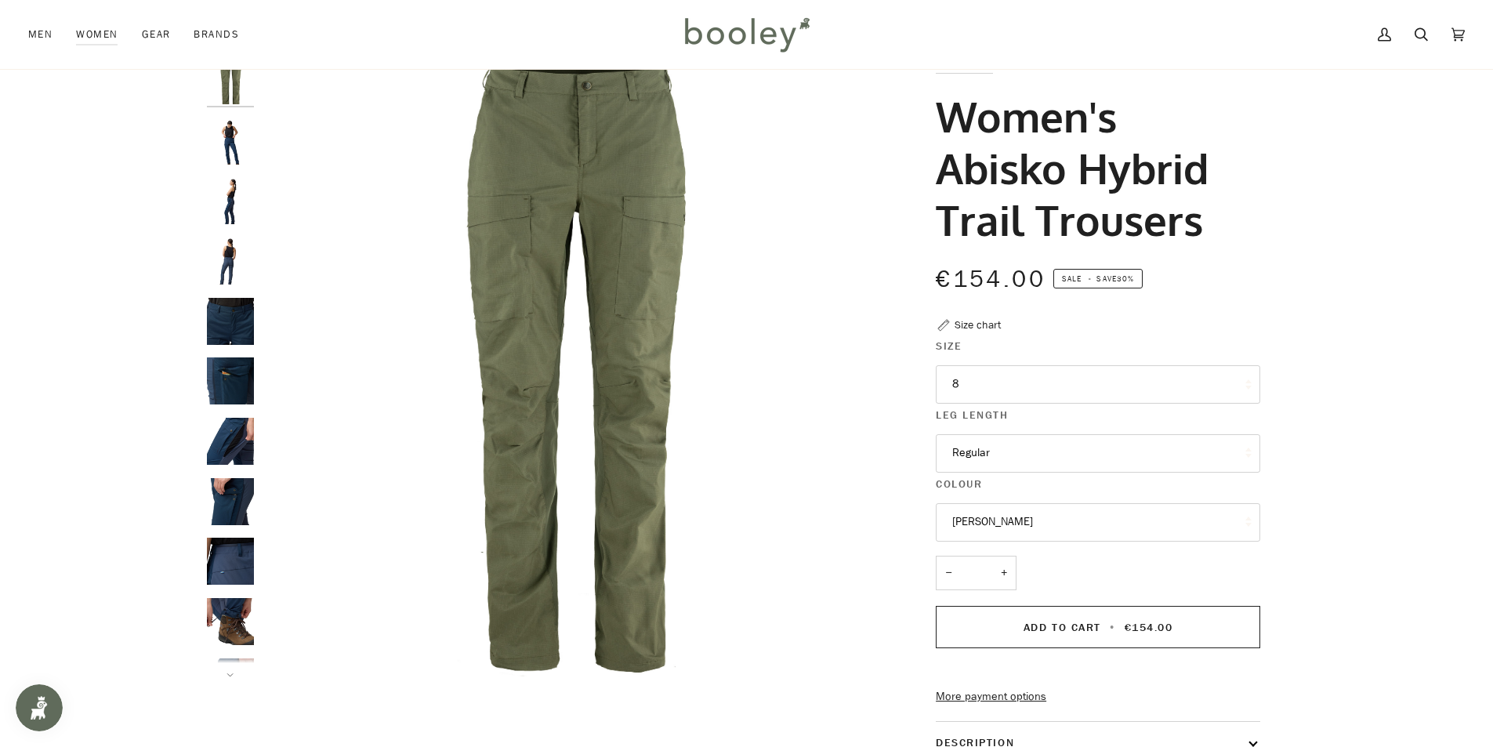
scroll to position [78, 0]
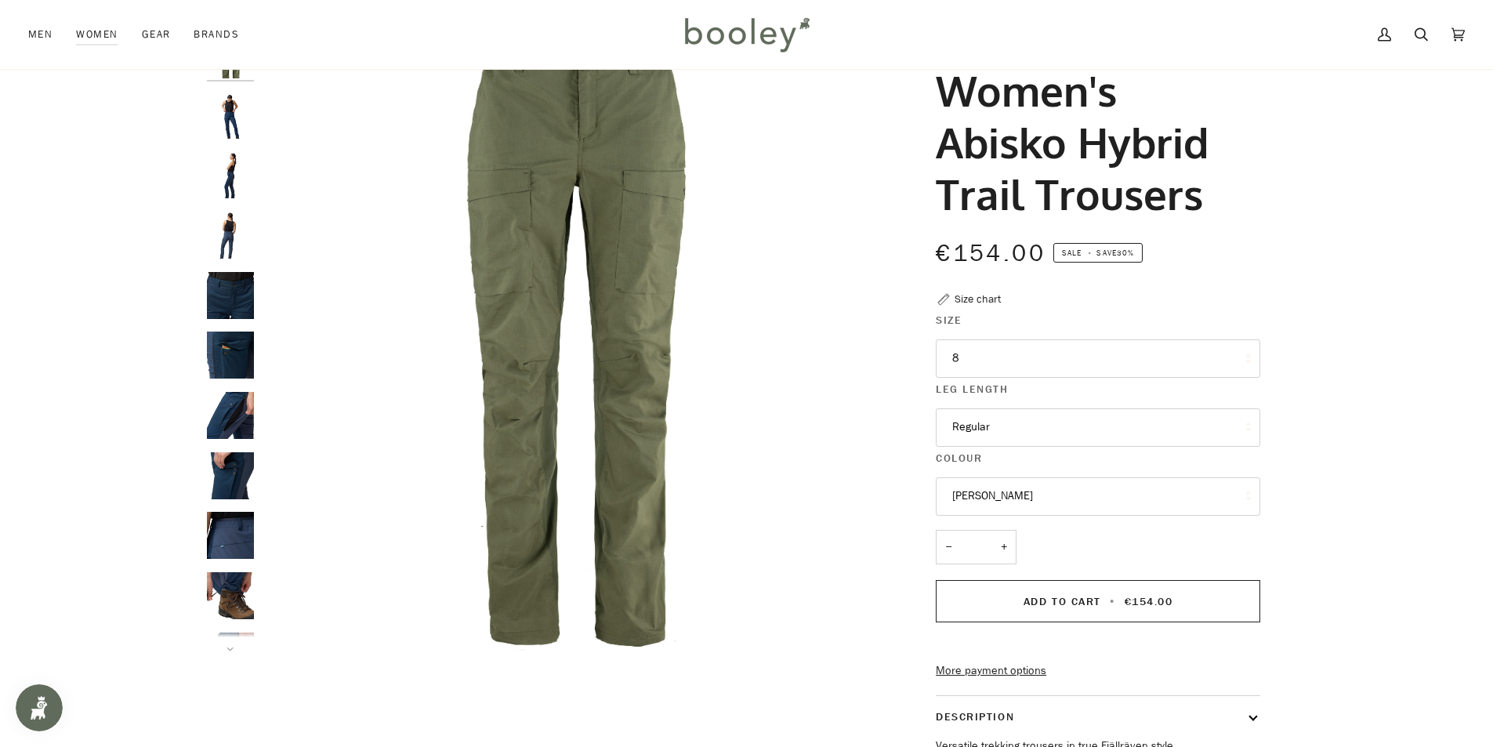
click at [1050, 491] on button "[PERSON_NAME]" at bounding box center [1098, 496] width 325 height 38
click at [1050, 491] on button "Laurel Green" at bounding box center [1098, 496] width 325 height 38
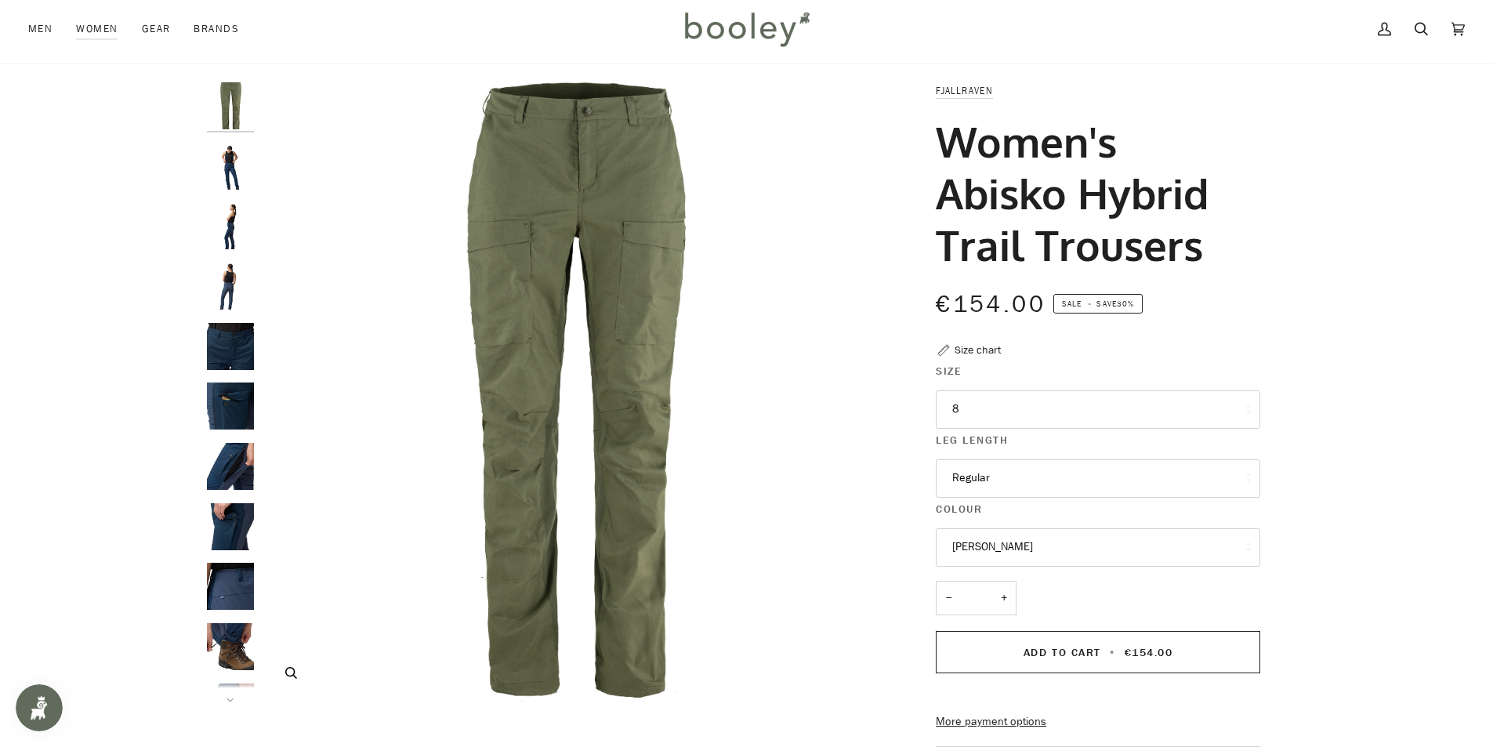
scroll to position [0, 0]
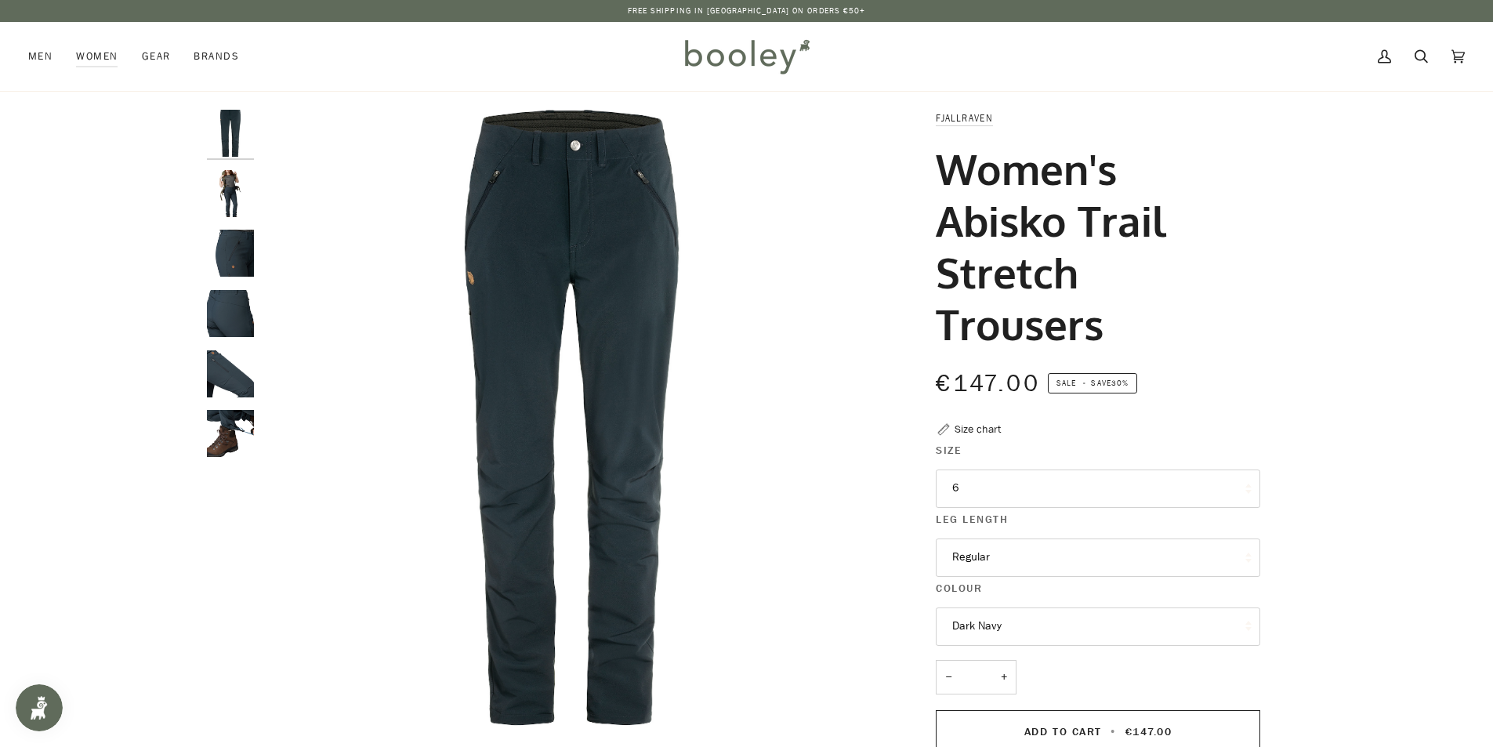
click at [245, 195] on img "Fjallraven Women's Abisko Trail Stretch Trousers Dark Navy - Booley Galway" at bounding box center [230, 193] width 47 height 47
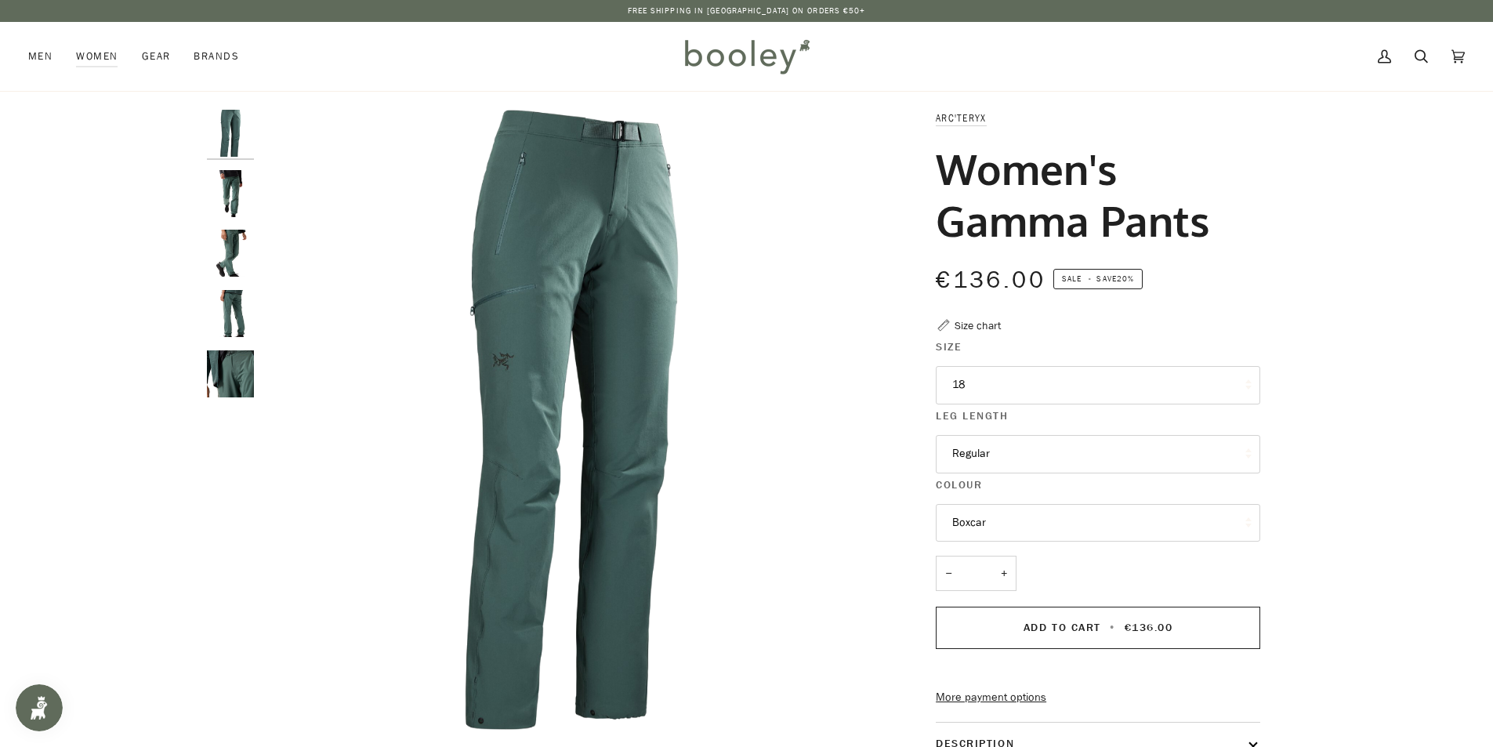
click at [245, 306] on img "Arc'teryx Women's Gamma Pants Boxcar - Booley Galway" at bounding box center [230, 313] width 47 height 47
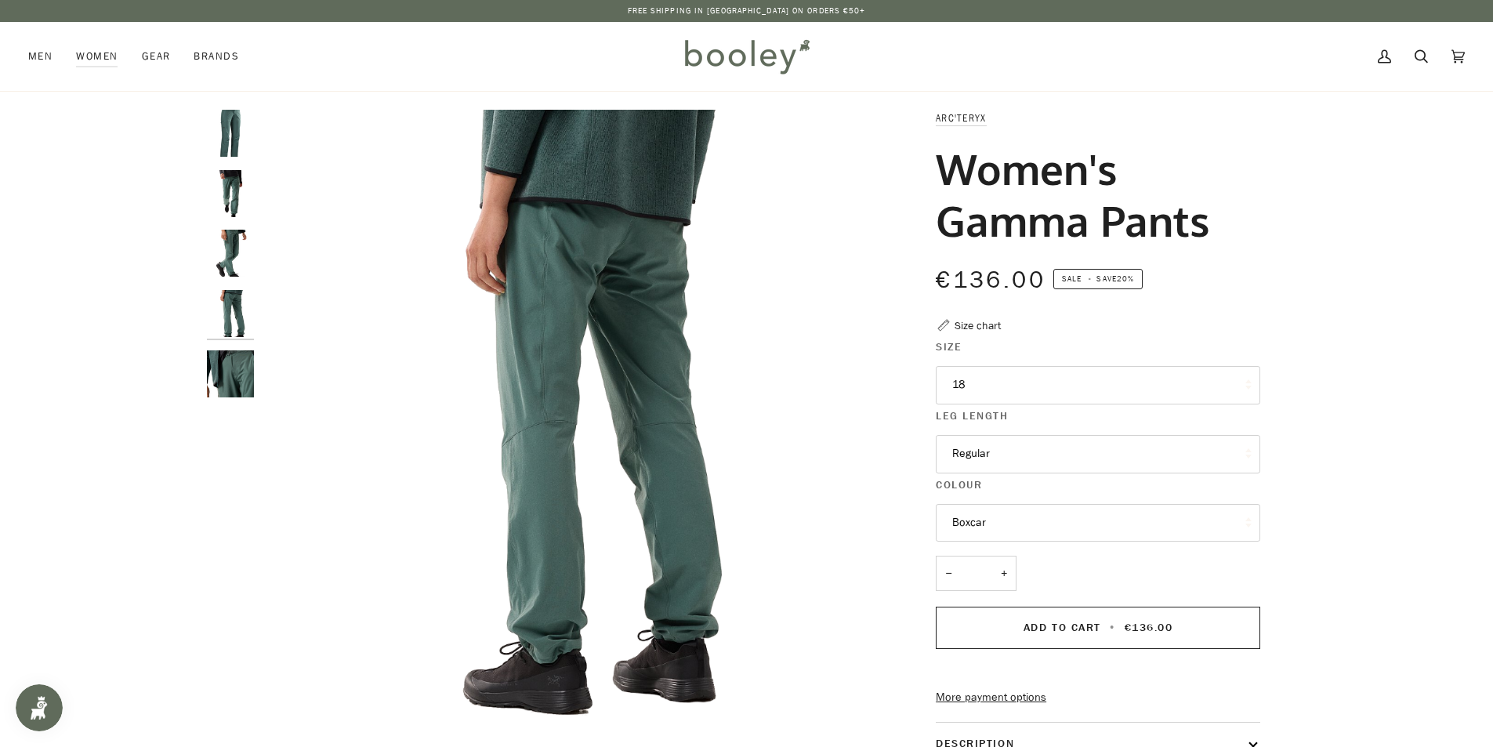
click at [238, 251] on img "Arc'teryx Women's Gamma Pants Boxcar - Booley Galway" at bounding box center [230, 253] width 47 height 47
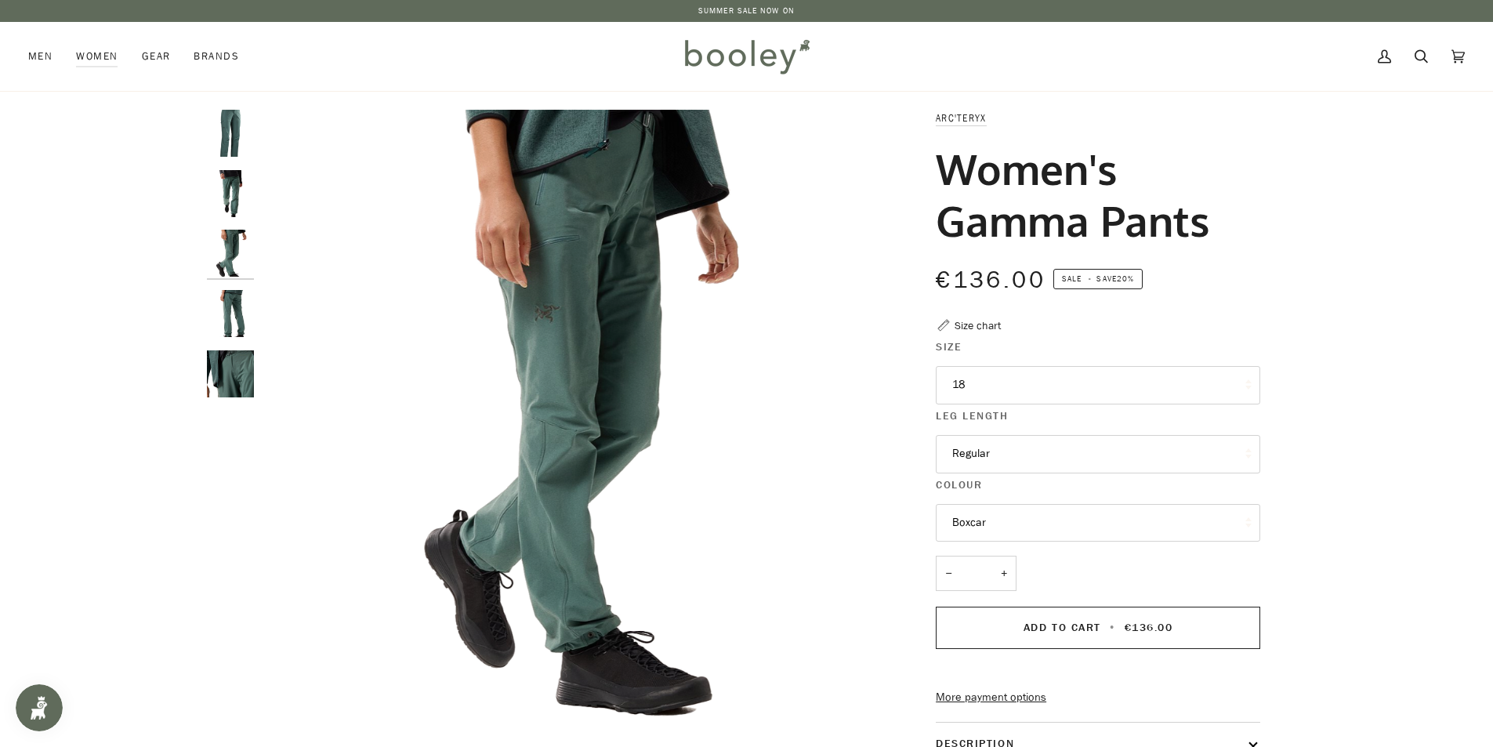
click at [233, 188] on img "Arc'teryx Women's Gamma Pants Boxcar - Booley Galway" at bounding box center [230, 193] width 47 height 47
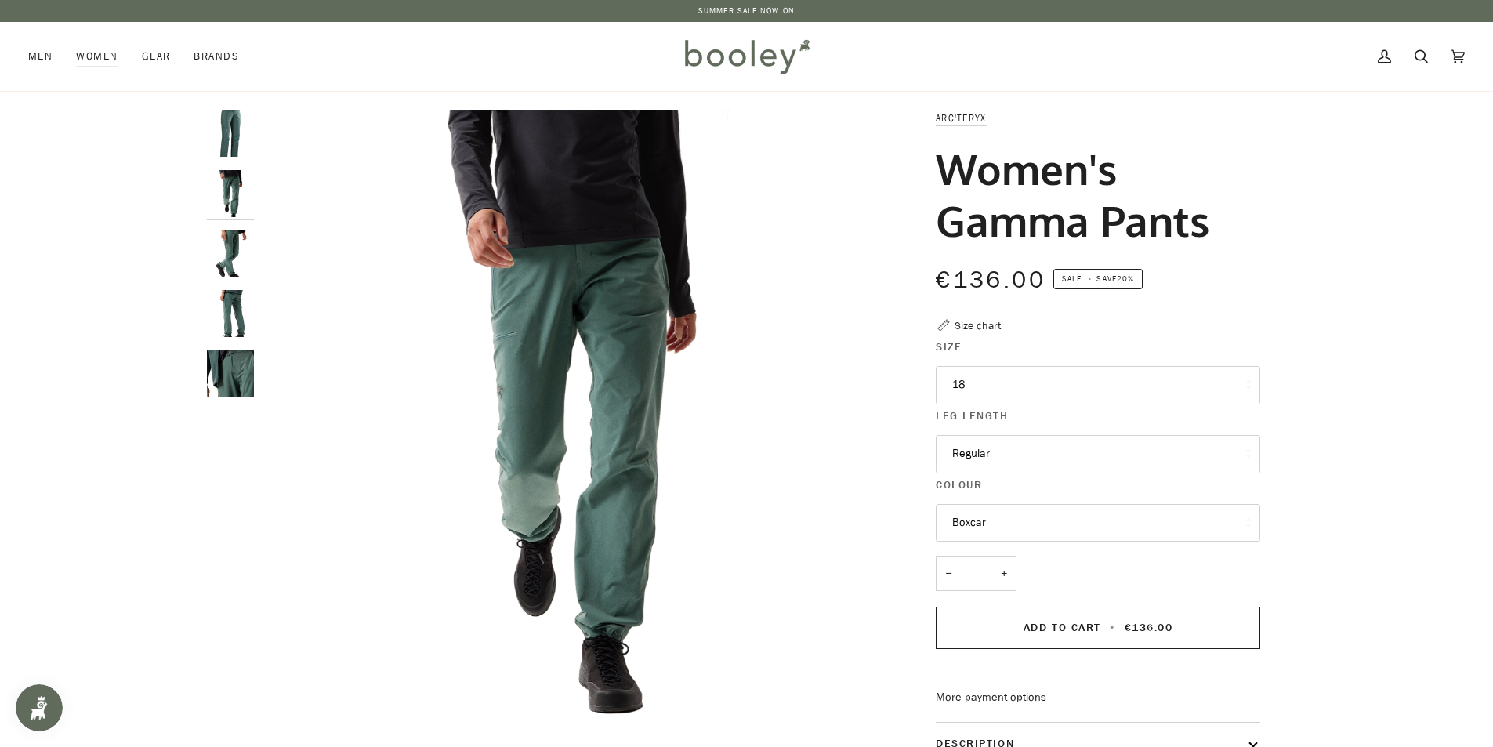
click at [230, 141] on img "Arc'teryx Women's Gamma Pants Boxcar - Booley Galway" at bounding box center [230, 133] width 47 height 47
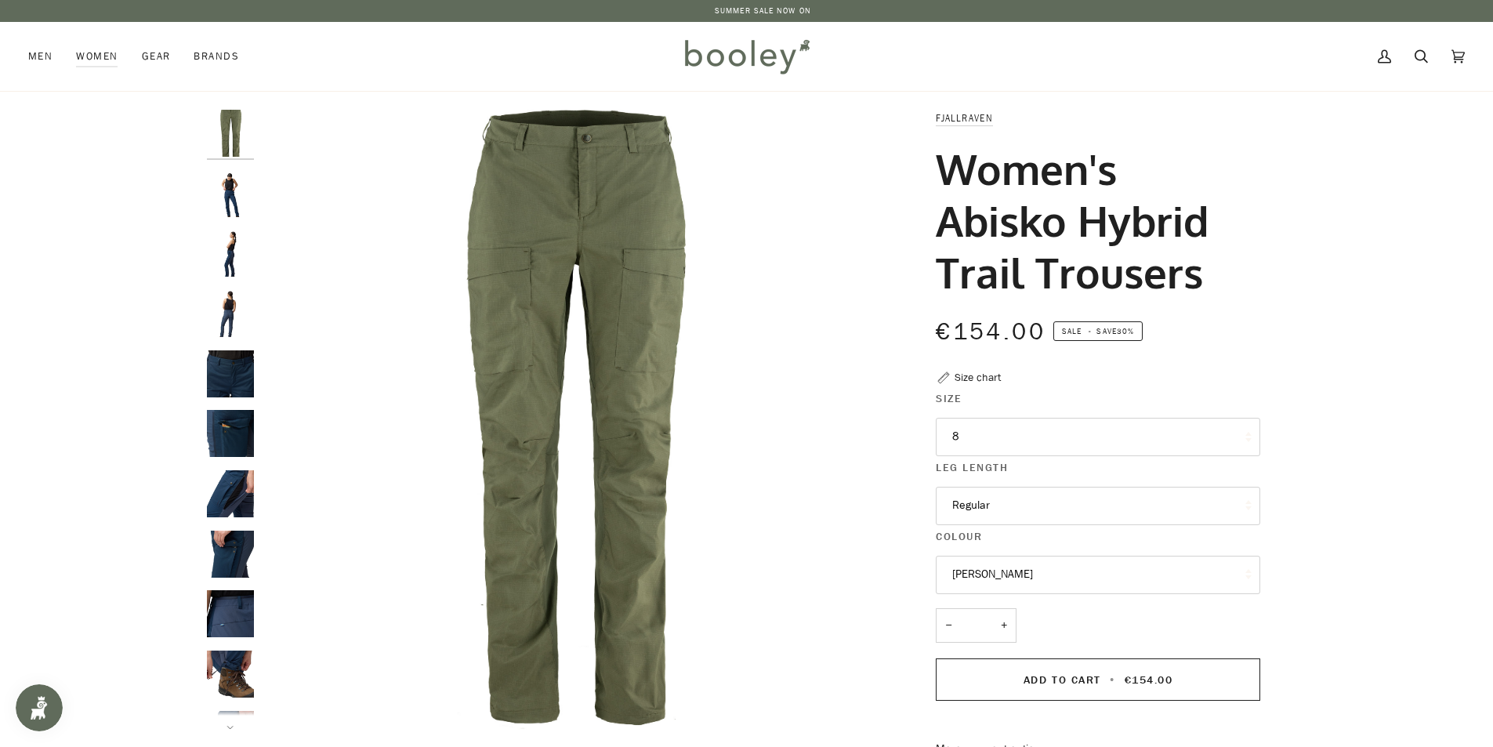
click at [230, 190] on img "Fjallraven Women's Abisko Hybrid Trail Trousers - Booley Galway" at bounding box center [230, 193] width 47 height 47
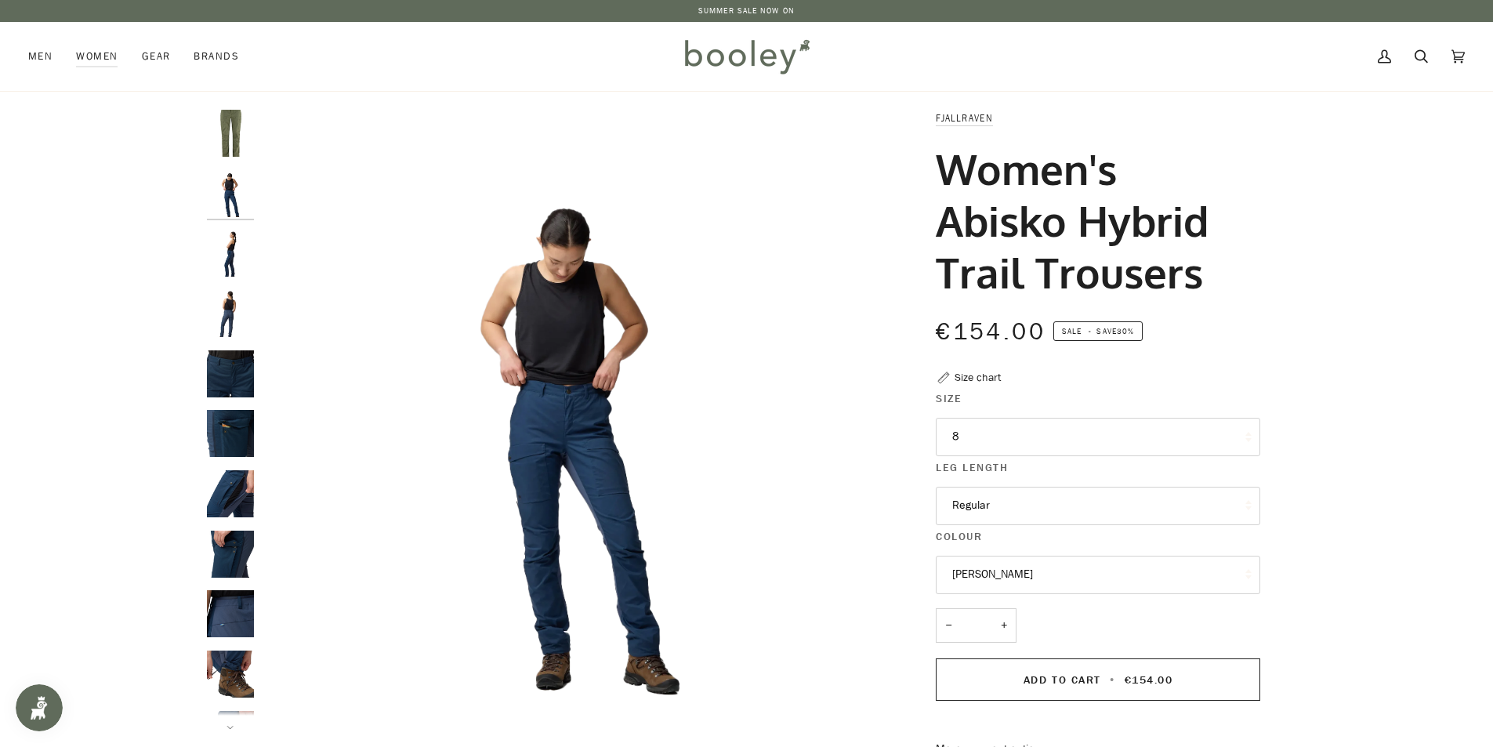
click at [227, 254] on img "Fjallraven Women's Abisko Hybrid Trail Trousers - Booley Galway" at bounding box center [230, 253] width 47 height 47
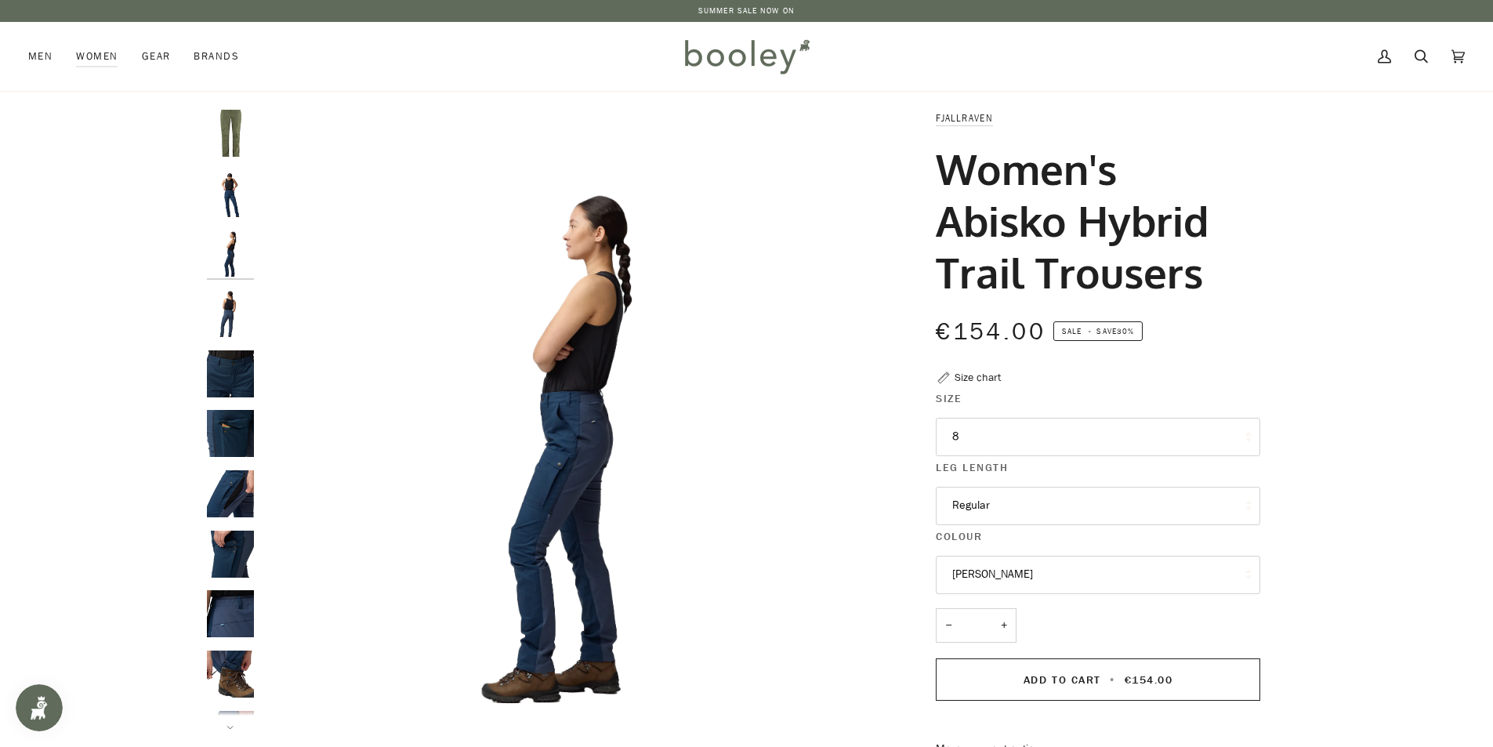
click at [234, 335] on img "Fjallraven Women's Abisko Hybrid Trail Trousers - Booley Galway" at bounding box center [230, 313] width 47 height 47
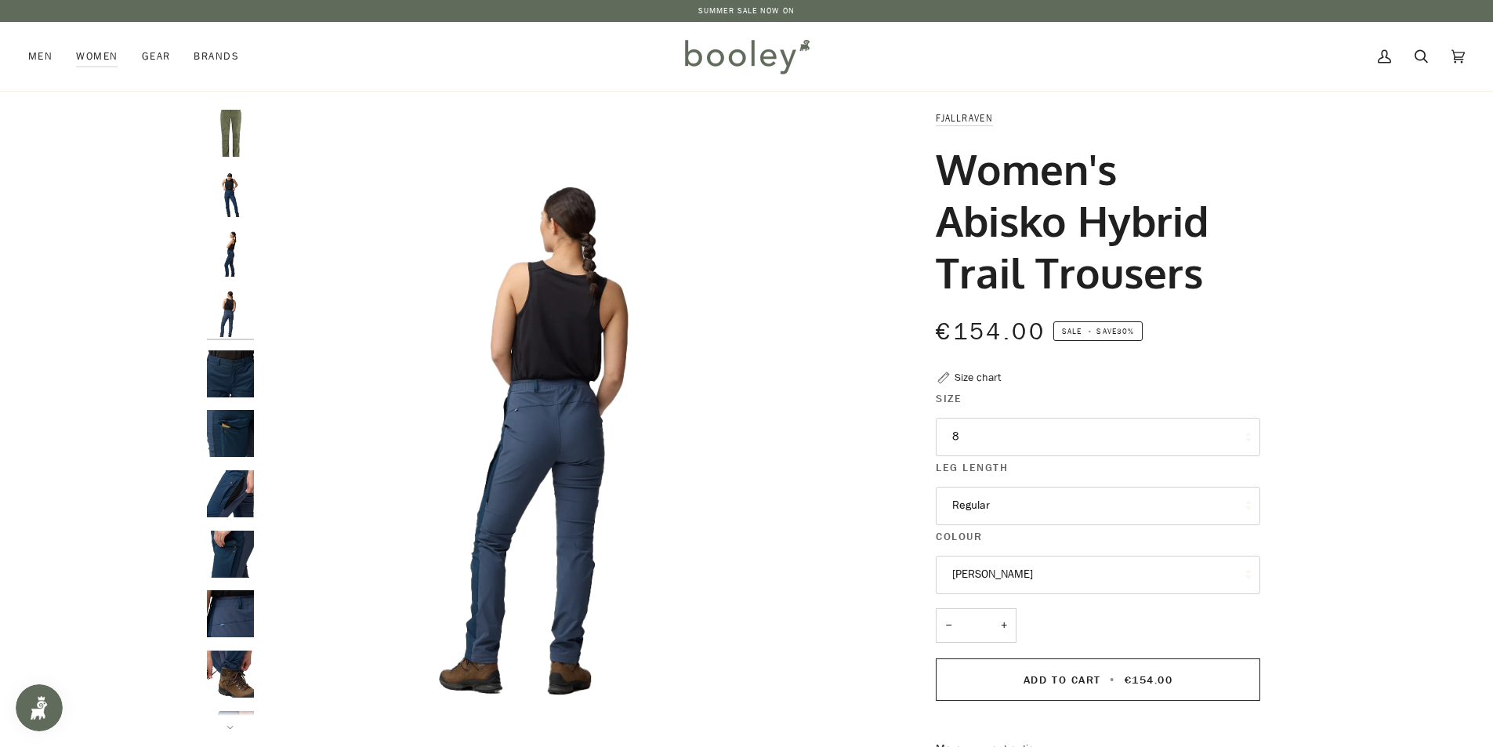
click at [241, 383] on img "Fjallraven Women's Abisko Hybrid Trail Trousers - Booley Galway" at bounding box center [230, 373] width 47 height 47
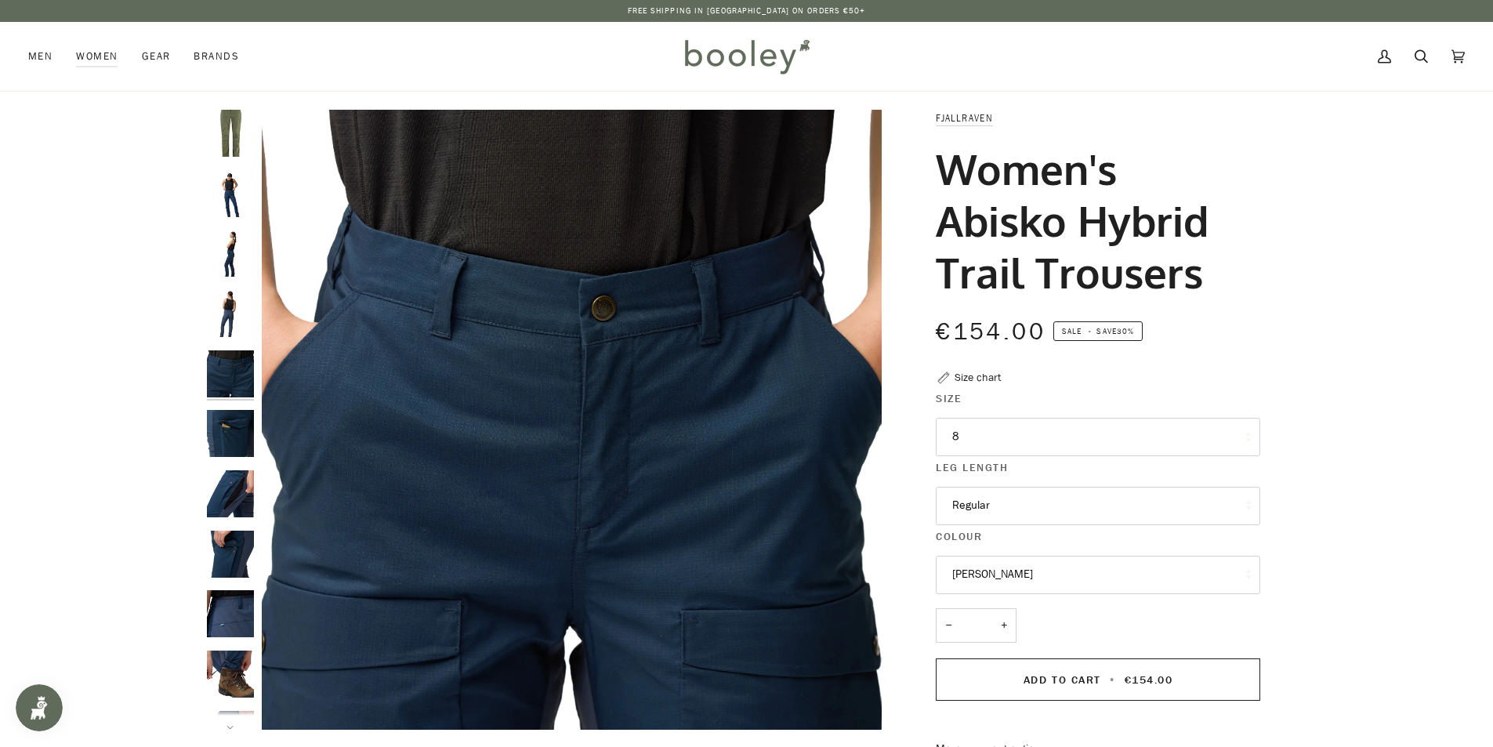
click at [238, 418] on img "Fjallraven Women's Abisko Hybrid Trail Trousers - Booley Galway" at bounding box center [230, 433] width 47 height 47
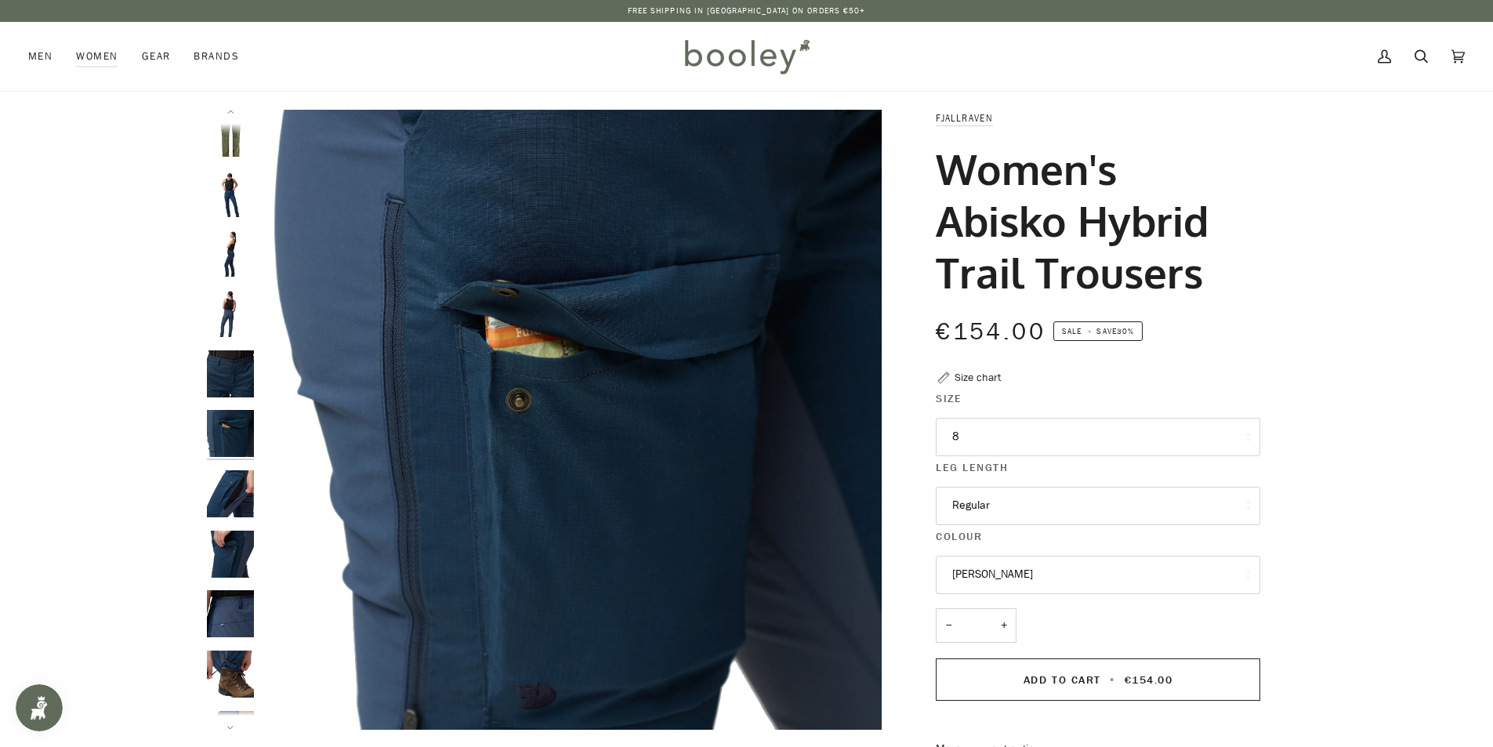
scroll to position [14, 0]
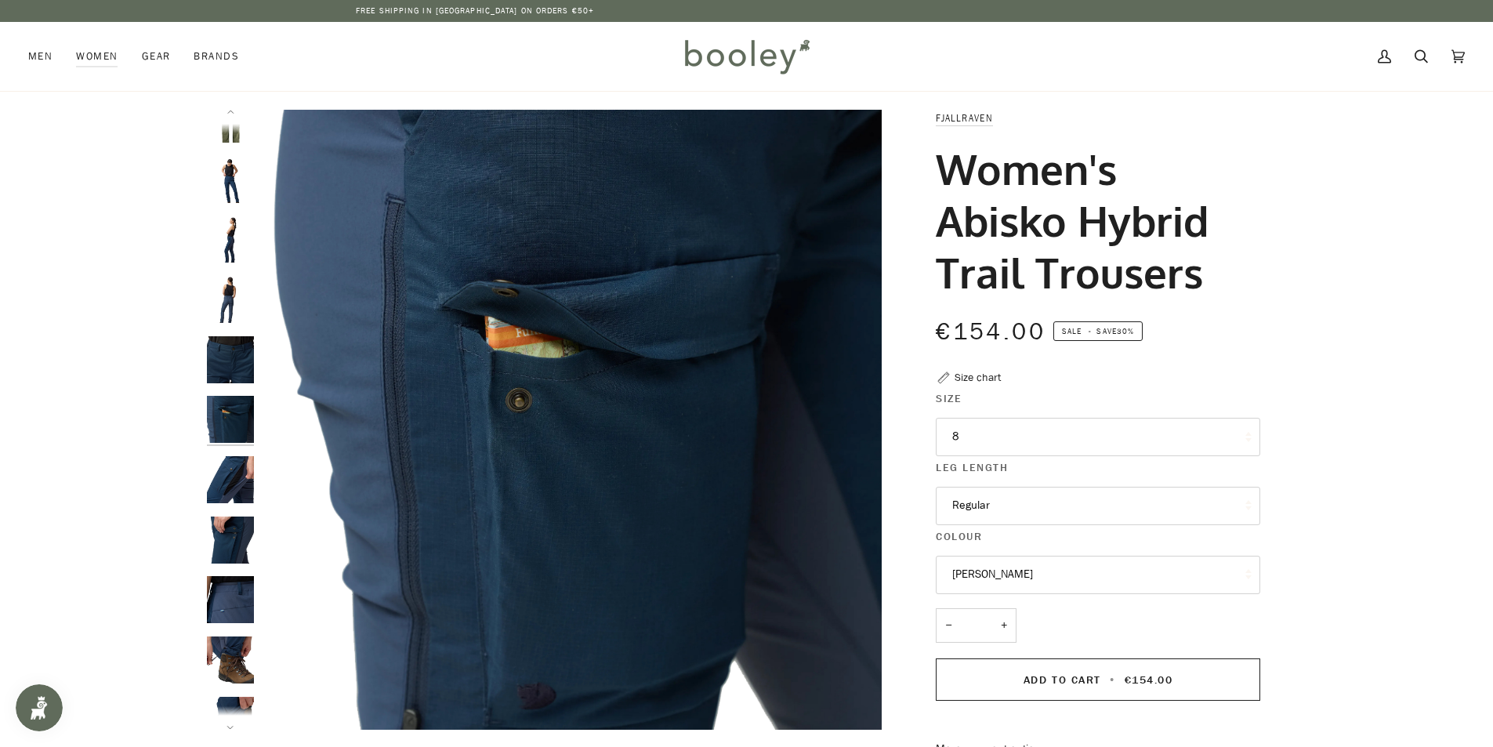
click at [230, 462] on img "Fjallraven Women's Abisko Hybrid Trail Trousers - Booley Galway" at bounding box center [230, 479] width 47 height 47
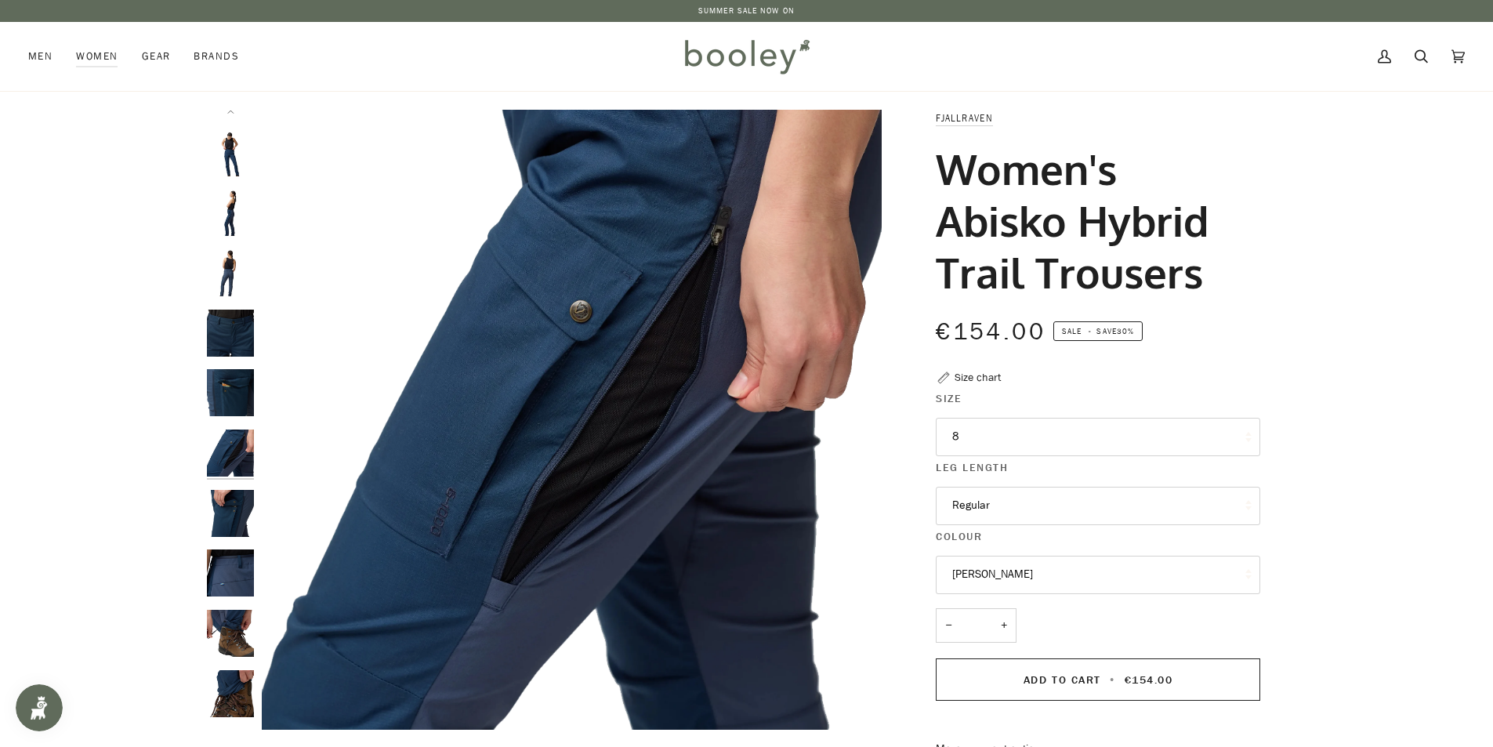
click at [223, 509] on img "Fjallraven Women's Abisko Hybrid Trail Trousers - Booley Galway" at bounding box center [230, 513] width 47 height 47
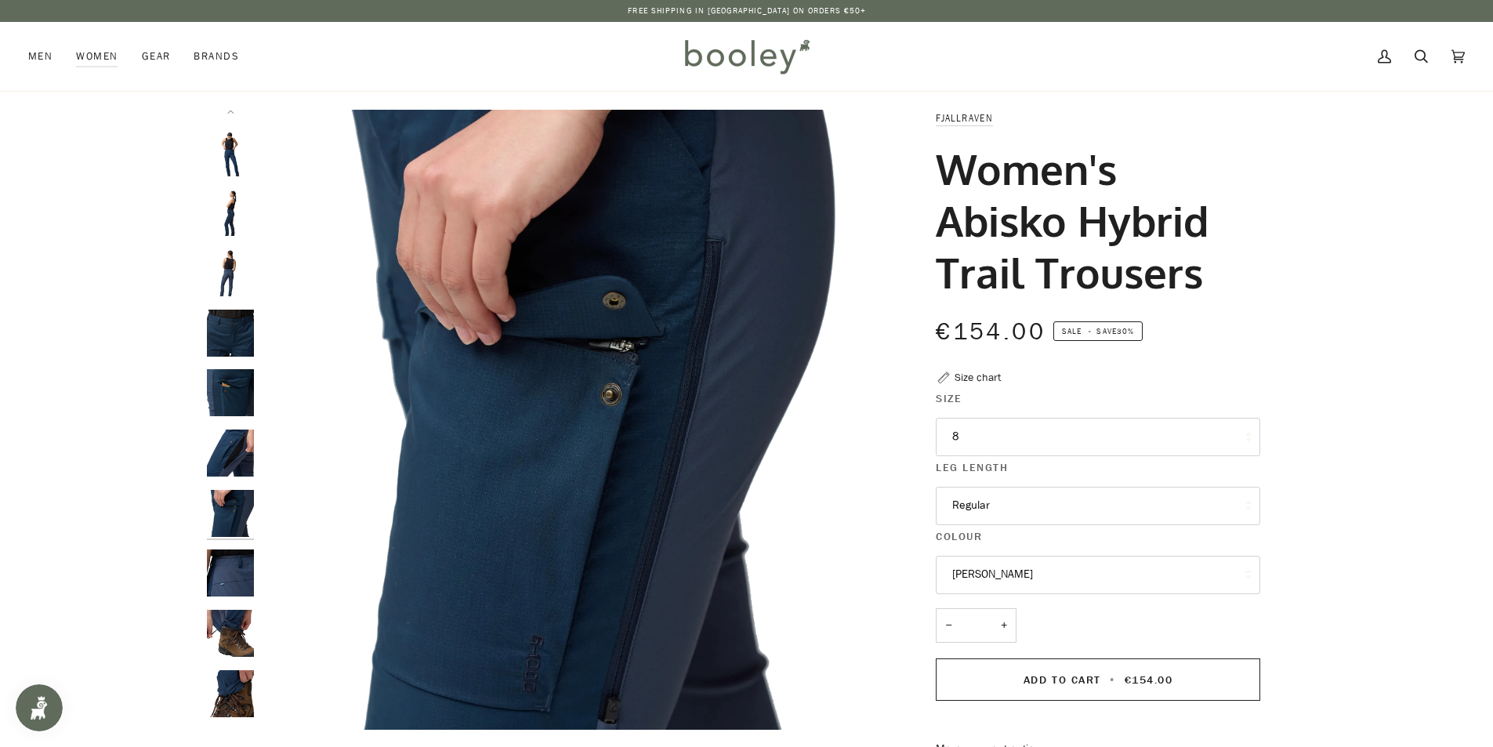
click at [221, 535] on img "Fjallraven Women's Abisko Hybrid Trail Trousers - Booley Galway" at bounding box center [230, 513] width 47 height 47
click at [210, 552] on img "Fjallraven Women's Abisko Hybrid Trail Trousers - Booley Galway" at bounding box center [230, 572] width 47 height 47
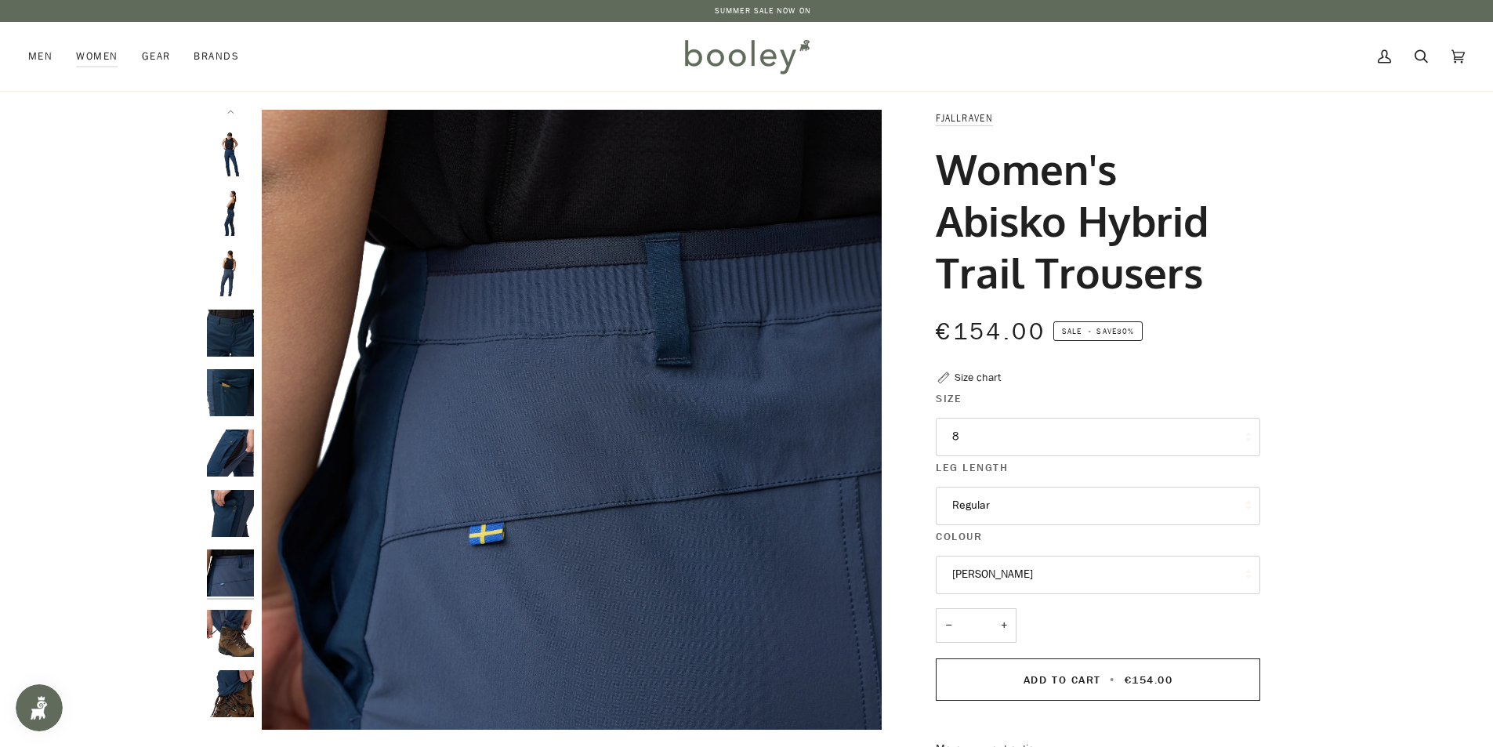
click at [231, 621] on img "Fjallraven Women's Abisko Hybrid Trail Trousers - Booley Galway" at bounding box center [230, 633] width 47 height 47
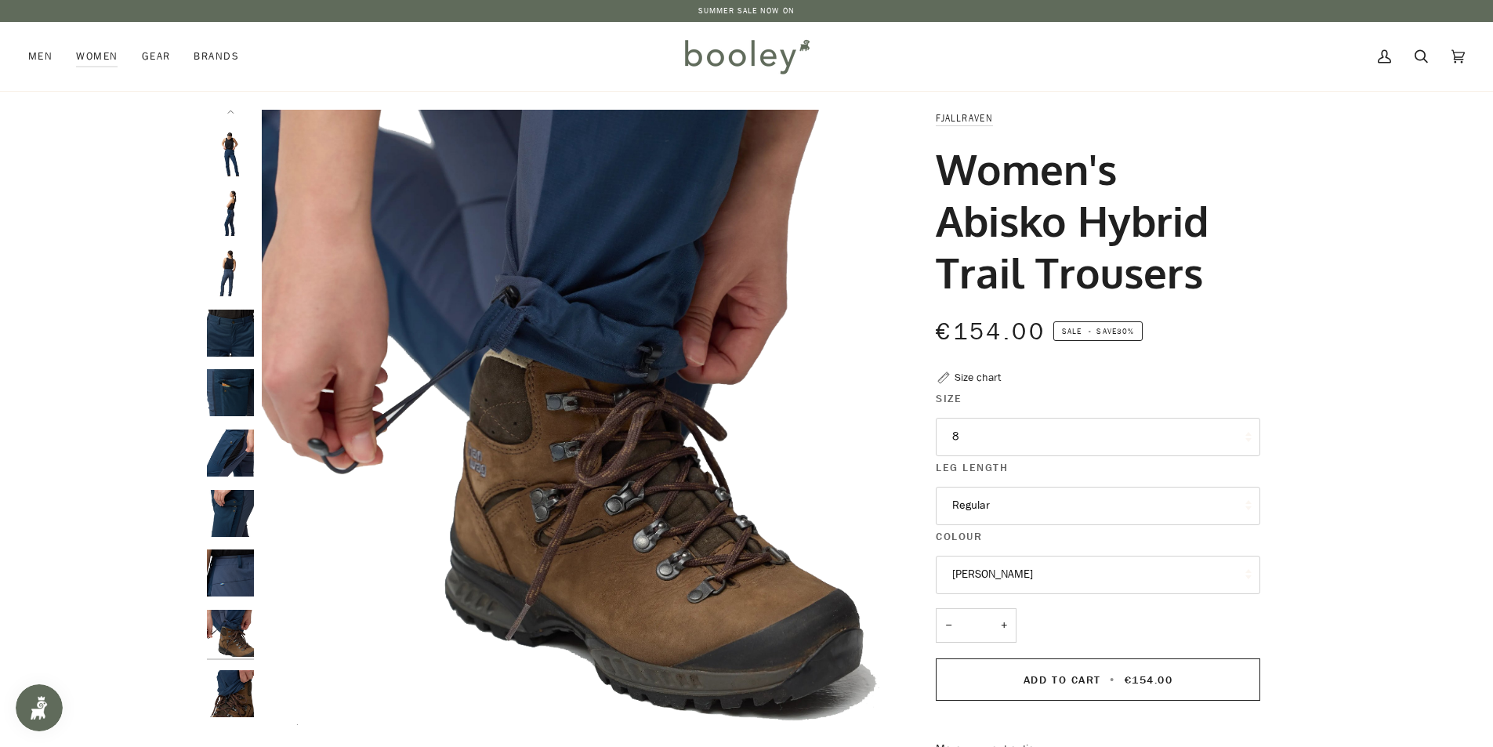
click at [234, 676] on img "Fjallraven Women's Abisko Hybrid Trail Trousers - Booley Galway" at bounding box center [230, 693] width 47 height 47
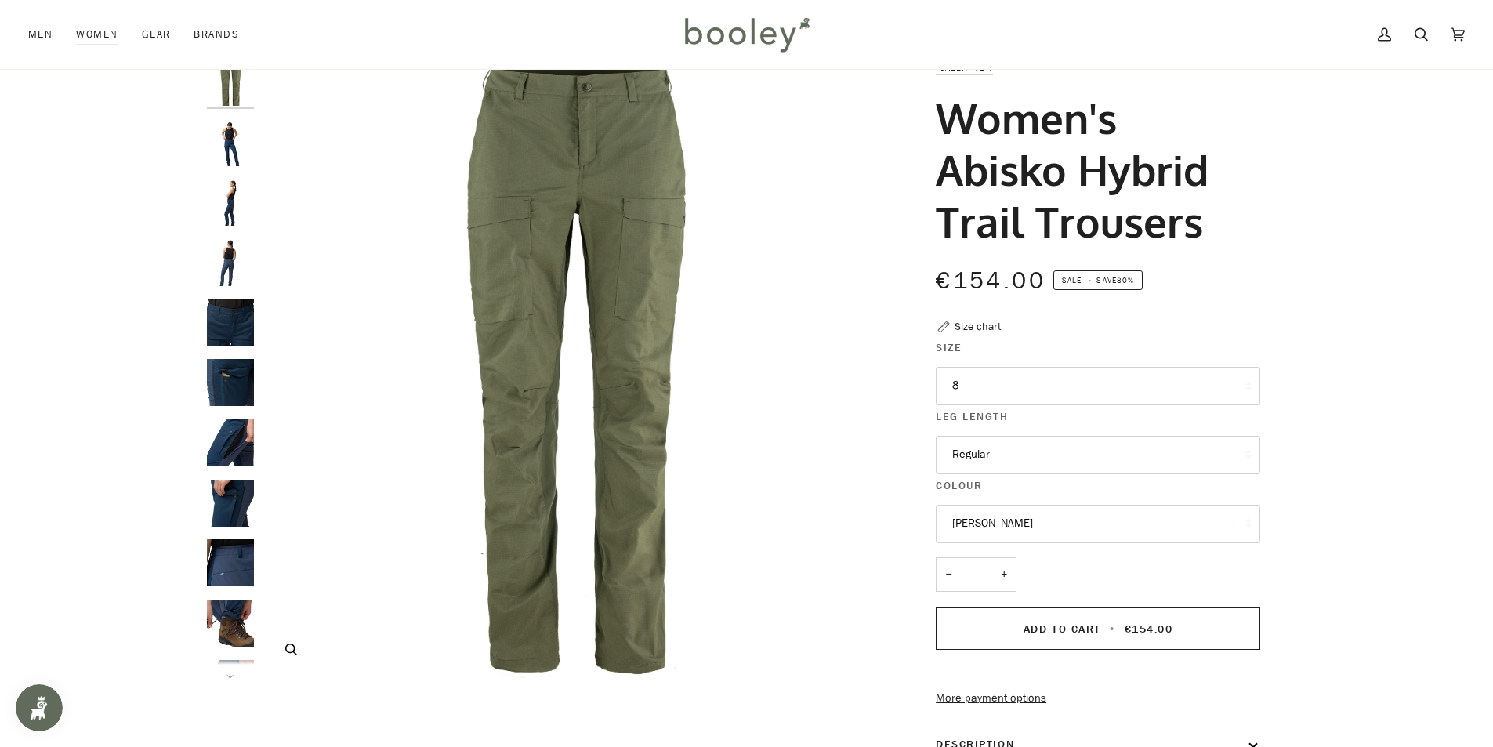
scroll to position [78, 0]
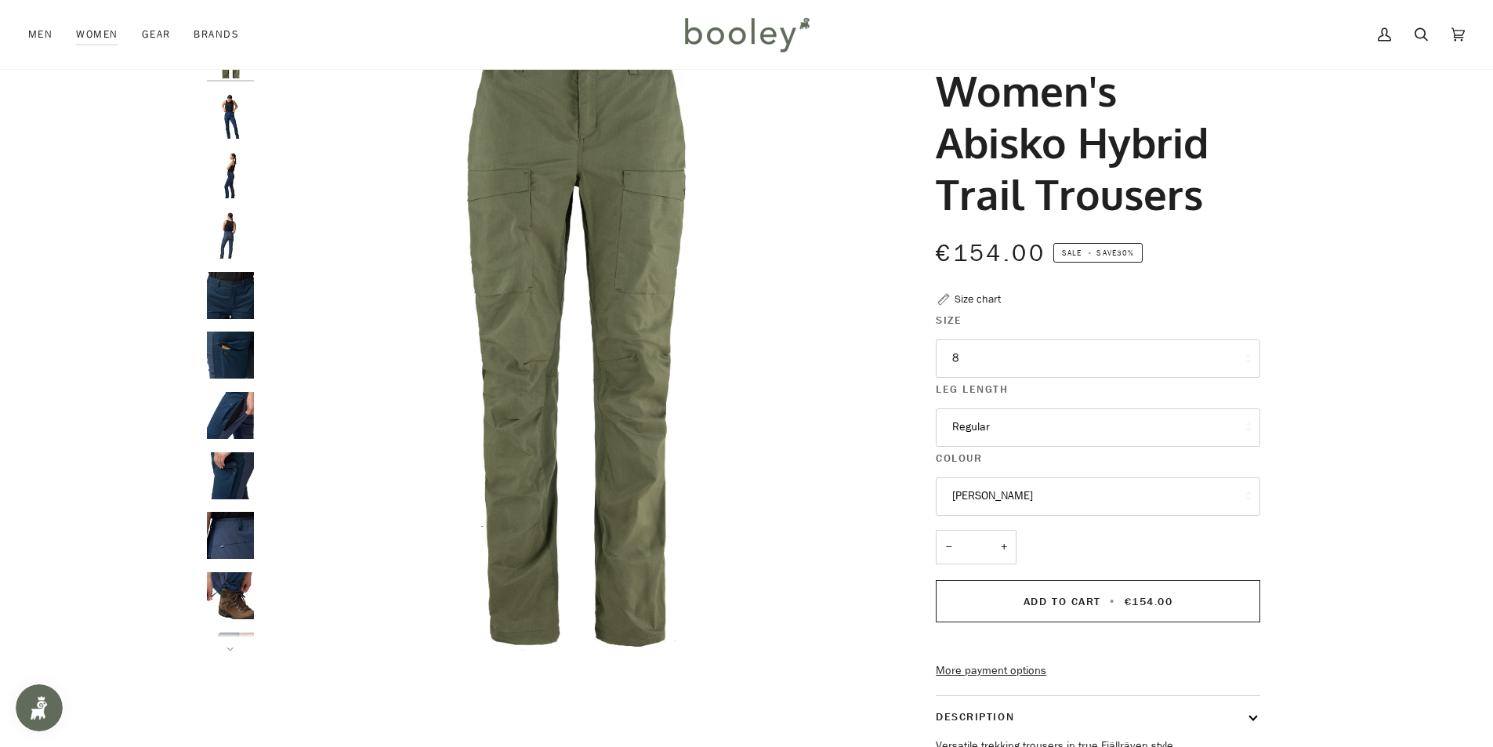
click at [235, 118] on img "Fjallraven Women's Abisko Hybrid Trail Trousers - Booley Galway" at bounding box center [230, 115] width 47 height 47
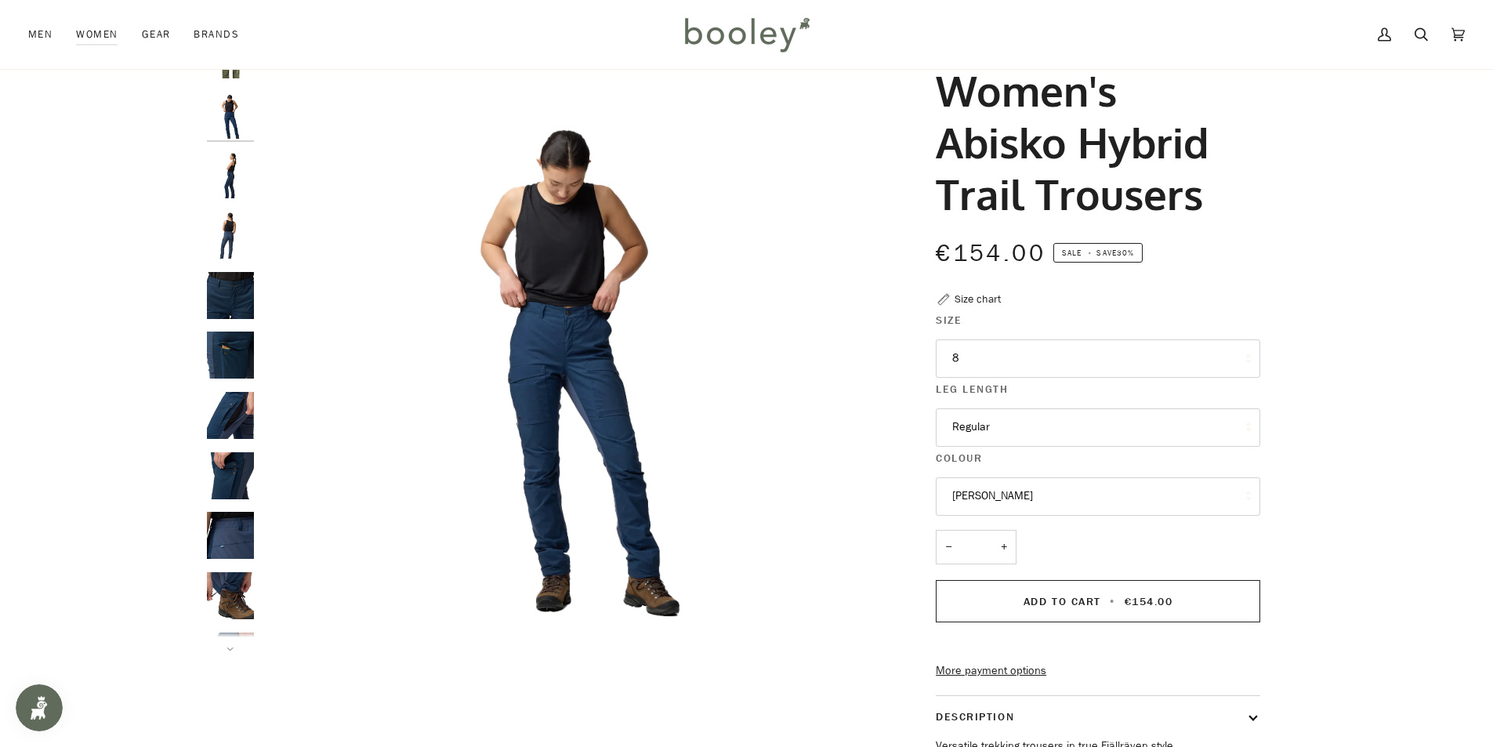
click at [234, 233] on img "Fjallraven Women's Abisko Hybrid Trail Trousers - Booley Galway" at bounding box center [230, 235] width 47 height 47
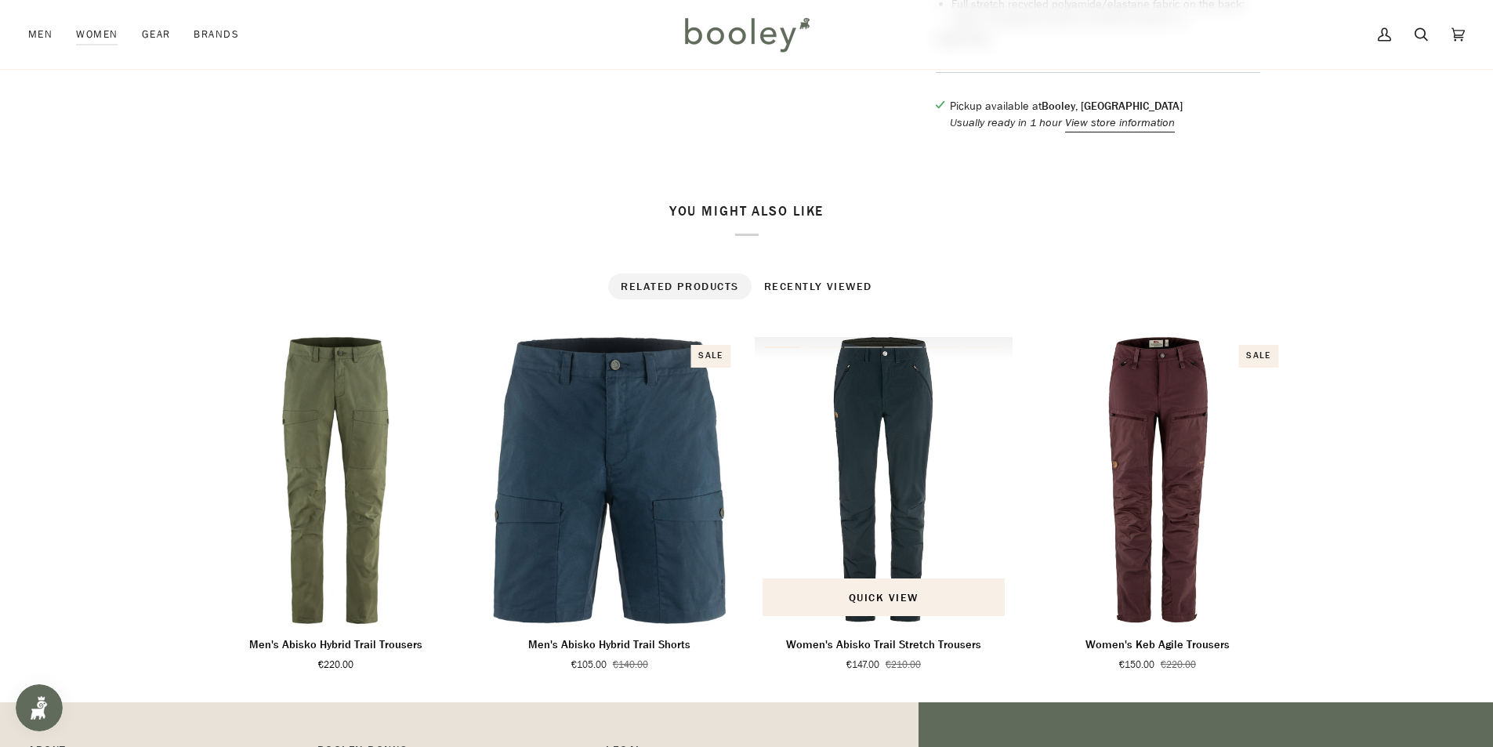
scroll to position [941, 0]
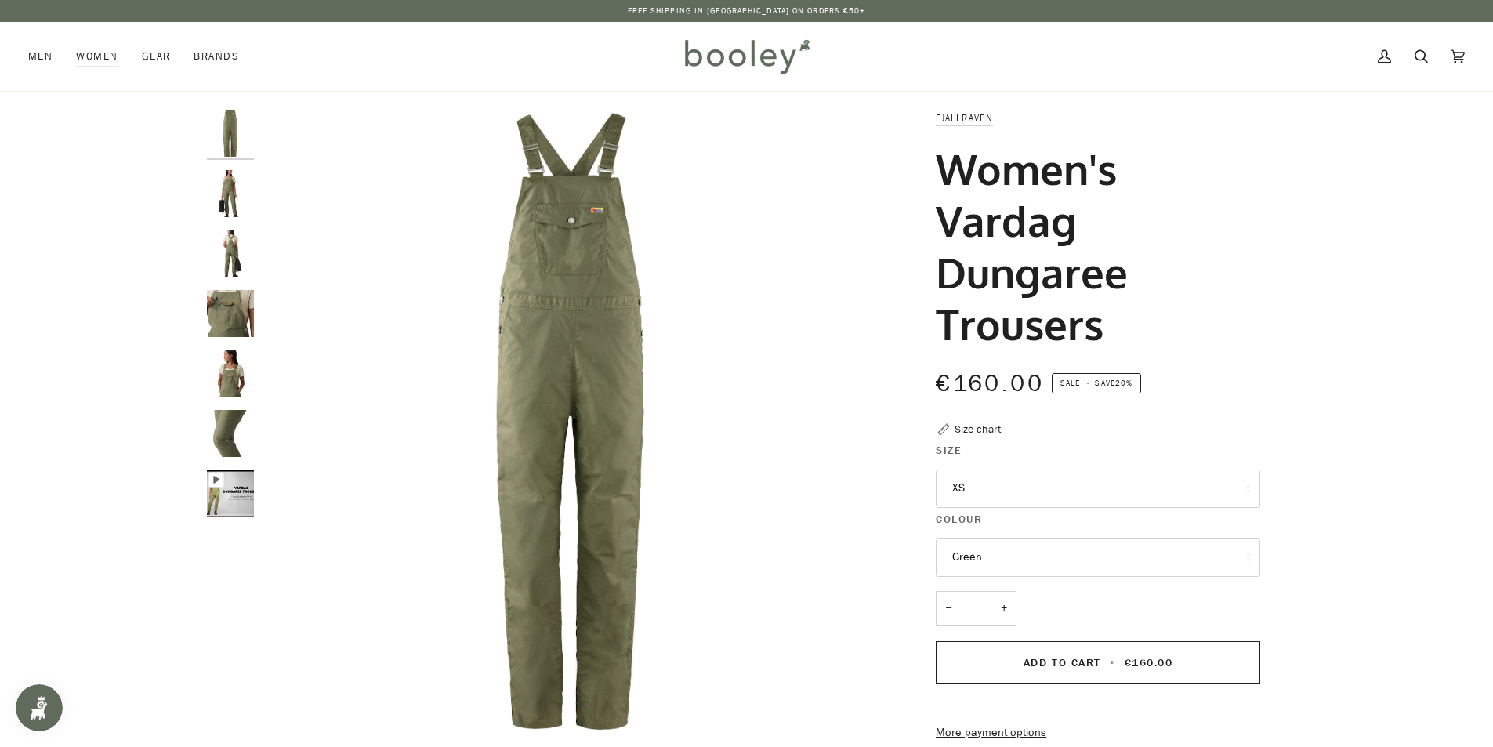
click at [228, 297] on img "Fjallraven Women's Vardag Dungaree Trousers Green - Booley Galway" at bounding box center [230, 313] width 47 height 47
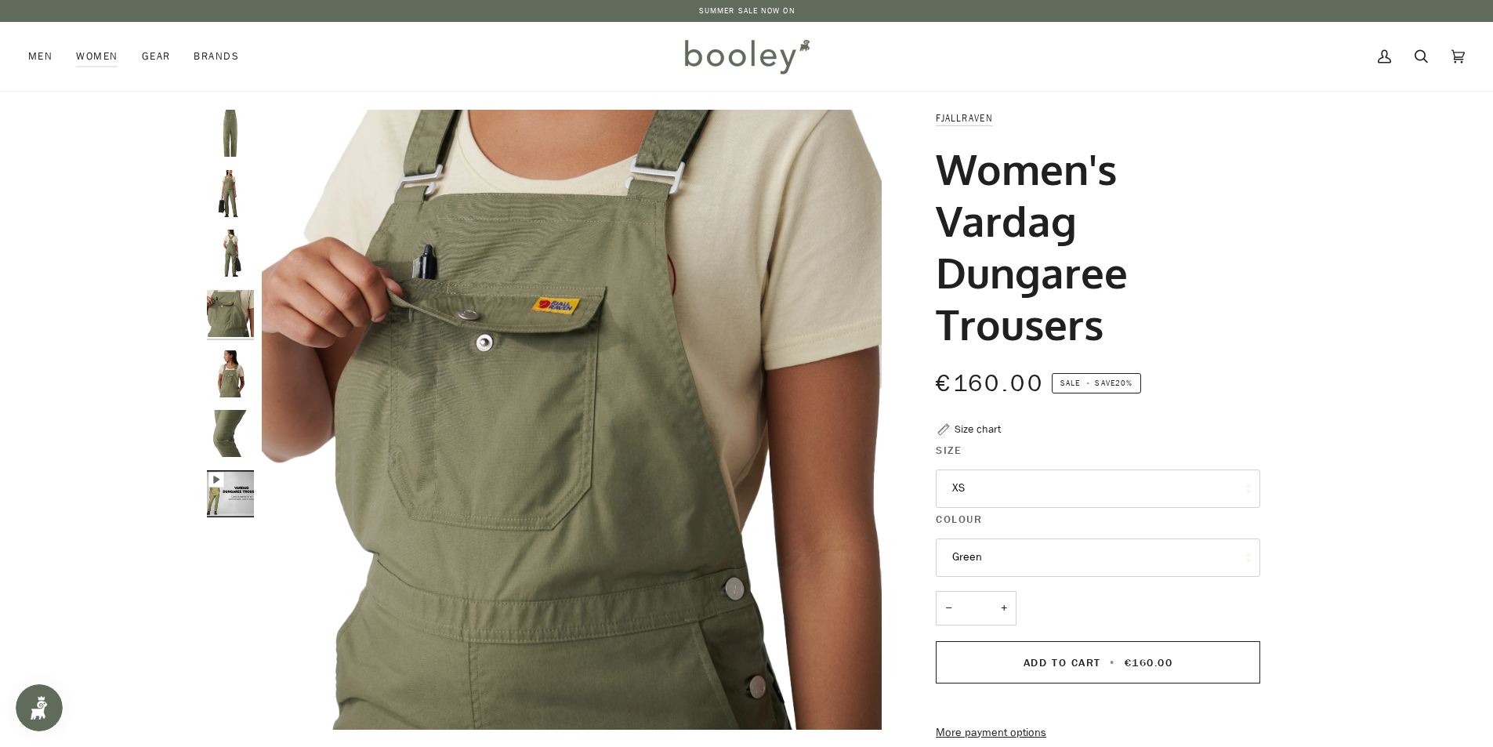
click at [231, 259] on img "Fjallraven Women's Vardag Dungaree Trousers Green - Booley Galway" at bounding box center [230, 253] width 47 height 47
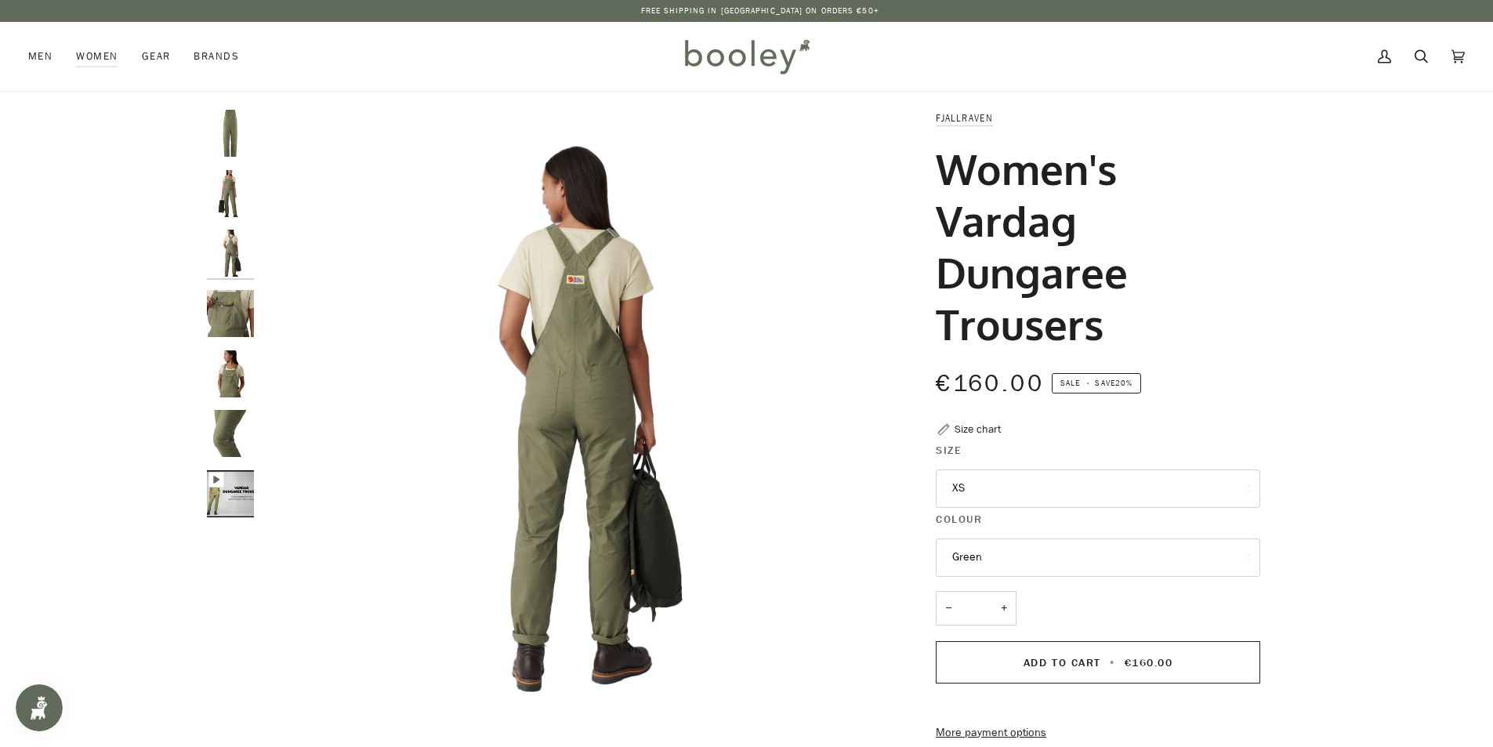
click at [237, 193] on img "Fjallraven Women's Vardag Dungaree Trousers Green - Booley Galway" at bounding box center [230, 193] width 47 height 47
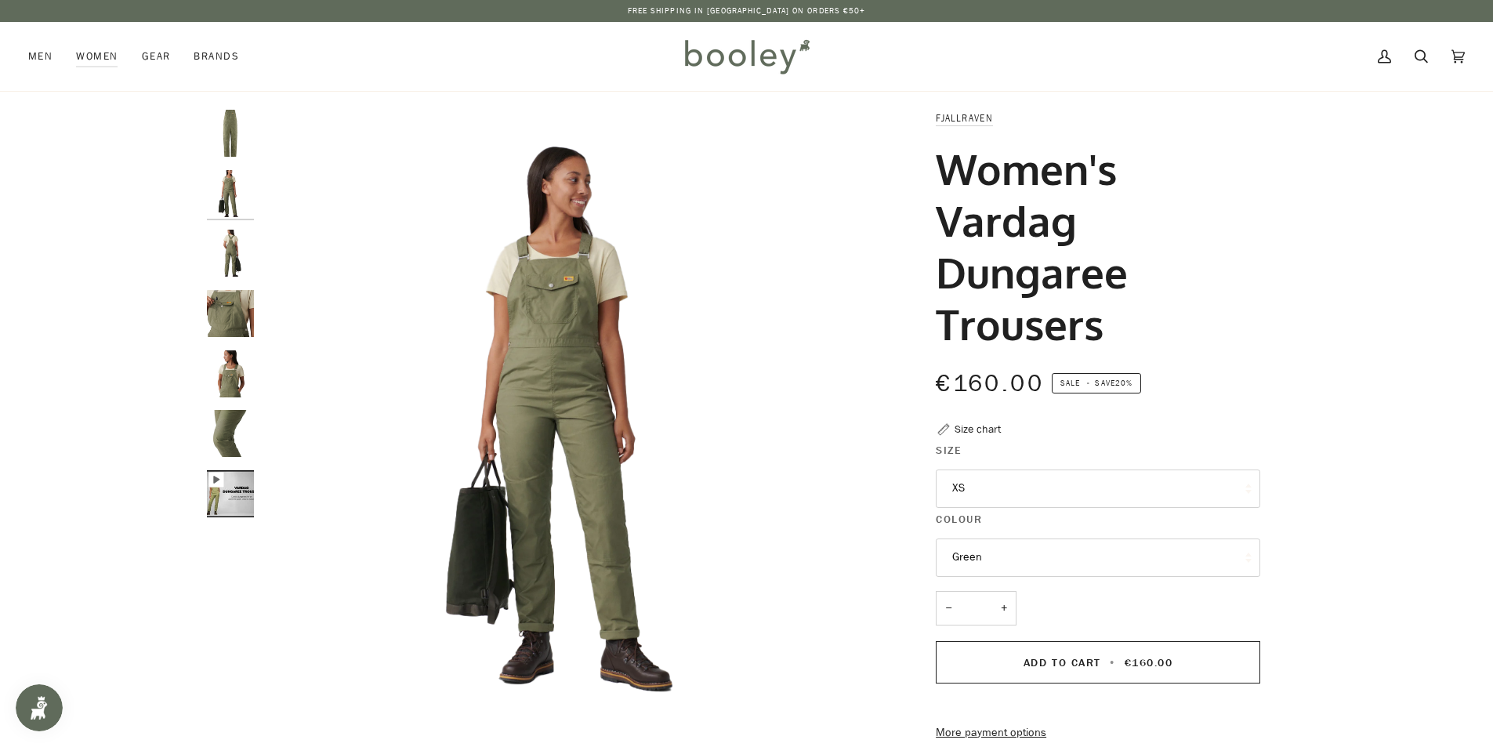
click at [227, 123] on img "Fjallraven Women's Vardag Dungaree Trousers Green - Booley Galway" at bounding box center [230, 133] width 47 height 47
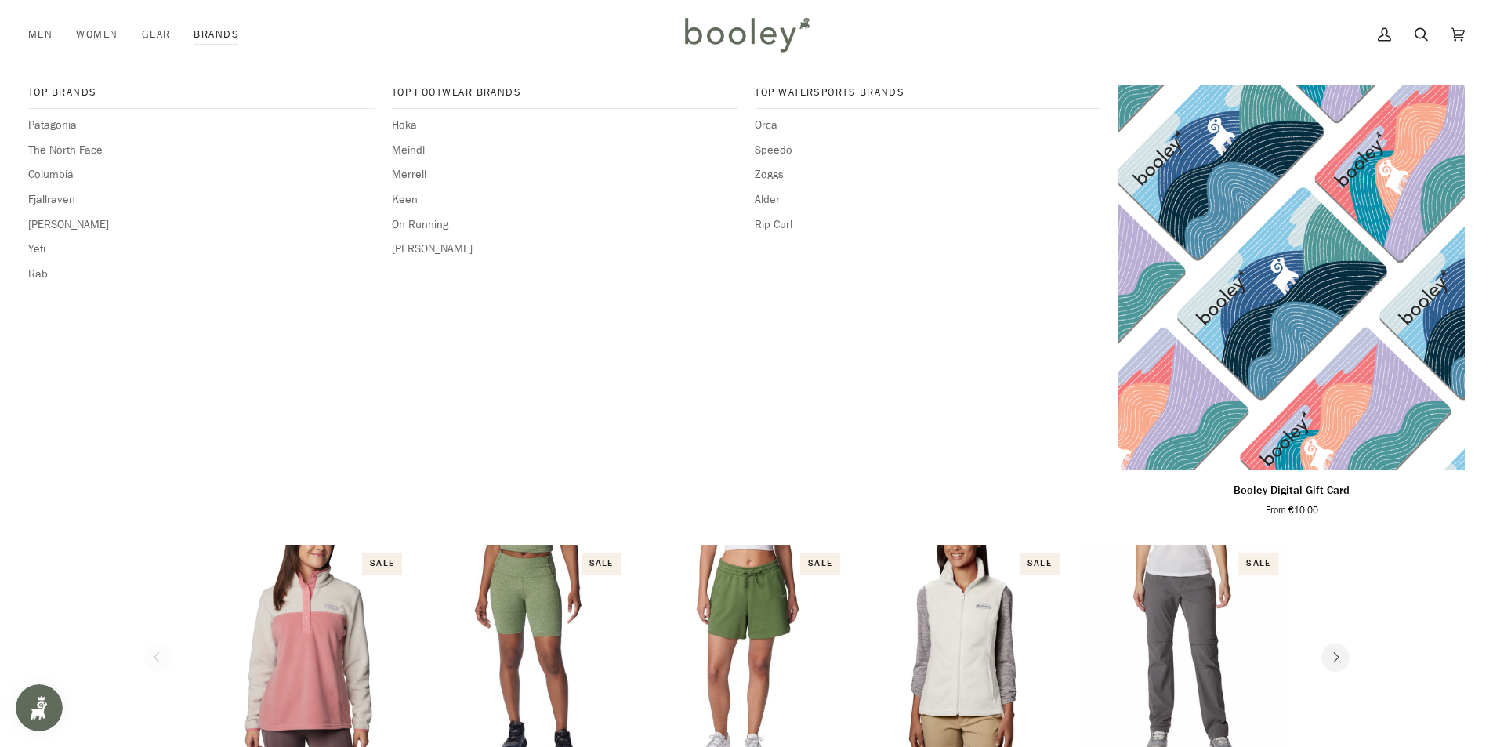
scroll to position [627, 0]
